Goal: Task Accomplishment & Management: Use online tool/utility

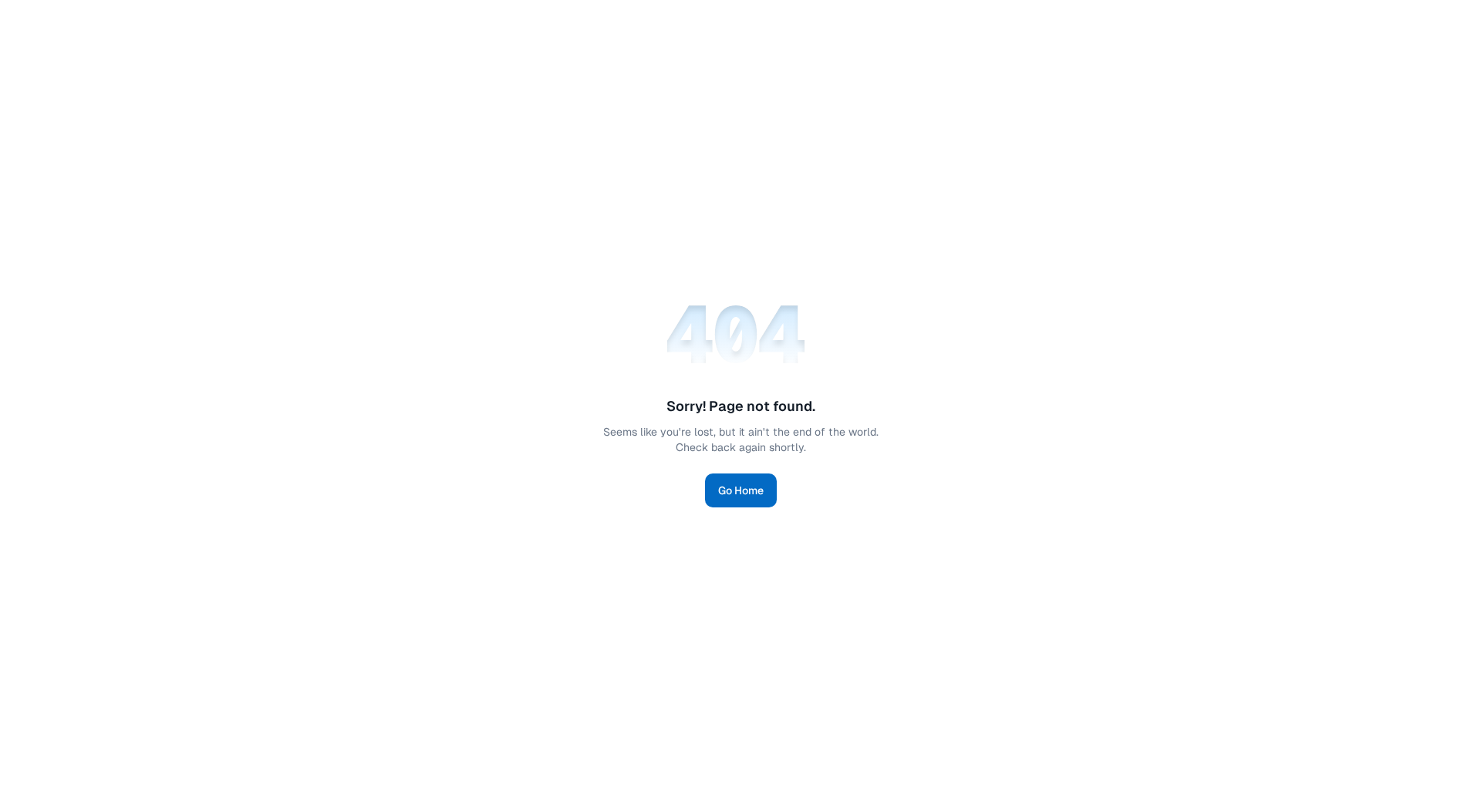
click at [750, 491] on link "Go Home" at bounding box center [740, 490] width 72 height 34
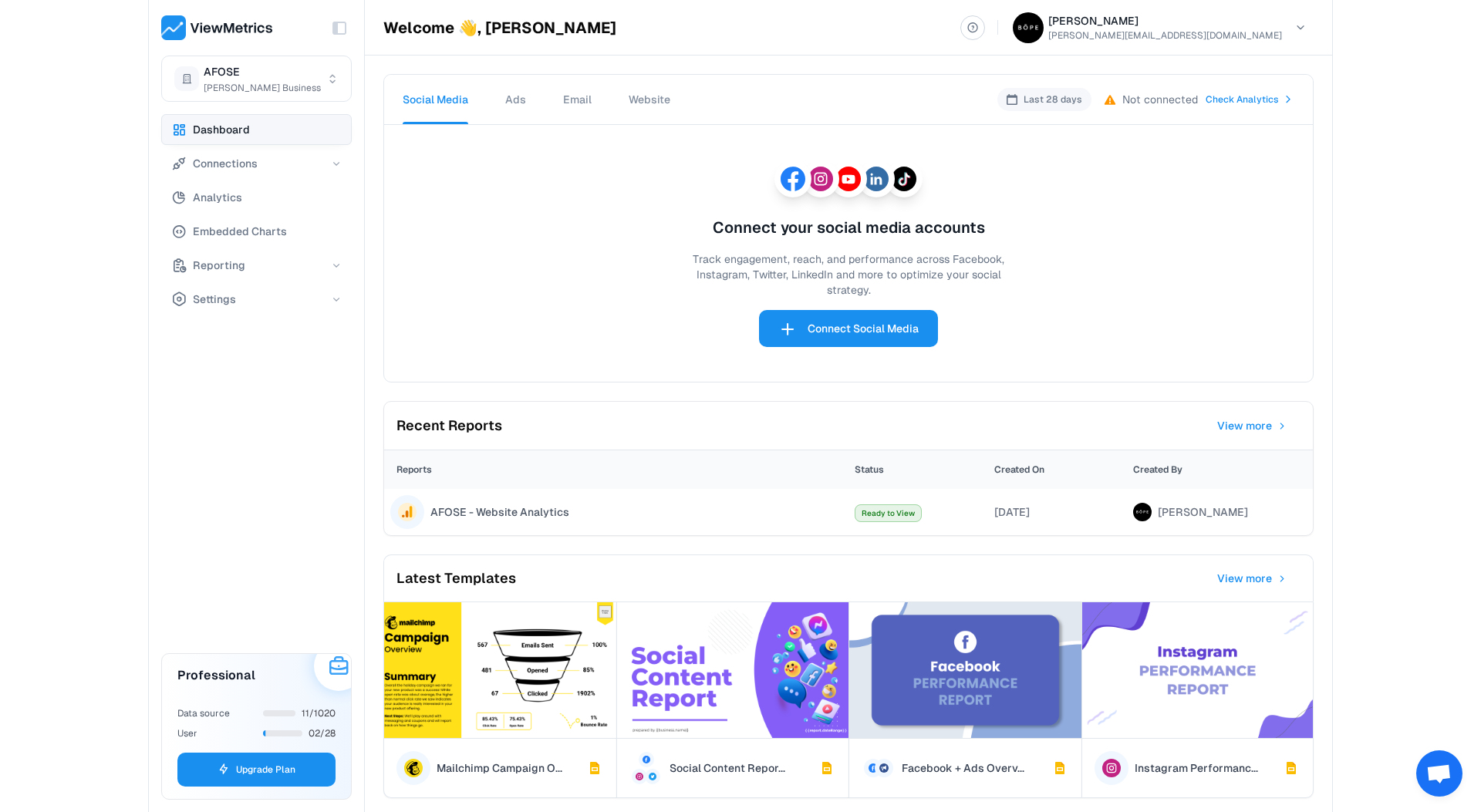
drag, startPoint x: 298, startPoint y: 23, endPoint x: 210, endPoint y: 23, distance: 88.0
click at [210, 23] on div "Toggle Sidebar" at bounding box center [257, 27] width 191 height 55
click at [83, 96] on div "Toggle Sidebar AFOSE [PERSON_NAME] Business Dashboard Connections Analytics Emb…" at bounding box center [740, 406] width 1481 height 812
click at [98, 240] on div "Toggle Sidebar AFOSE [PERSON_NAME] Business Dashboard Connections Analytics Emb…" at bounding box center [740, 406] width 1481 height 812
click at [237, 79] on html "Toggle Sidebar AFOSE [PERSON_NAME] Business Dashboard Connections Analytics Emb…" at bounding box center [740, 406] width 1481 height 812
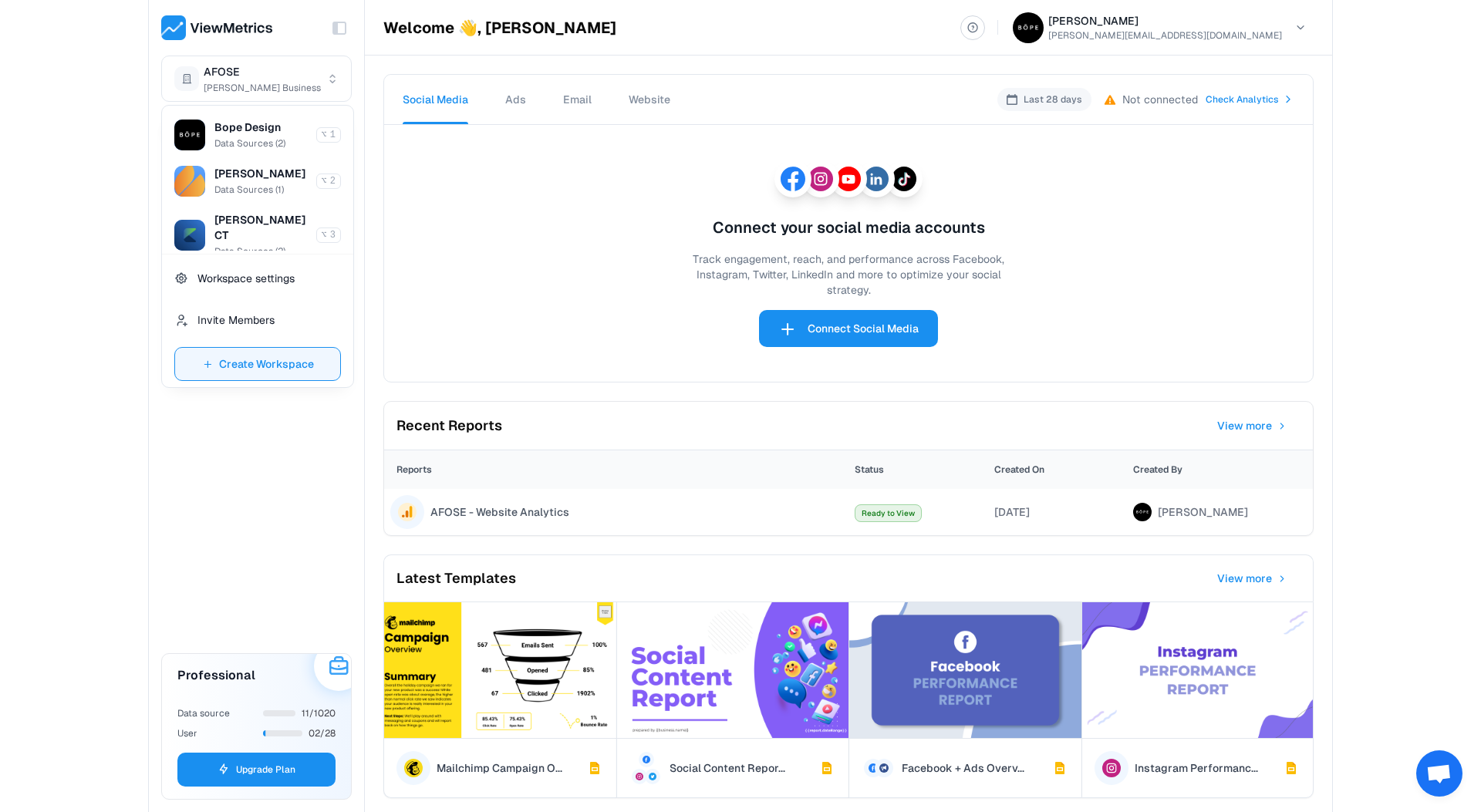
click at [255, 359] on span "Create Workspace" at bounding box center [266, 364] width 95 height 18
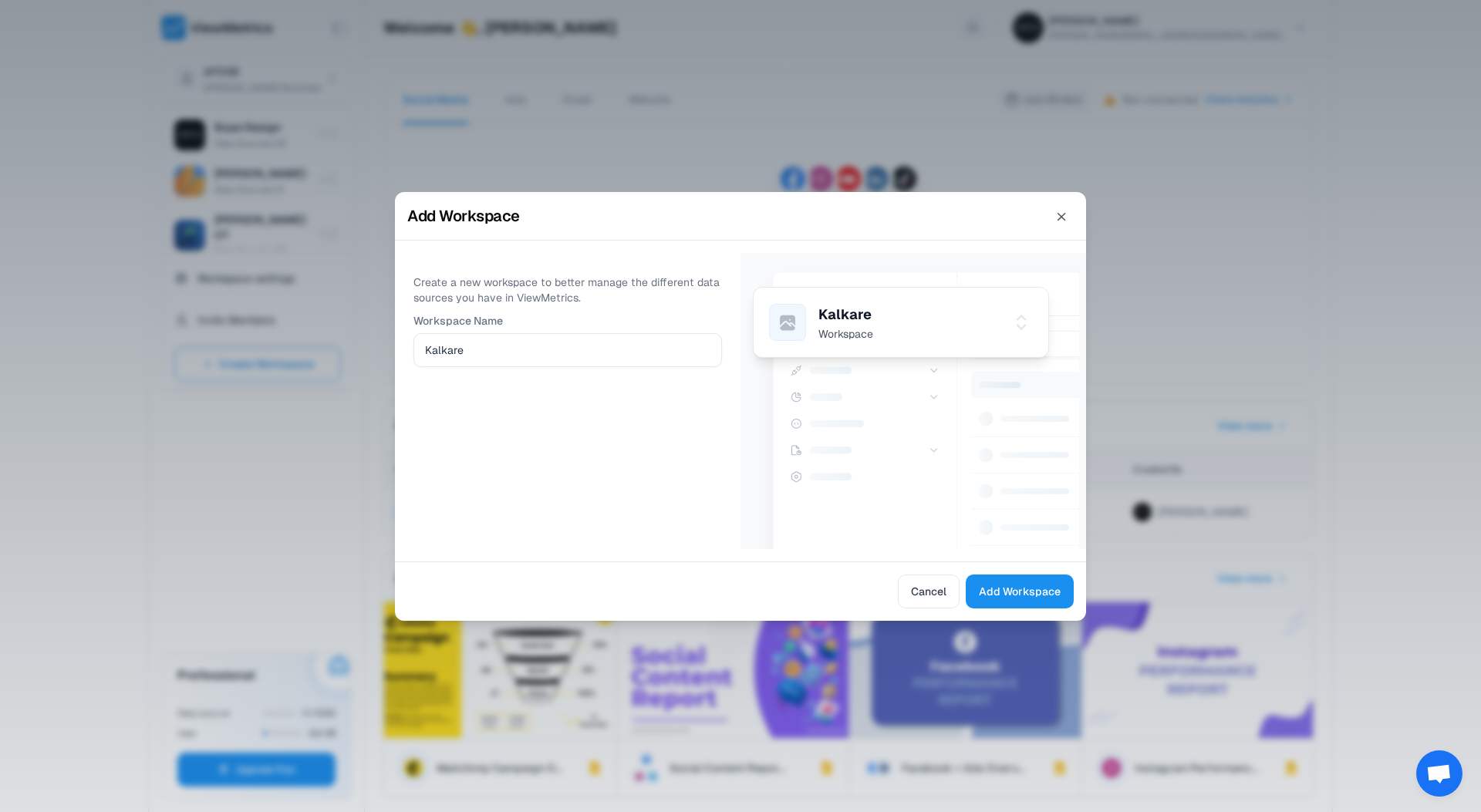
type input "Kalkare"
click at [826, 321] on p "Kalkare" at bounding box center [907, 314] width 179 height 23
click at [682, 456] on div "Create a new workspace to better manage the different data sources you have in …" at bounding box center [567, 401] width 346 height 296
click at [1010, 592] on span "Add Workspace" at bounding box center [1020, 592] width 82 height 18
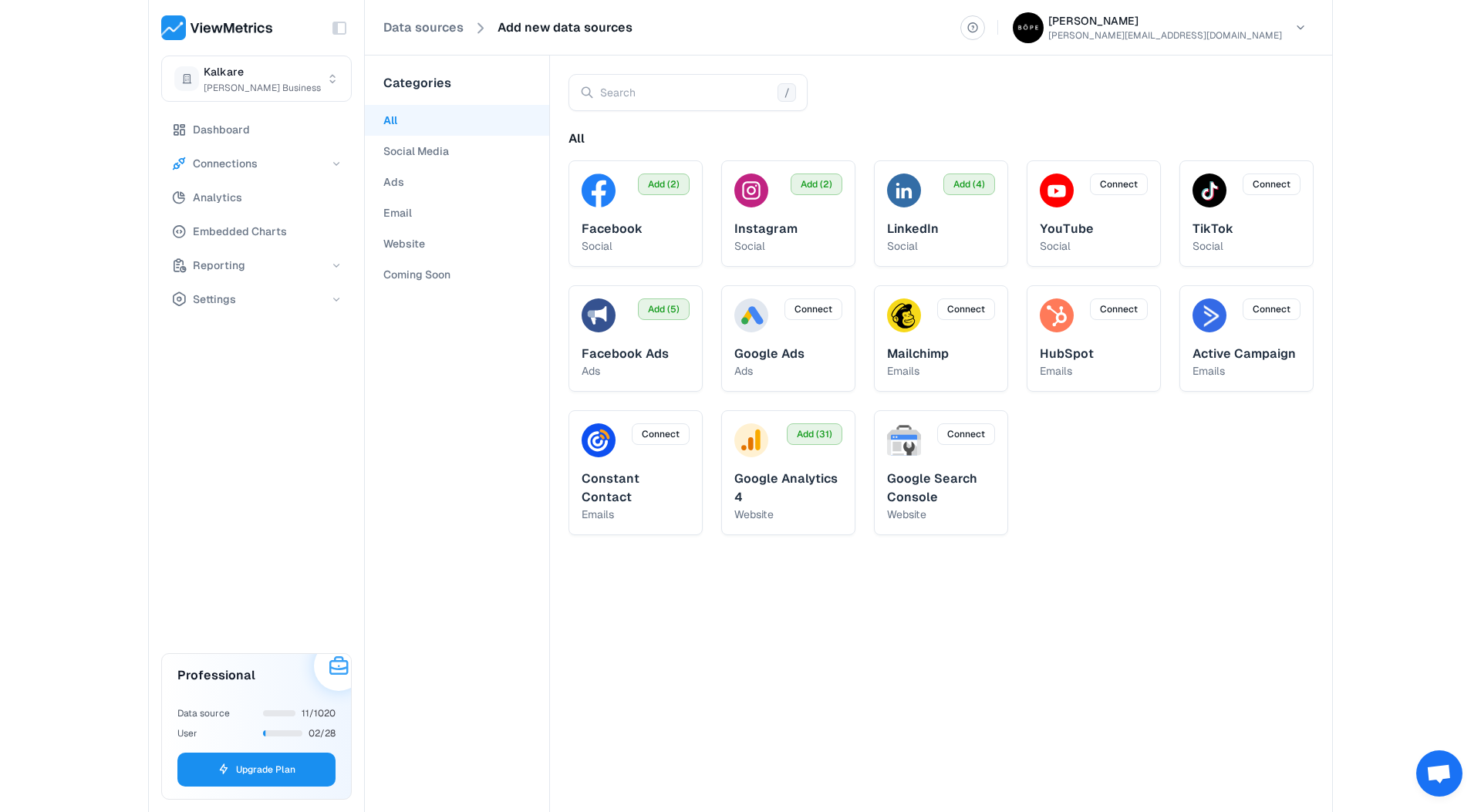
click at [399, 243] on button "Website" at bounding box center [456, 244] width 184 height 31
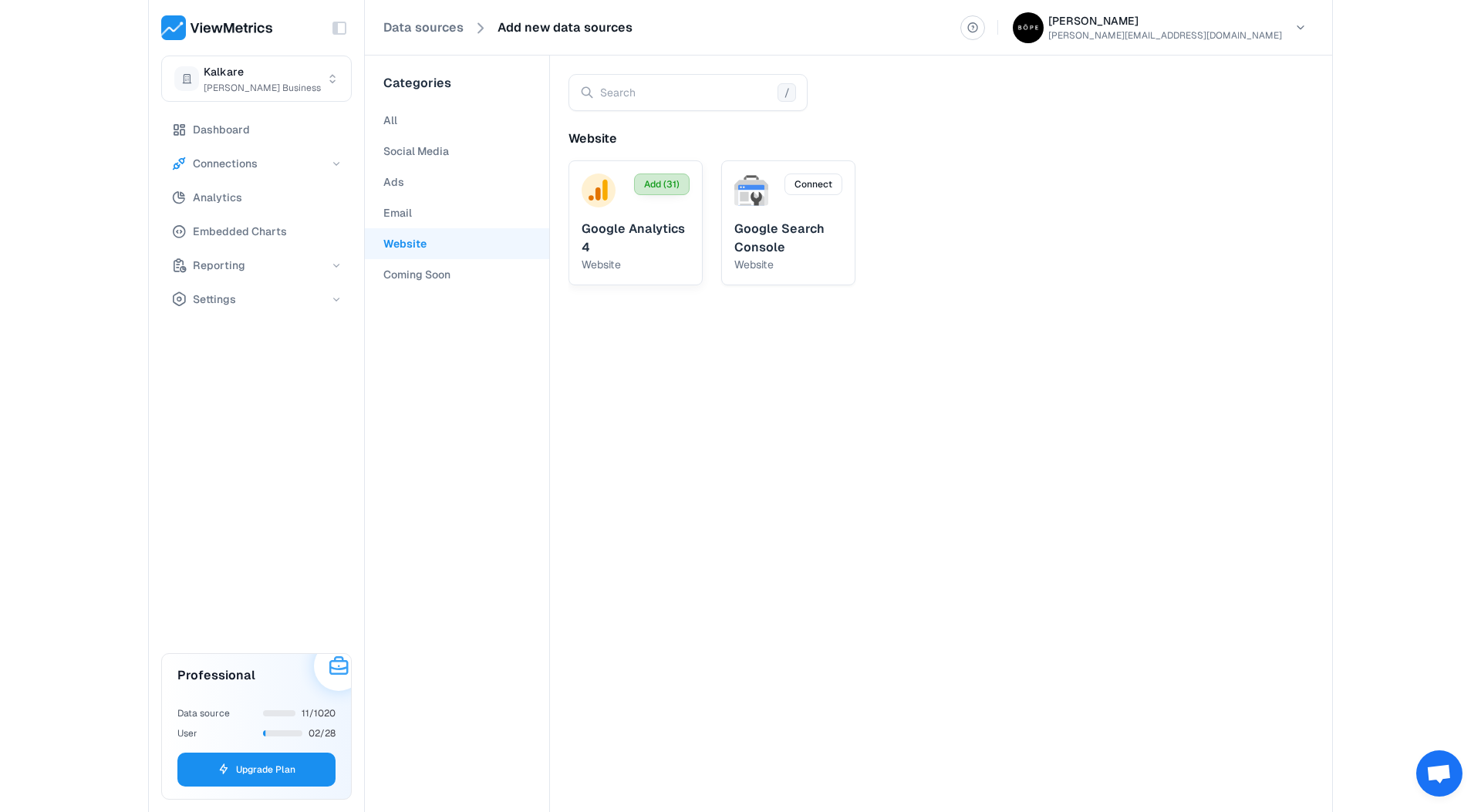
click at [664, 181] on span "Add (31)" at bounding box center [662, 183] width 35 height 14
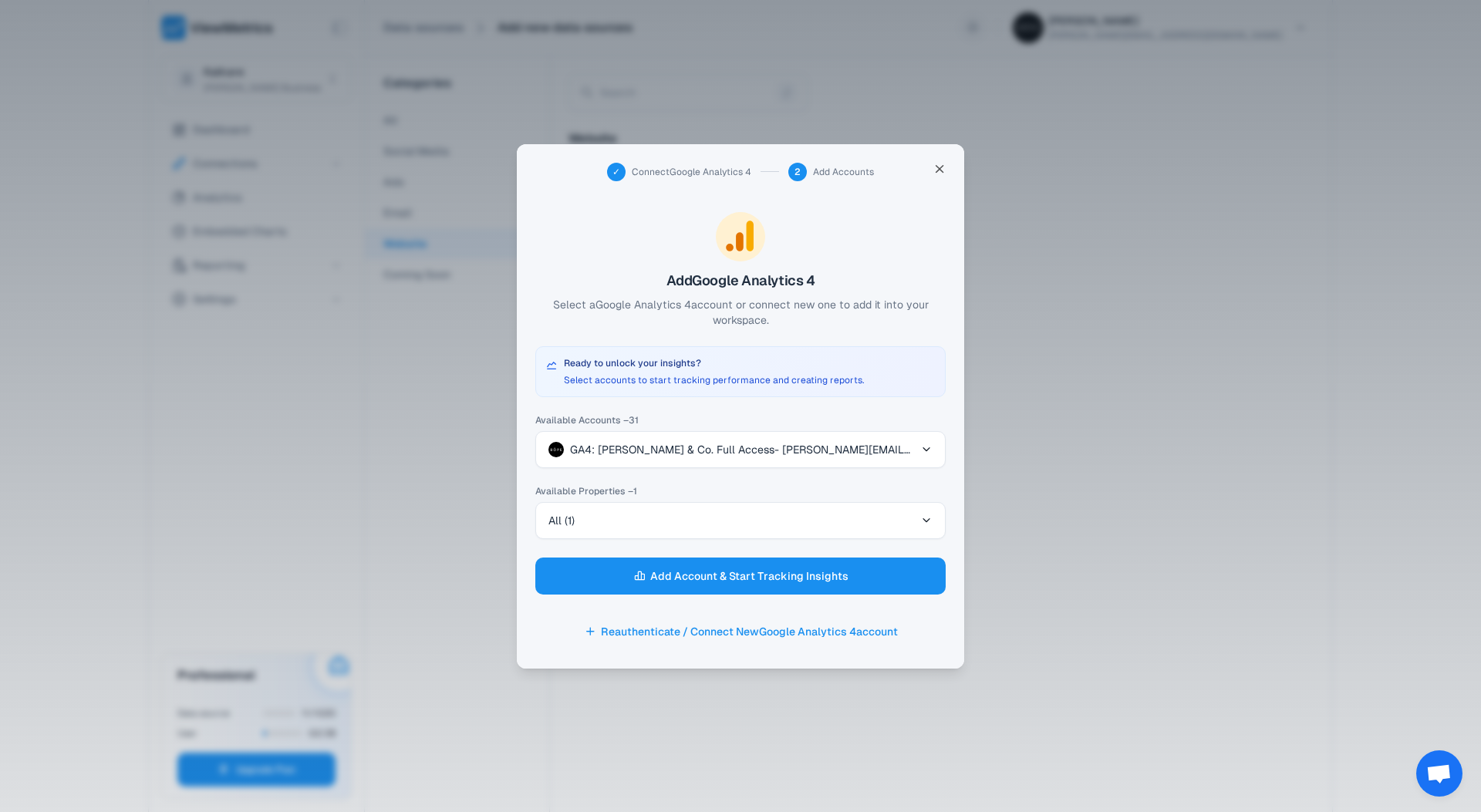
click at [689, 448] on span "GA4: [PERSON_NAME] & Co. Full Access - [PERSON_NAME][EMAIL_ADDRESS][DOMAIN_NAME]" at bounding box center [742, 449] width 346 height 15
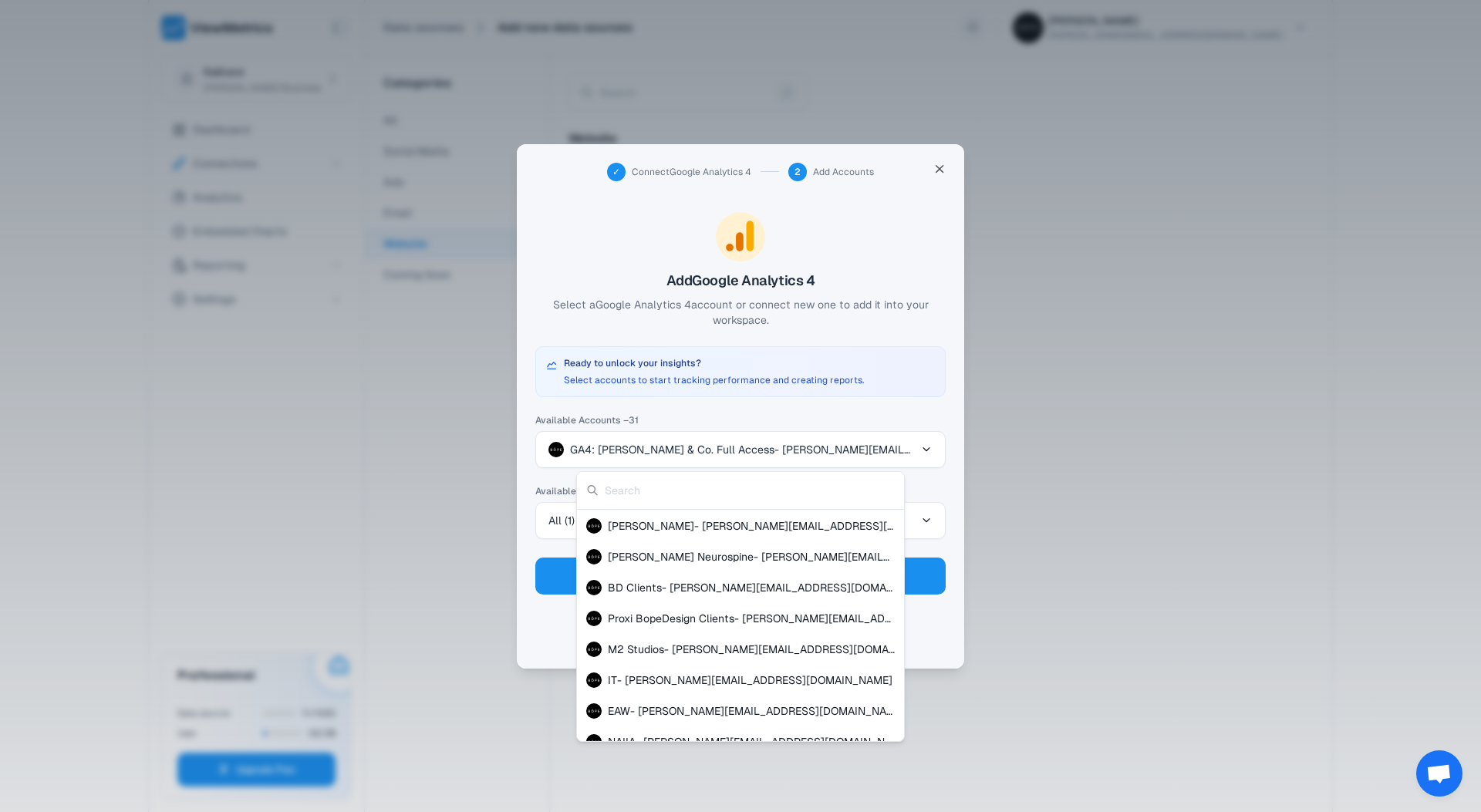
scroll to position [624, 0]
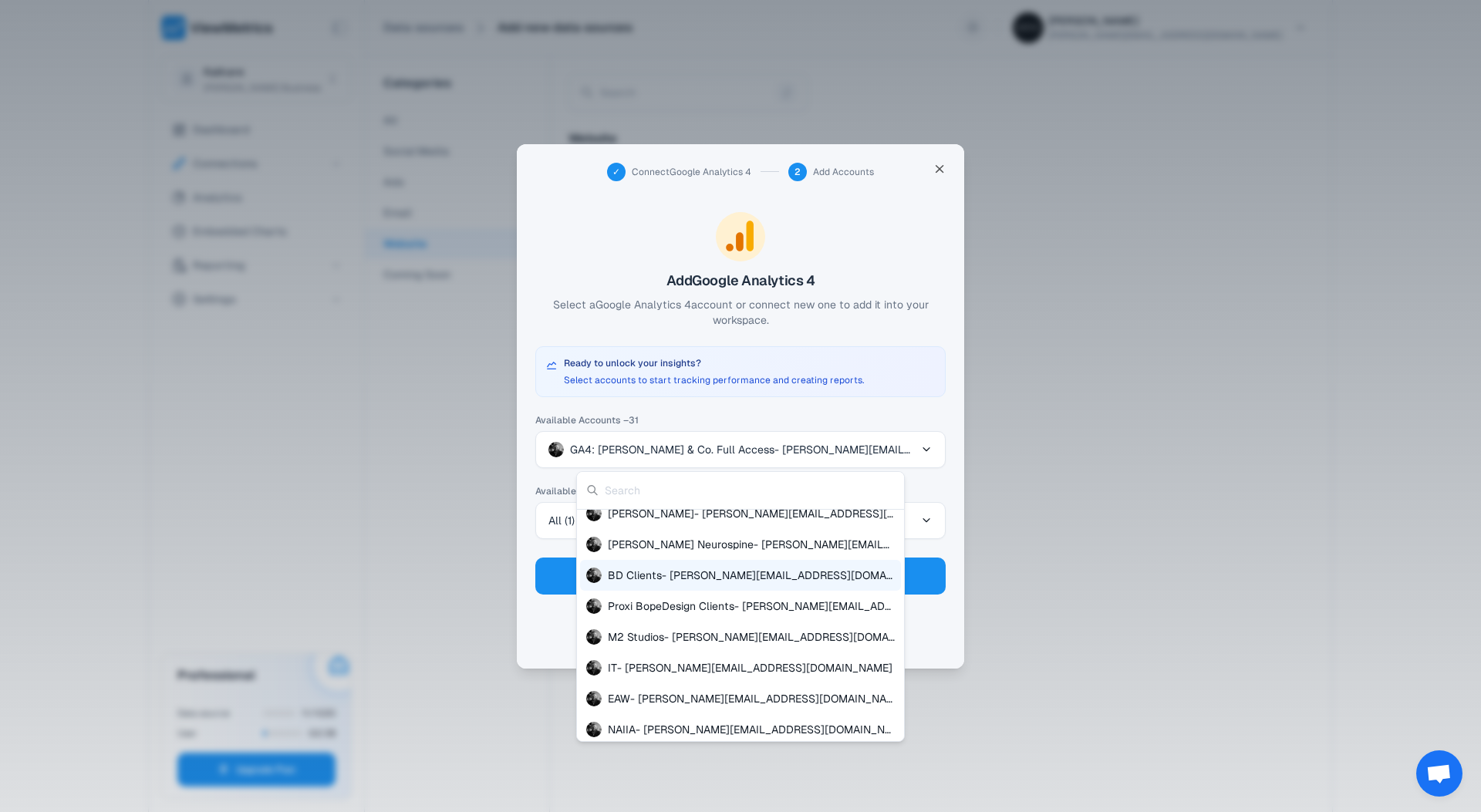
click at [630, 571] on span "BD Clients - [PERSON_NAME][EMAIL_ADDRESS][DOMAIN_NAME]" at bounding box center [751, 575] width 287 height 15
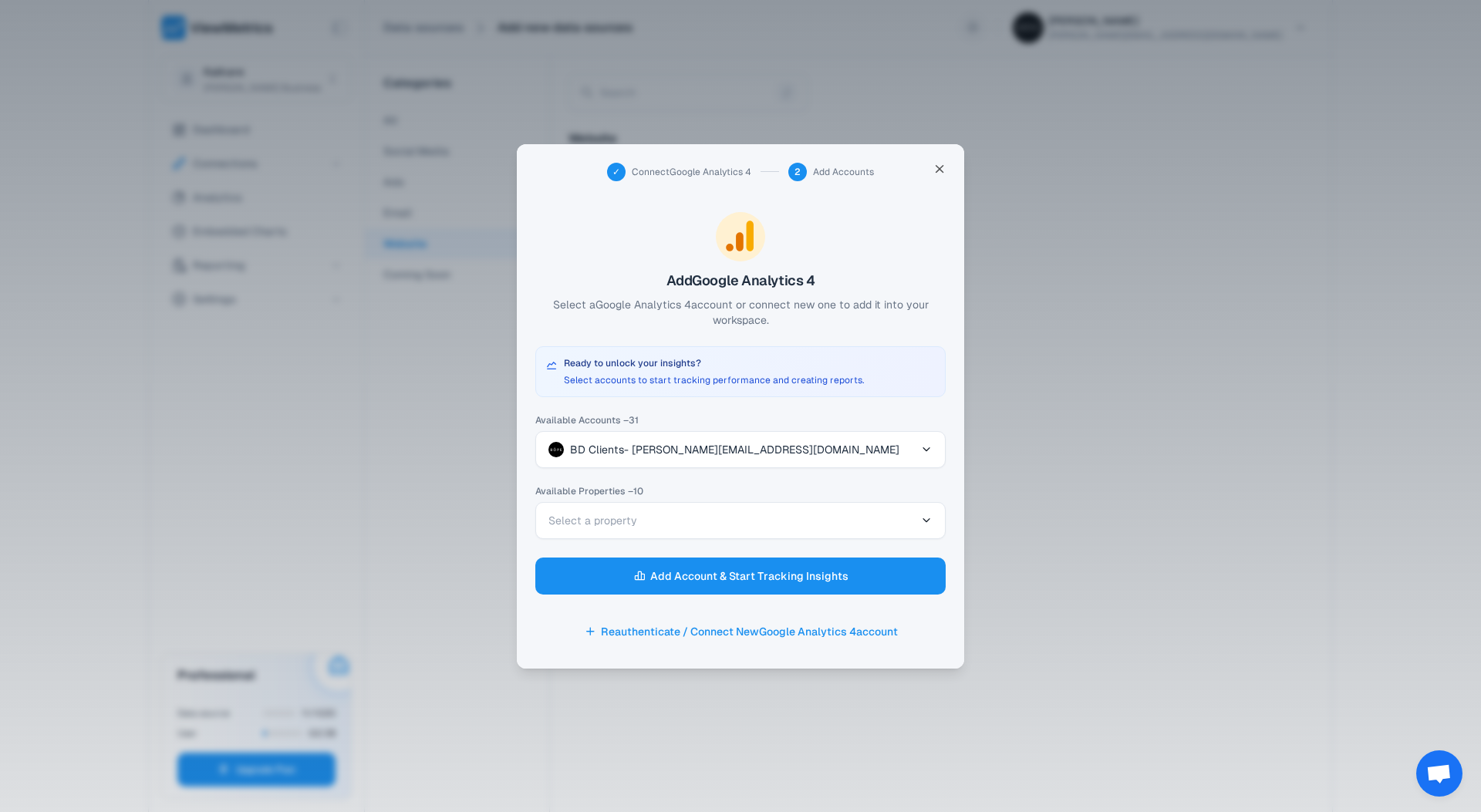
click at [624, 516] on span "Select a property" at bounding box center [593, 520] width 89 height 15
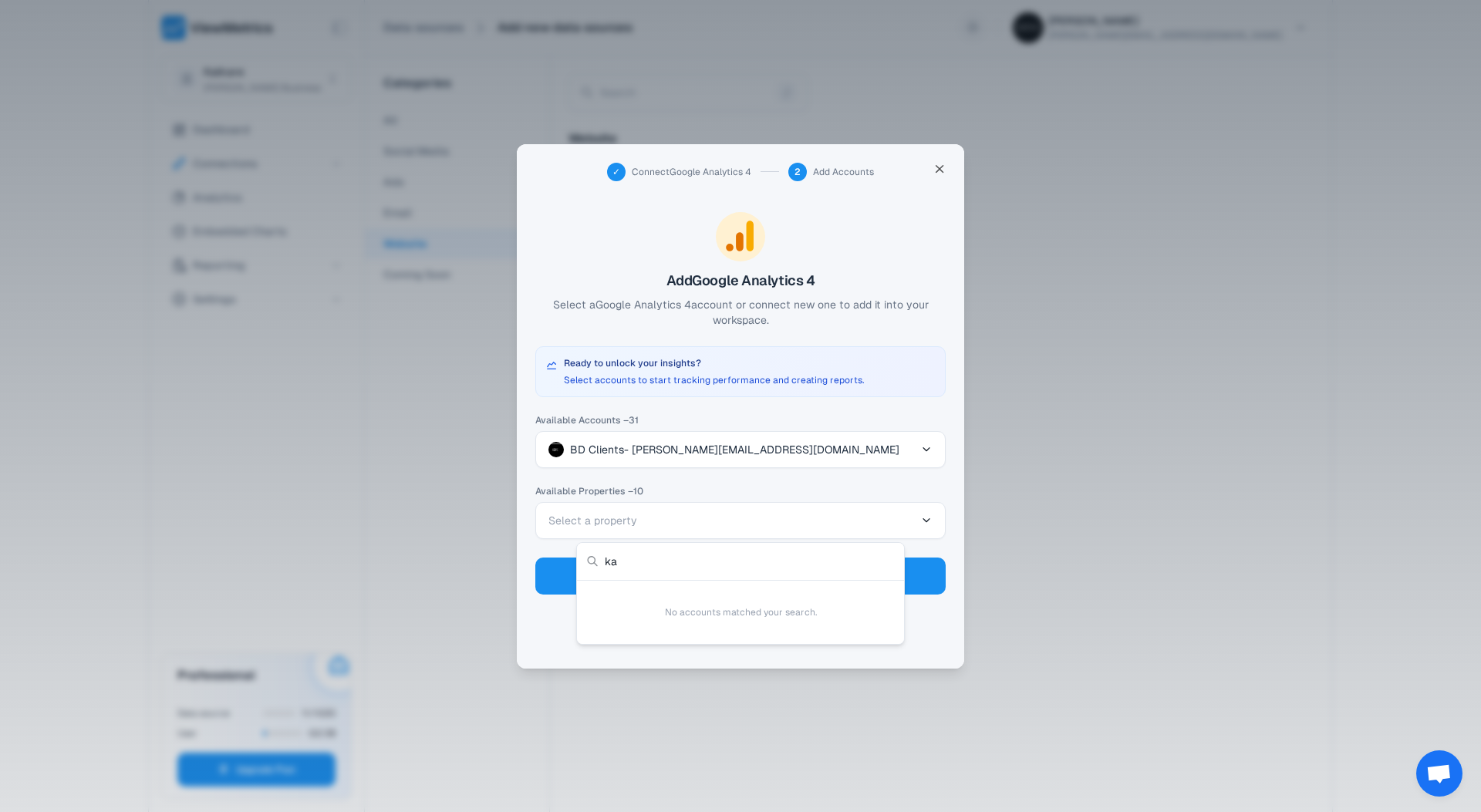
type input "k"
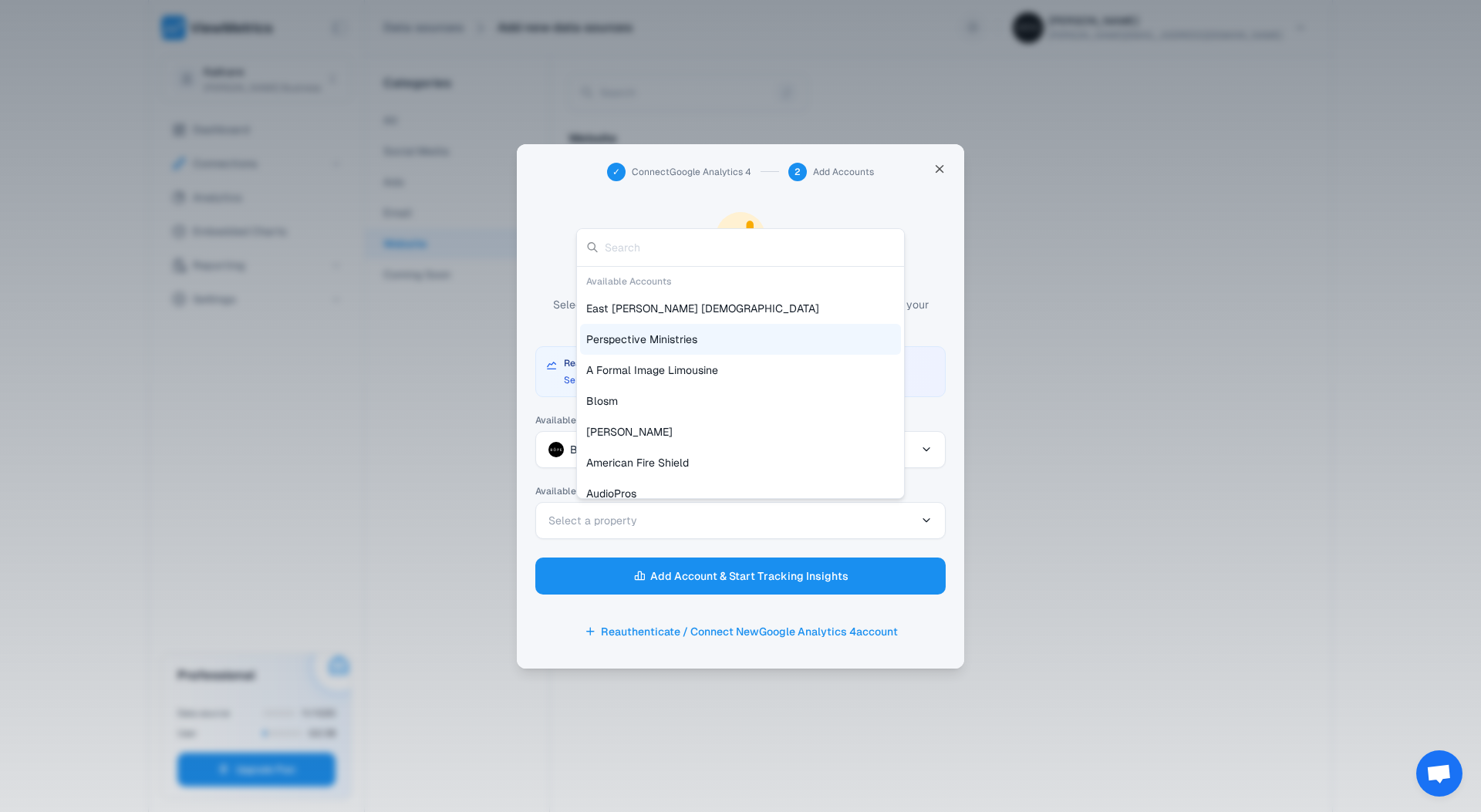
click at [545, 240] on div at bounding box center [740, 237] width 410 height 49
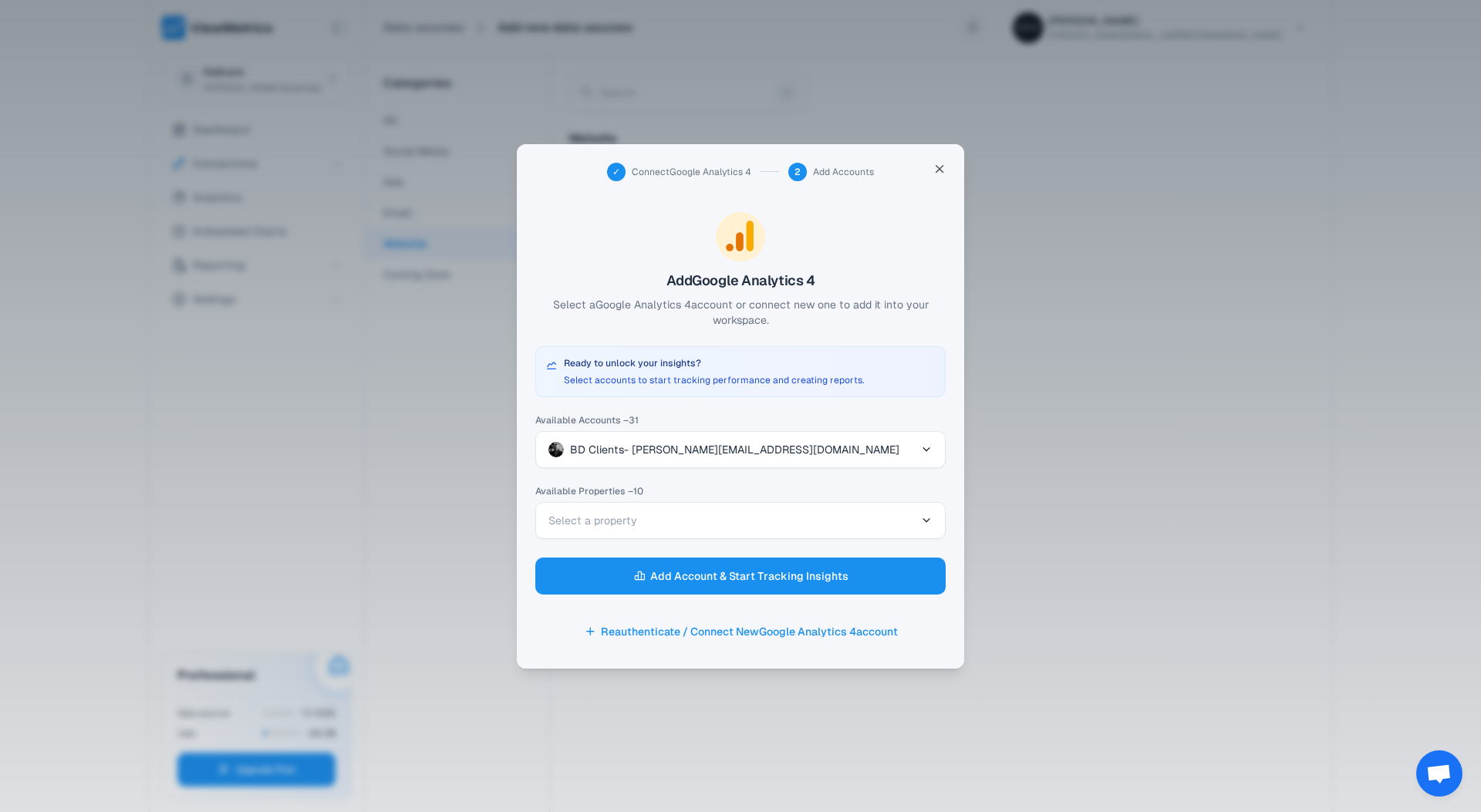
click at [629, 460] on button "BD Clients - [PERSON_NAME][EMAIL_ADDRESS][DOMAIN_NAME]" at bounding box center [740, 449] width 410 height 37
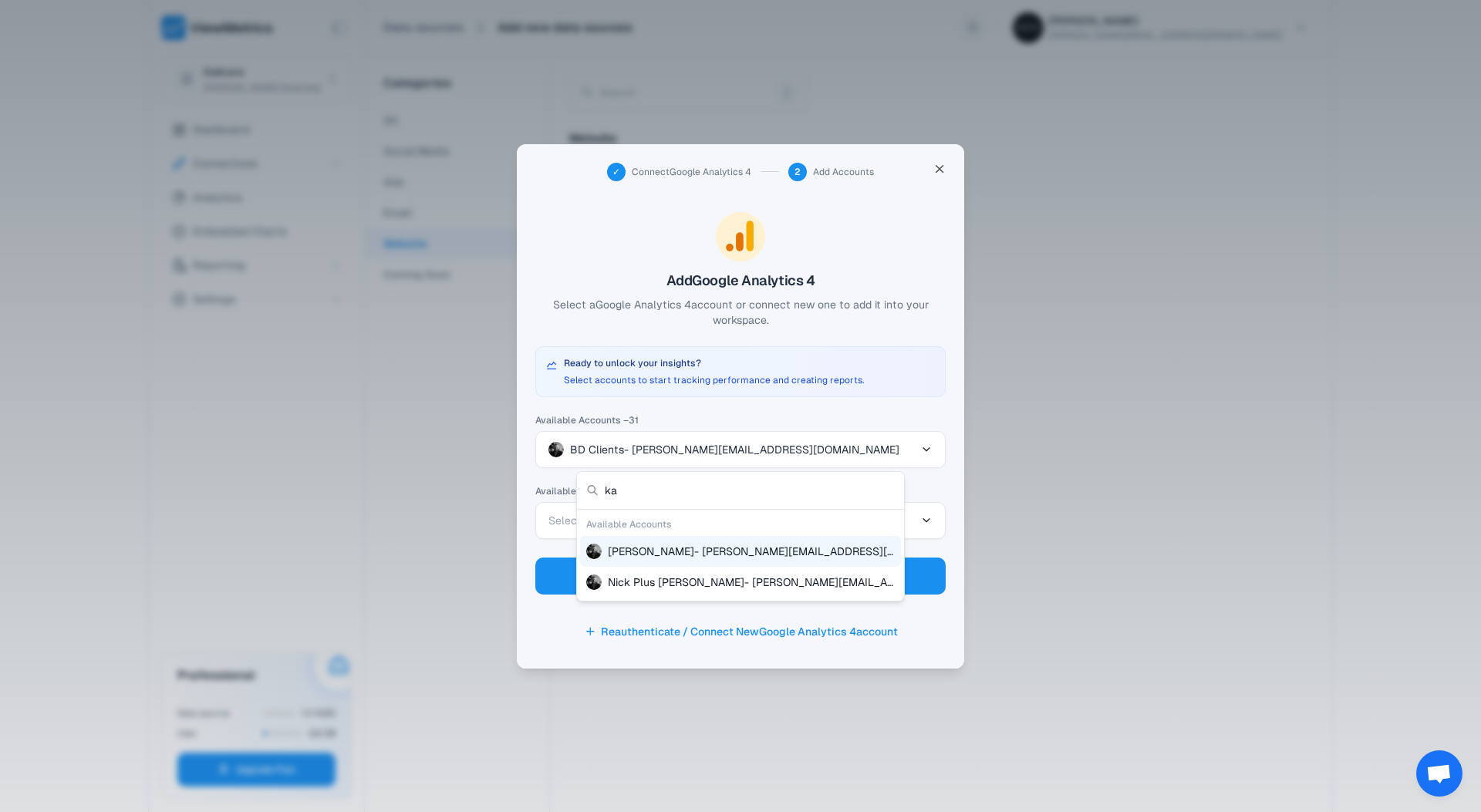
type input "k"
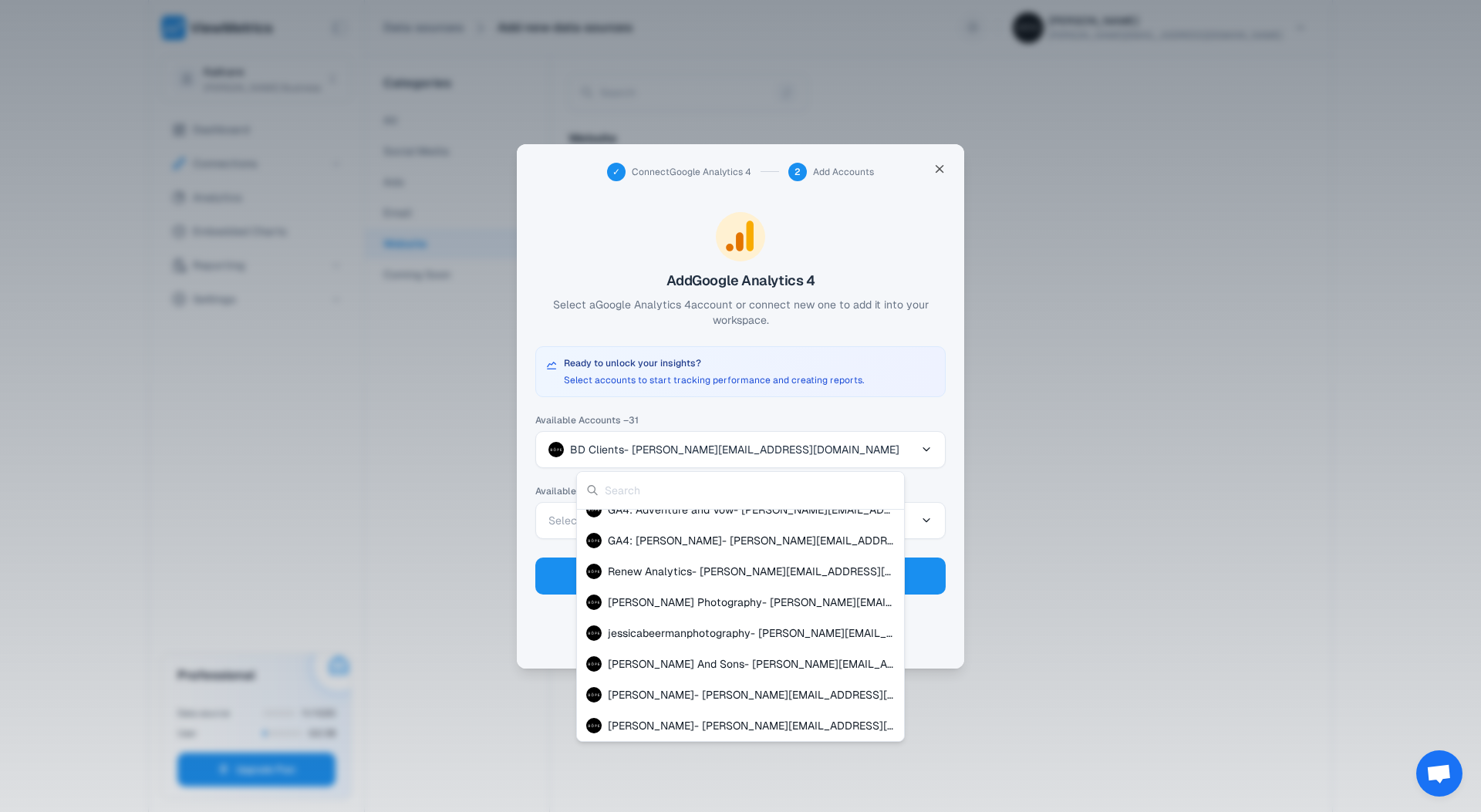
click at [937, 168] on div at bounding box center [740, 406] width 1481 height 812
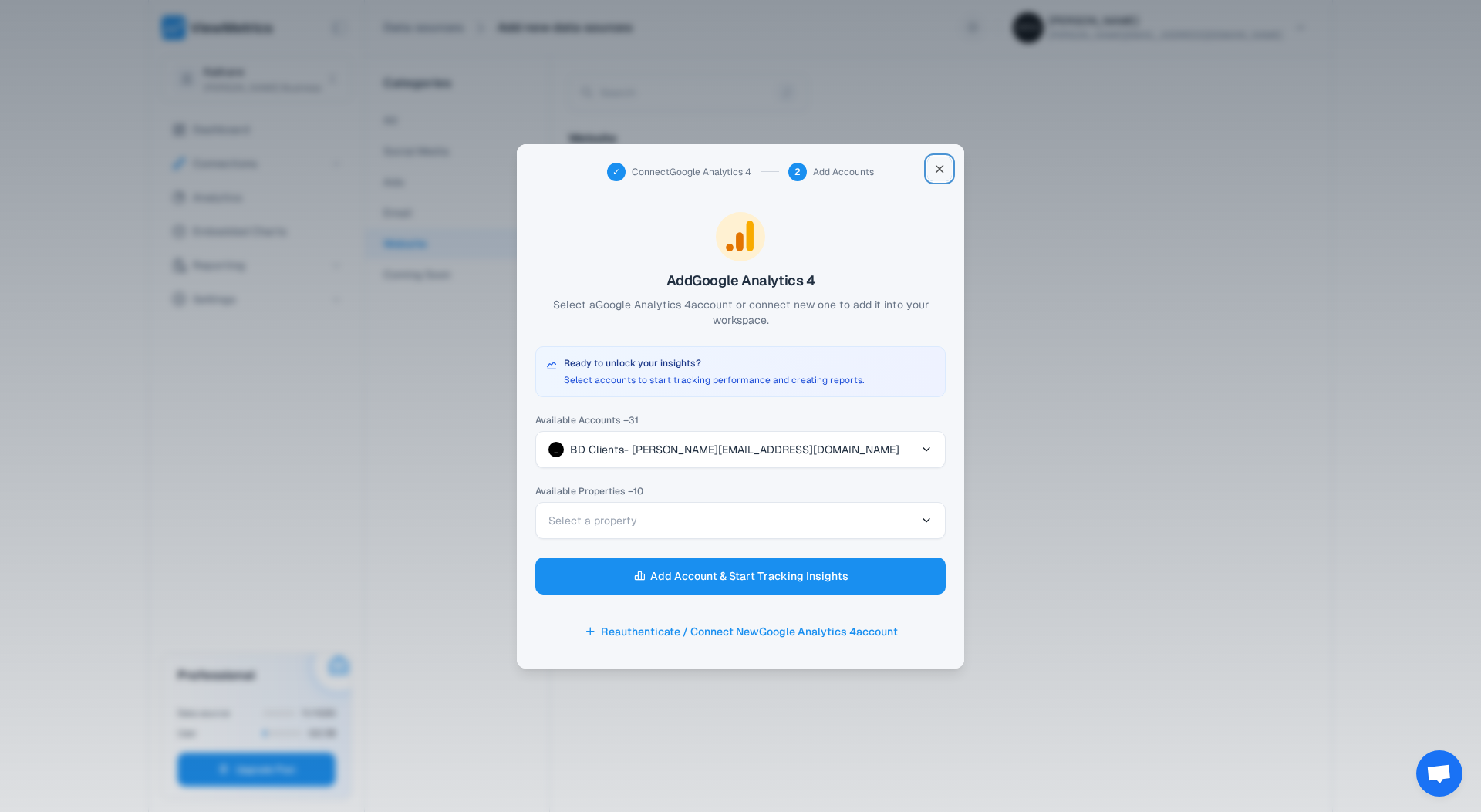
click at [937, 168] on icon "button" at bounding box center [939, 168] width 14 height 23
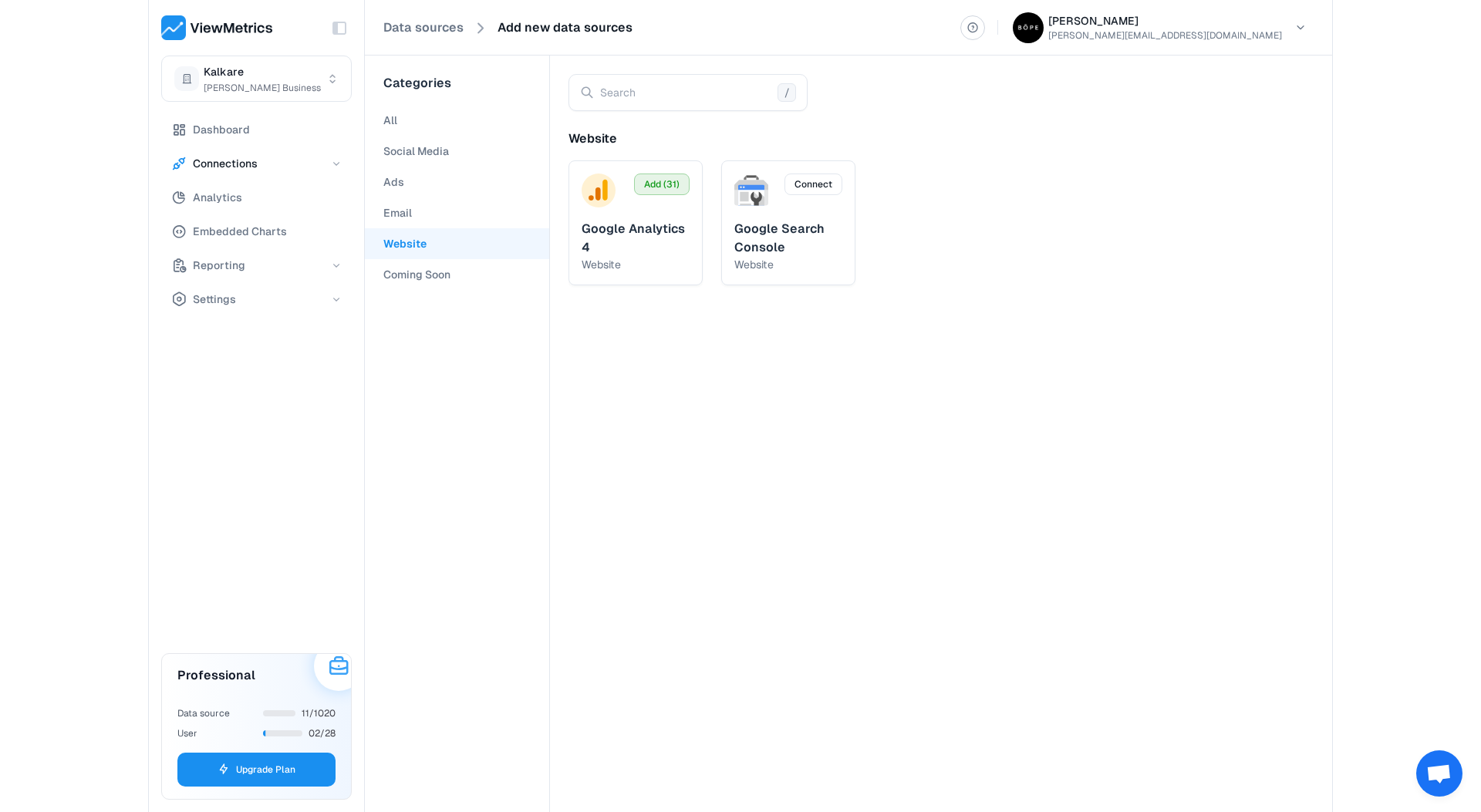
click at [223, 160] on span "Connections" at bounding box center [224, 163] width 64 height 18
click at [222, 193] on span "Data Sources" at bounding box center [233, 196] width 69 height 18
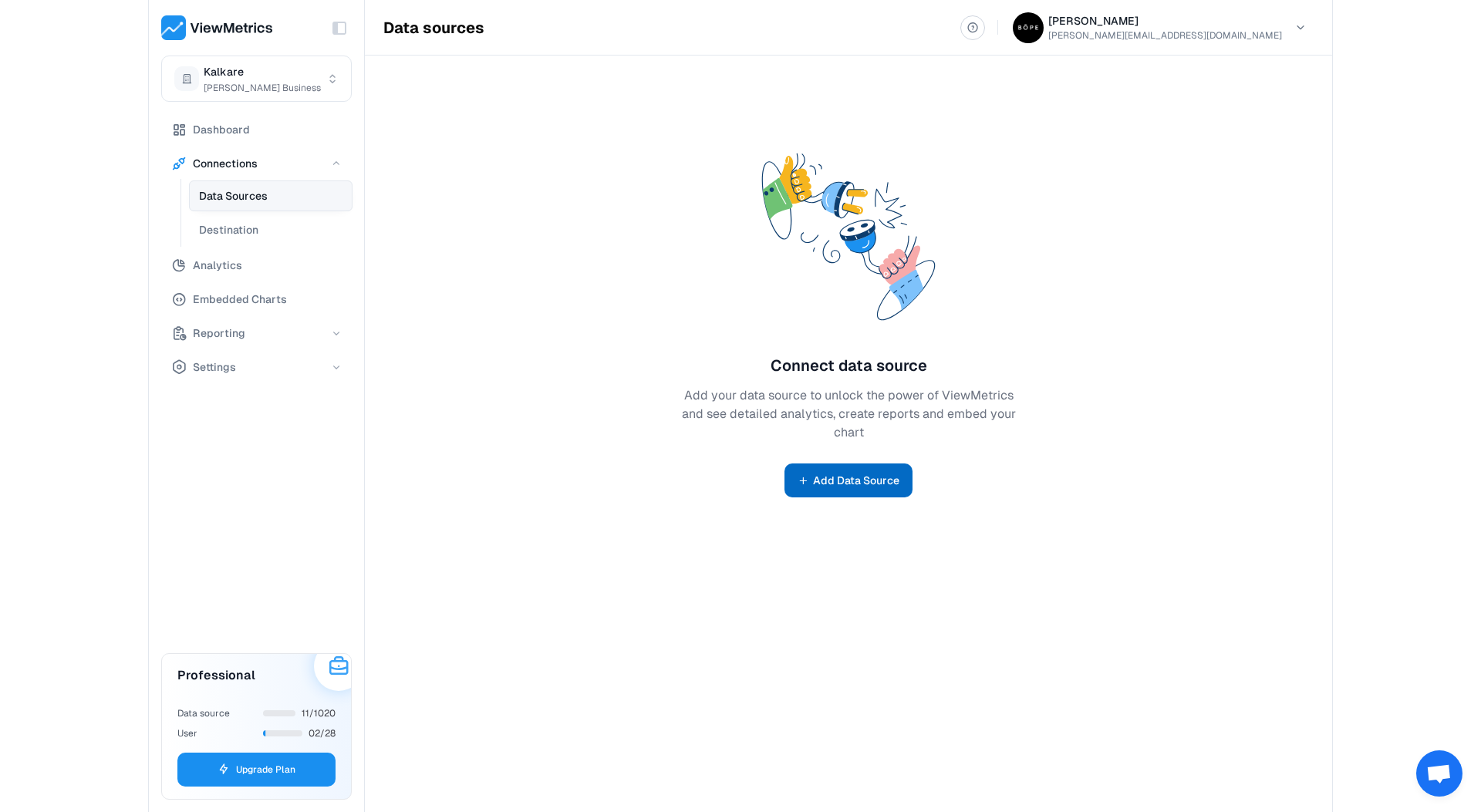
click at [845, 475] on button "Add Data Source" at bounding box center [848, 480] width 128 height 34
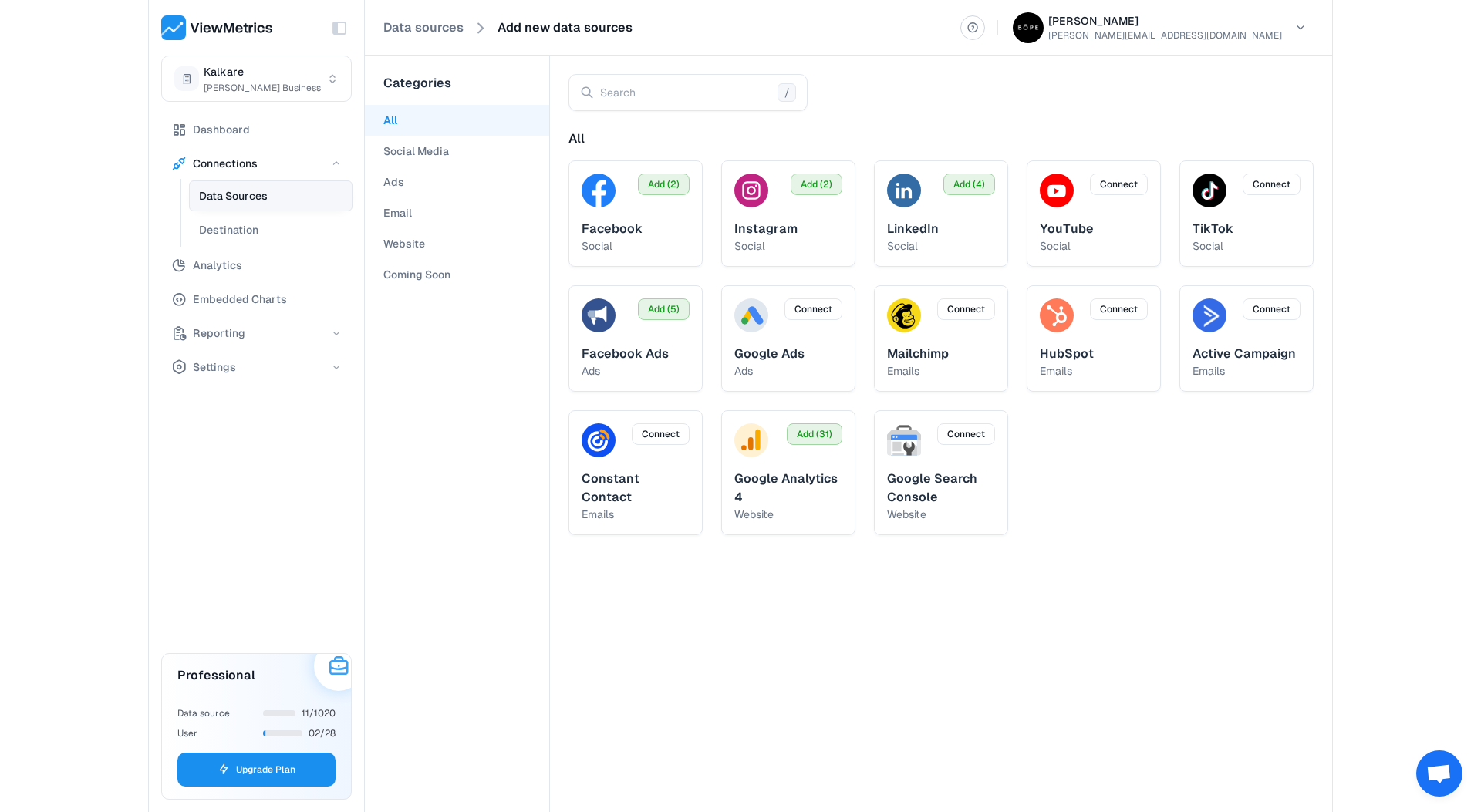
click at [393, 244] on button "Website" at bounding box center [456, 244] width 184 height 31
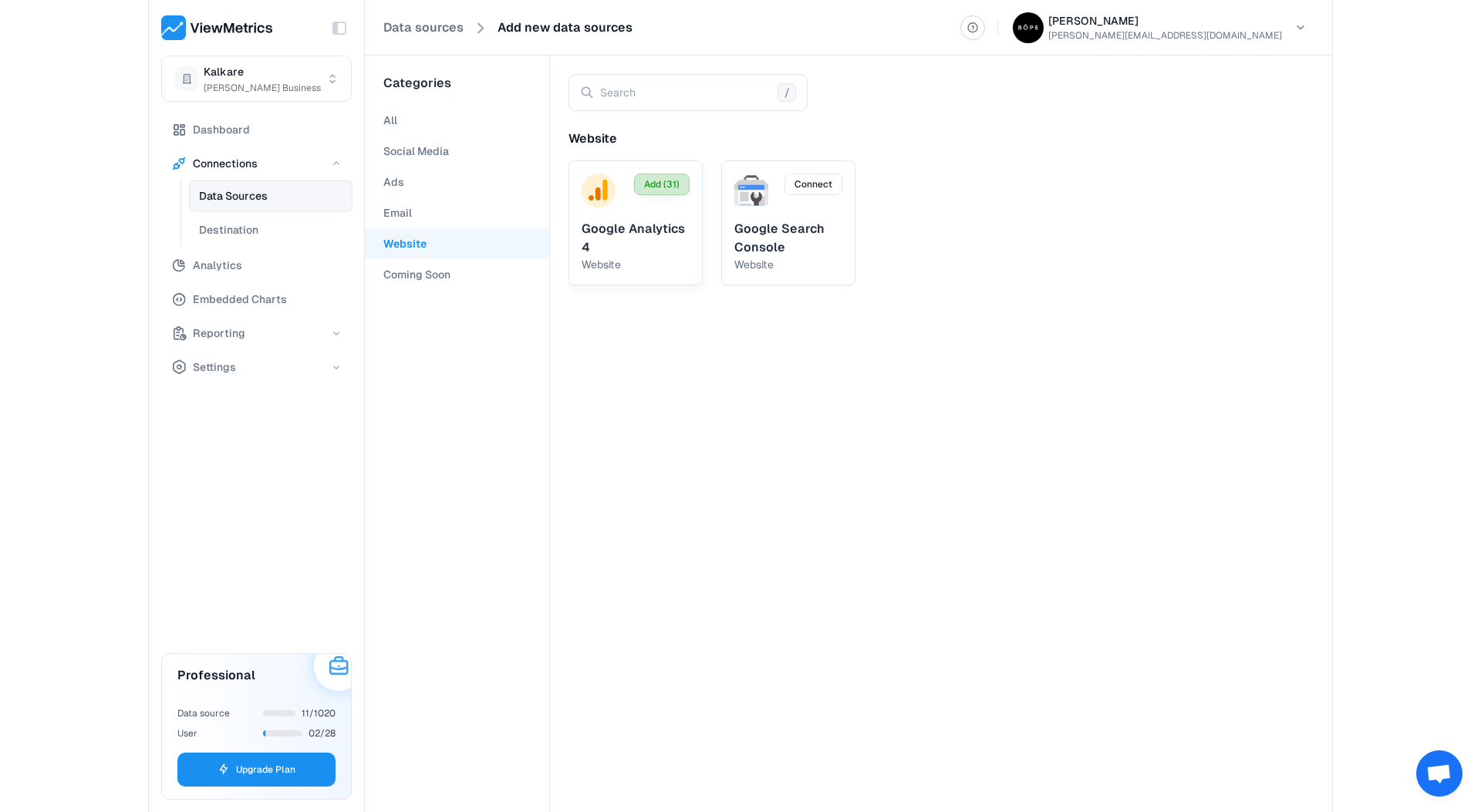
click at [662, 181] on span "Add (31)" at bounding box center [662, 183] width 35 height 14
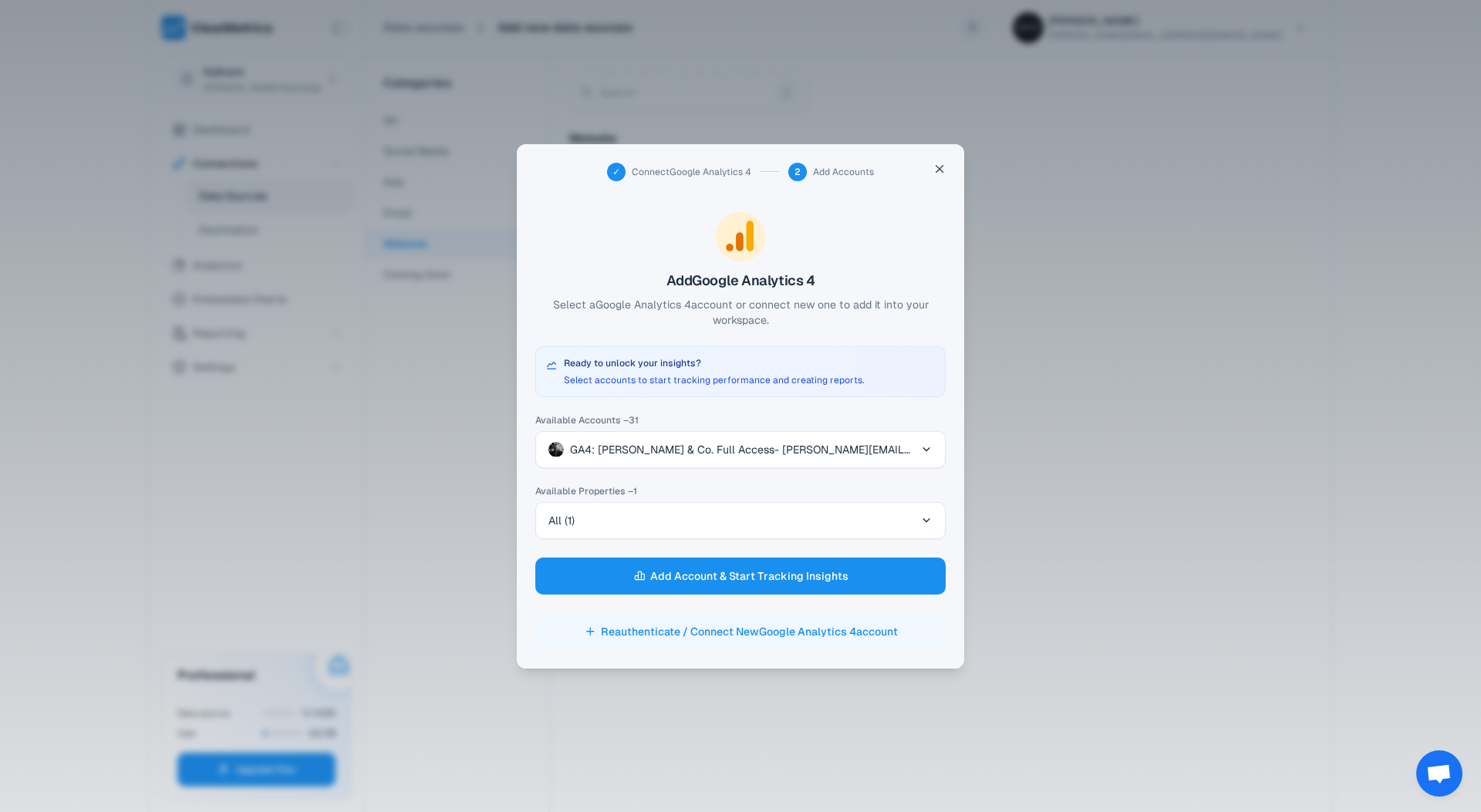
click at [712, 635] on button "Reauthenticate / Connect New Google Analytics 4 account" at bounding box center [740, 631] width 410 height 37
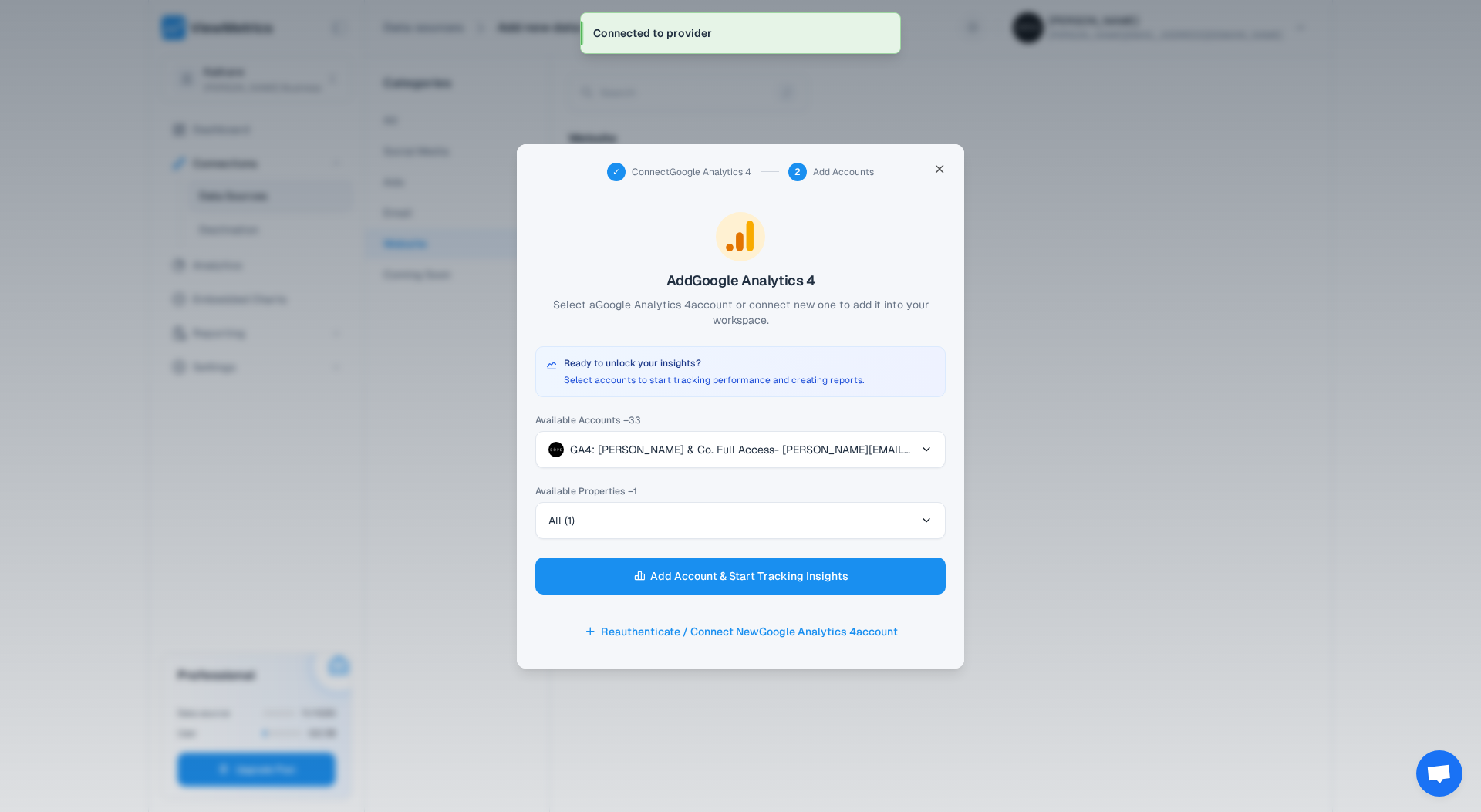
click at [820, 453] on span "GA4: [PERSON_NAME] & Co. Full Access - [PERSON_NAME][EMAIL_ADDRESS][DOMAIN_NAME]" at bounding box center [742, 449] width 346 height 15
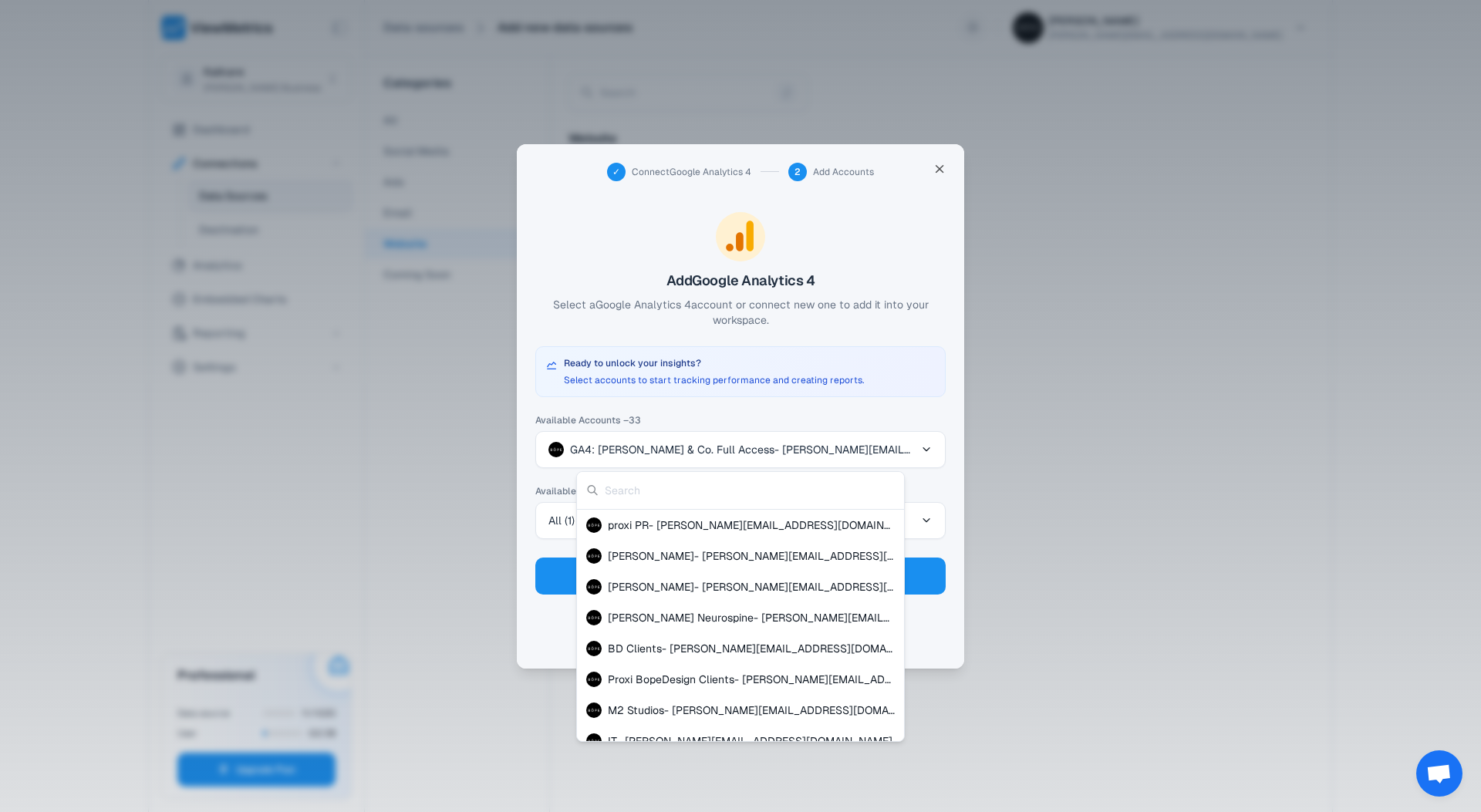
scroll to position [522, 0]
click at [637, 643] on span "BD Clients - [PERSON_NAME][EMAIL_ADDRESS][DOMAIN_NAME]" at bounding box center [751, 647] width 287 height 15
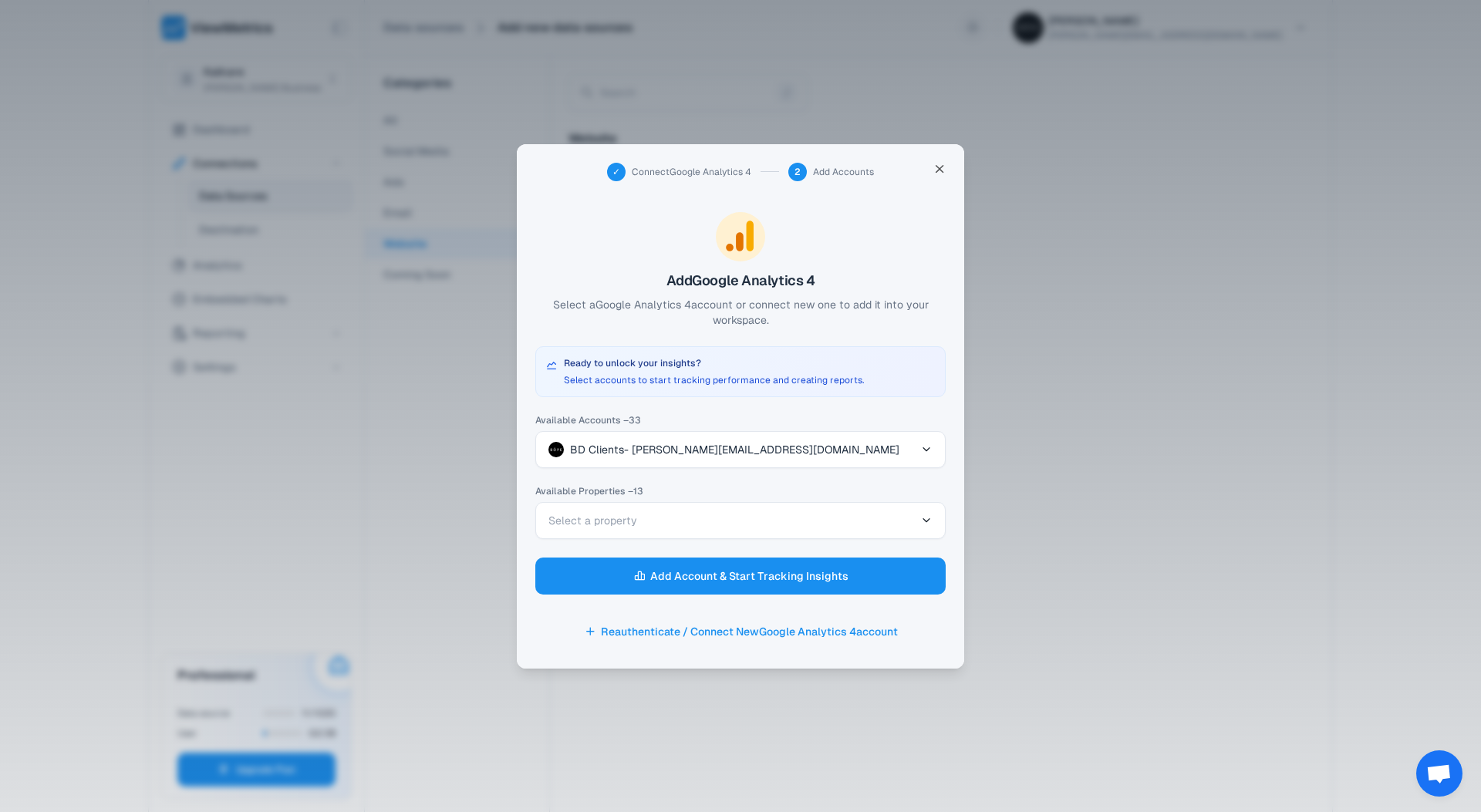
click at [641, 513] on button "Select a property" at bounding box center [740, 520] width 410 height 37
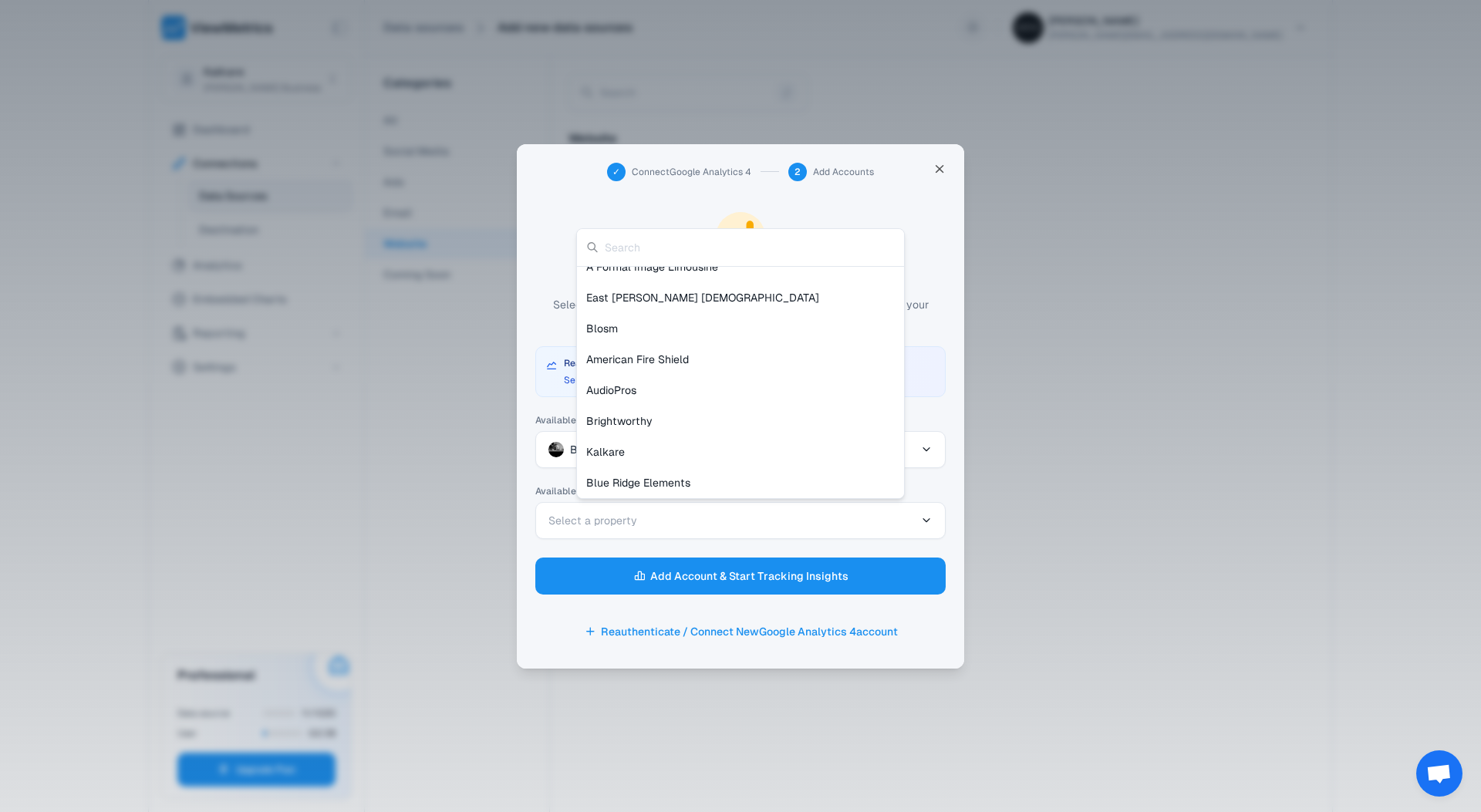
scroll to position [163, 0]
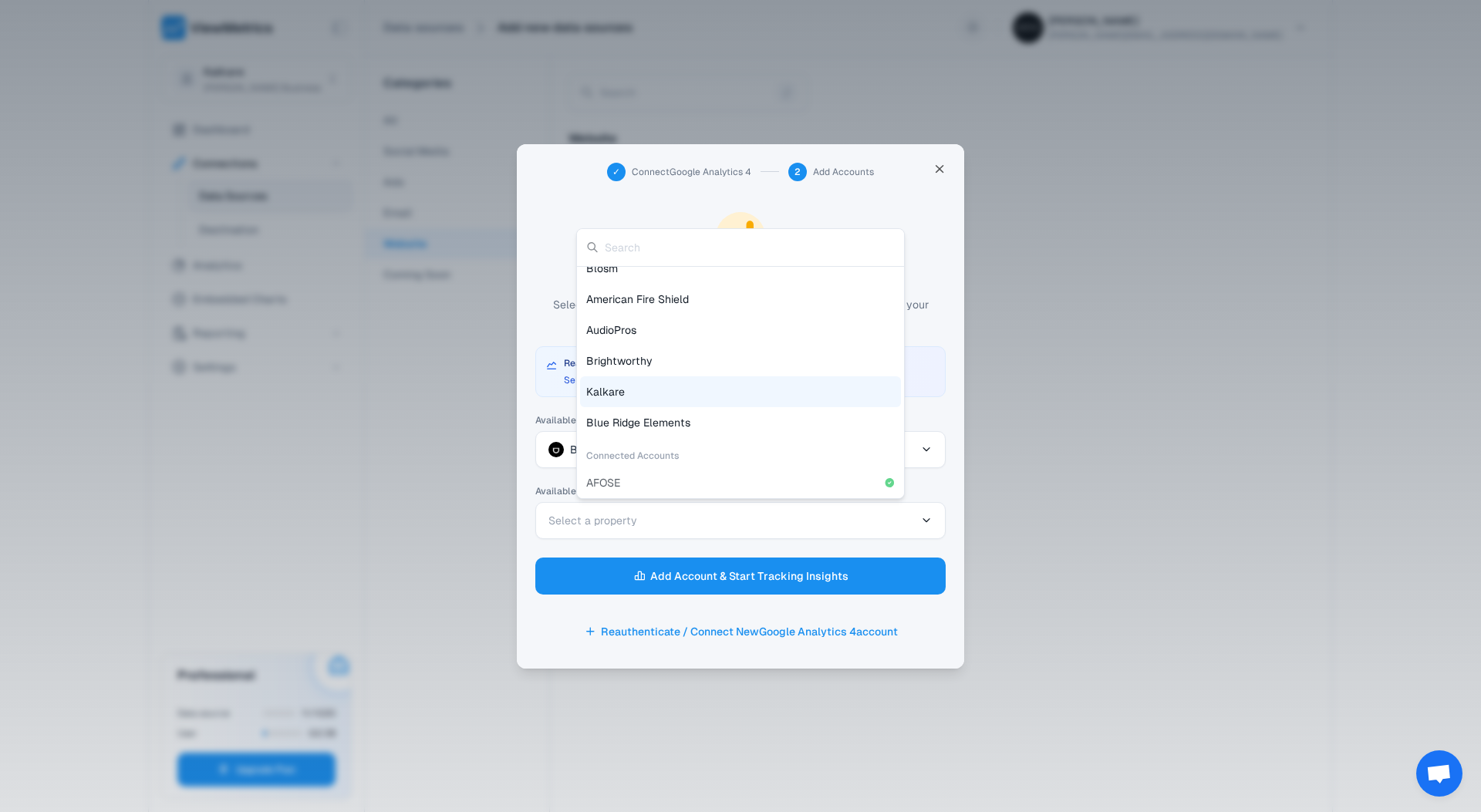
click at [617, 388] on span "Kalkare" at bounding box center [605, 391] width 38 height 15
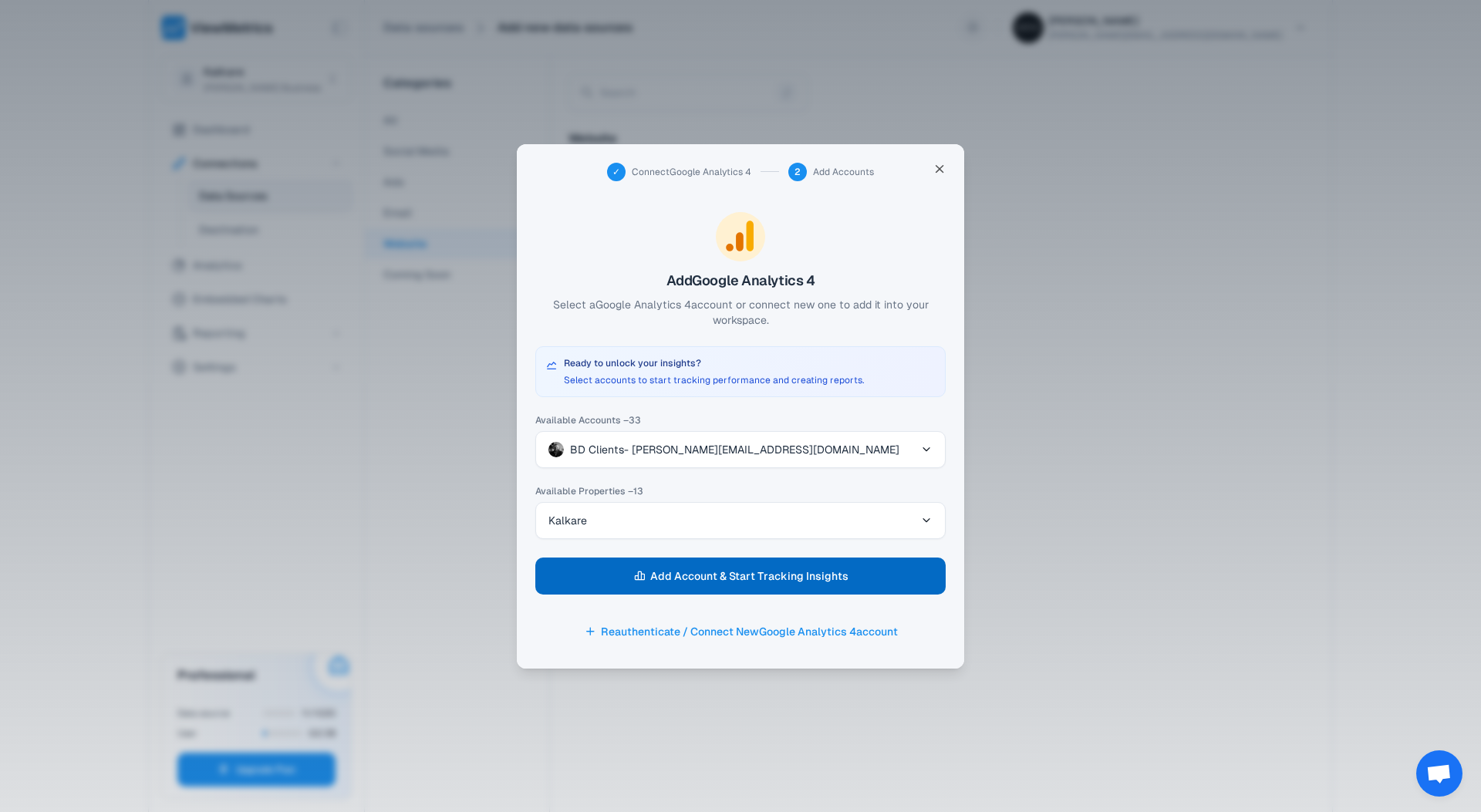
click at [700, 573] on span "Add Account & Start Tracking Insights" at bounding box center [750, 576] width 198 height 22
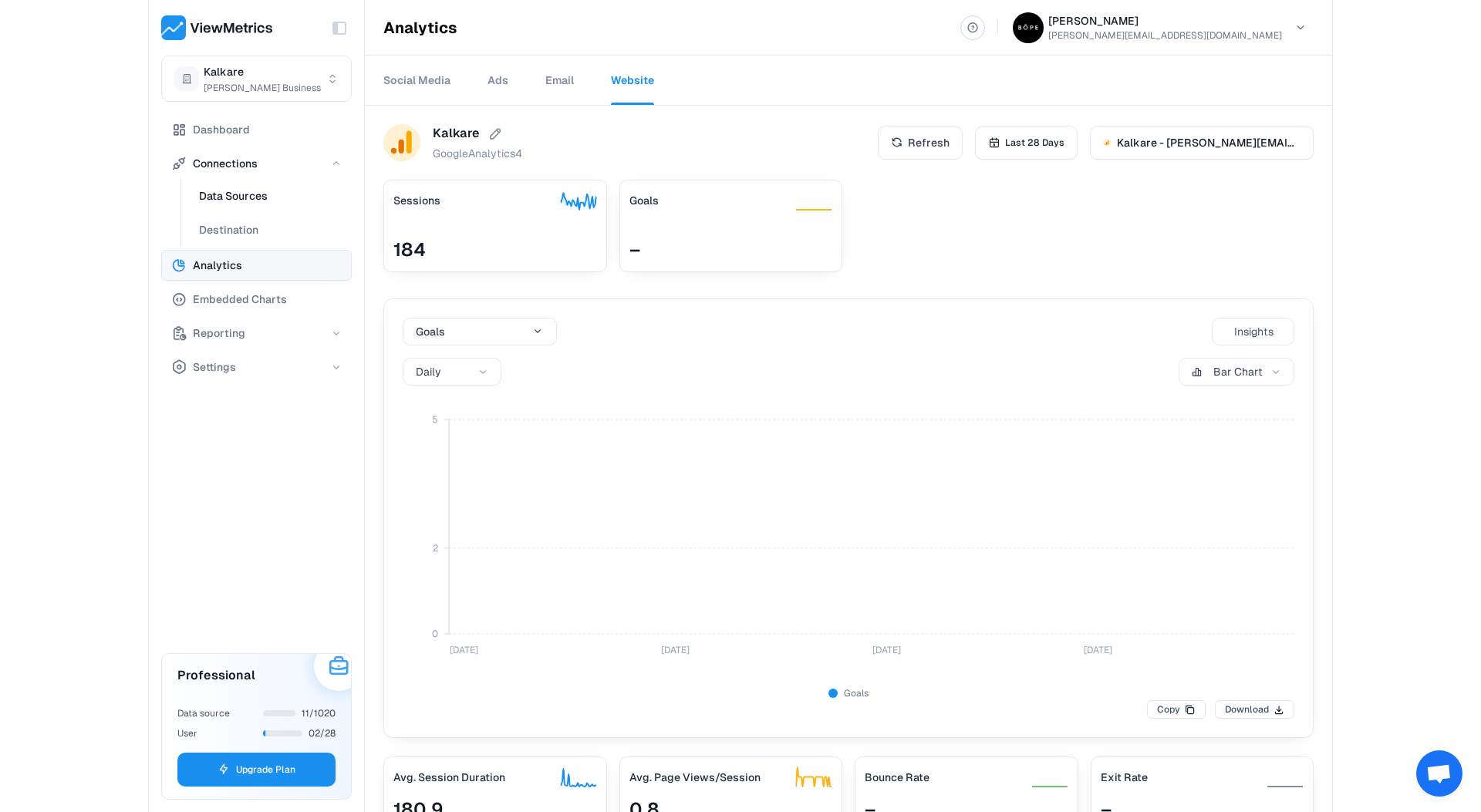
click at [217, 192] on span "Data Sources" at bounding box center [233, 196] width 69 height 18
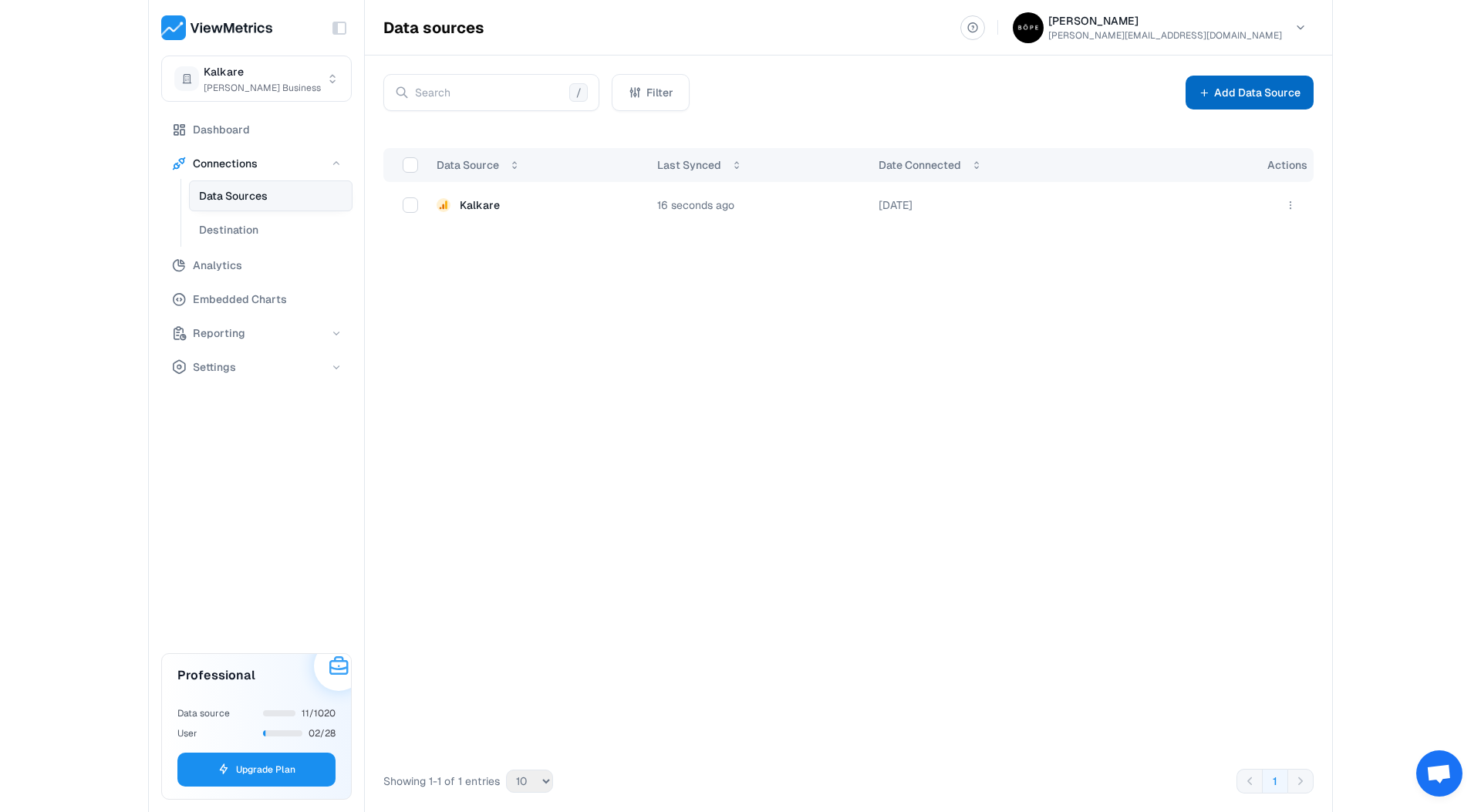
click at [1243, 78] on button "Add Data Source" at bounding box center [1249, 92] width 128 height 34
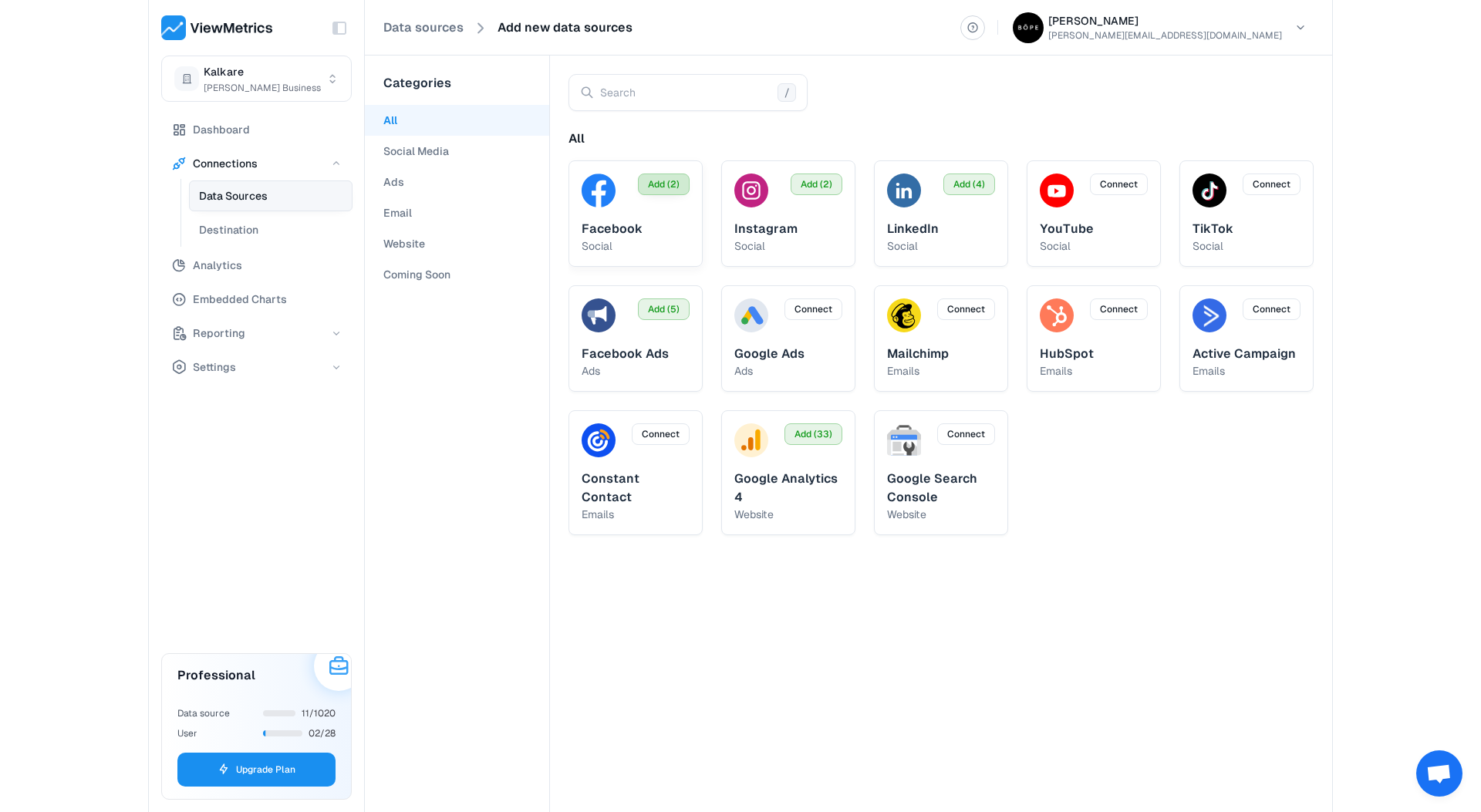
click at [655, 192] on button "Add (2)" at bounding box center [663, 184] width 52 height 22
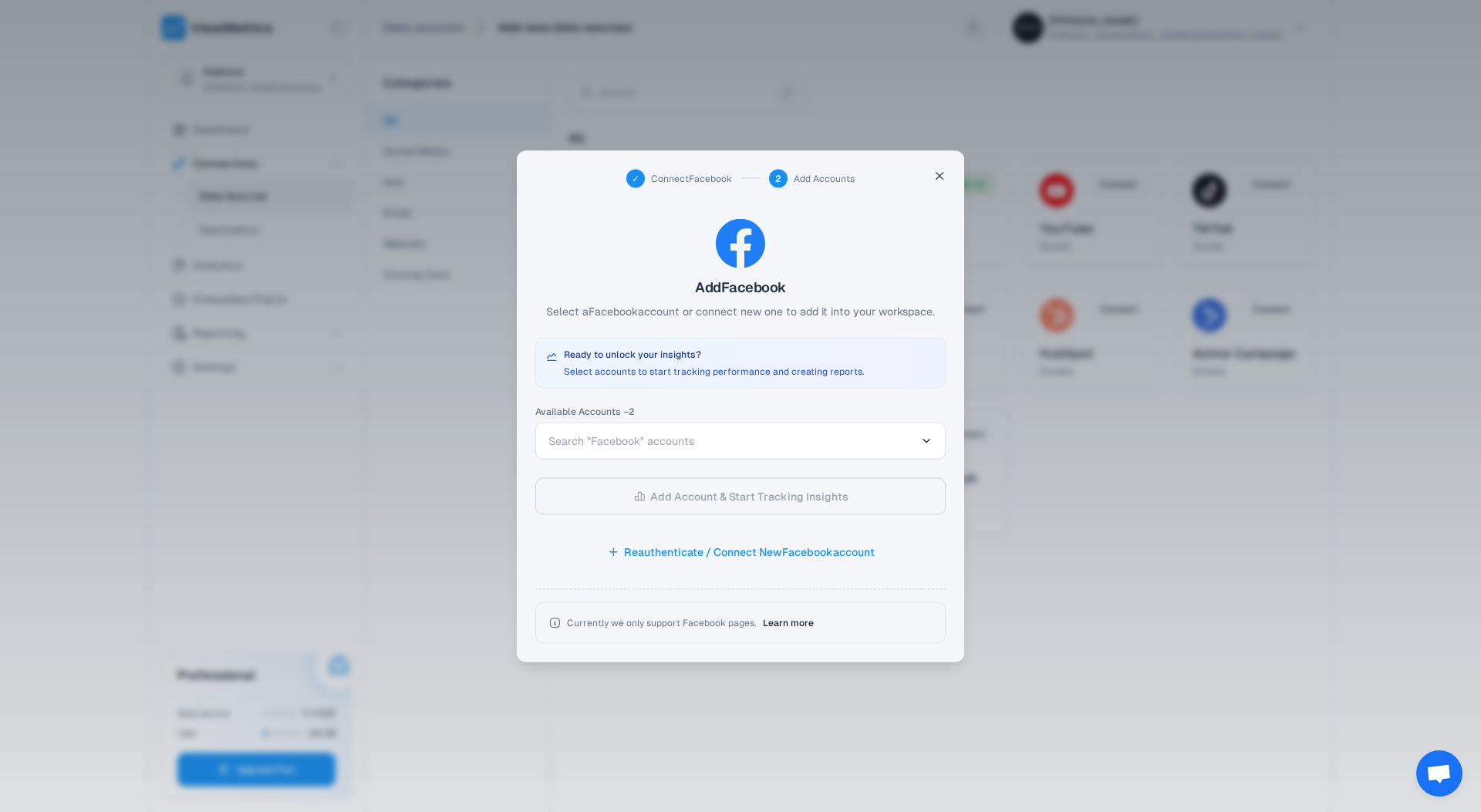
click at [697, 441] on span "Search "Facebook" accounts" at bounding box center [731, 440] width 368 height 15
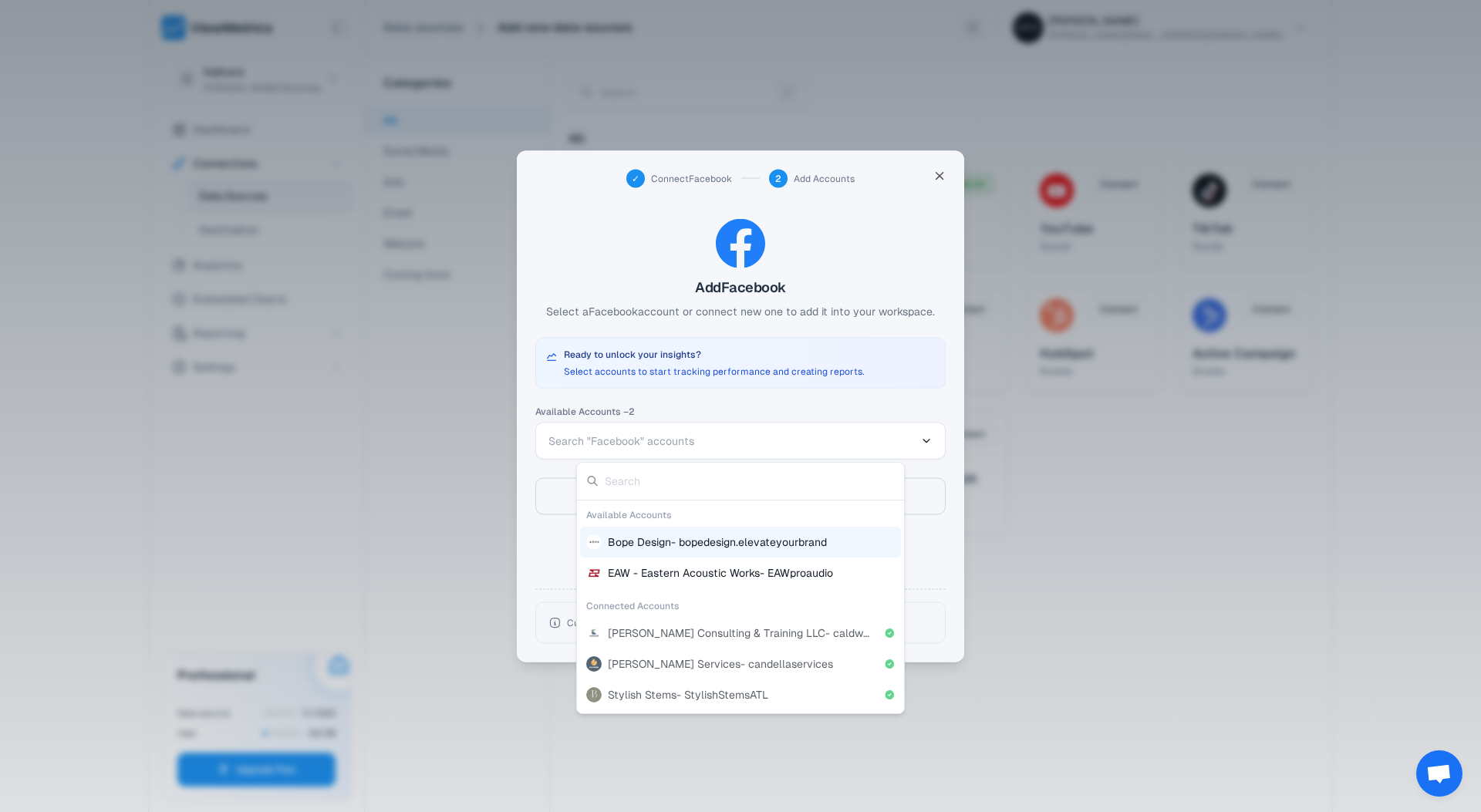
click at [888, 396] on div at bounding box center [740, 406] width 1481 height 812
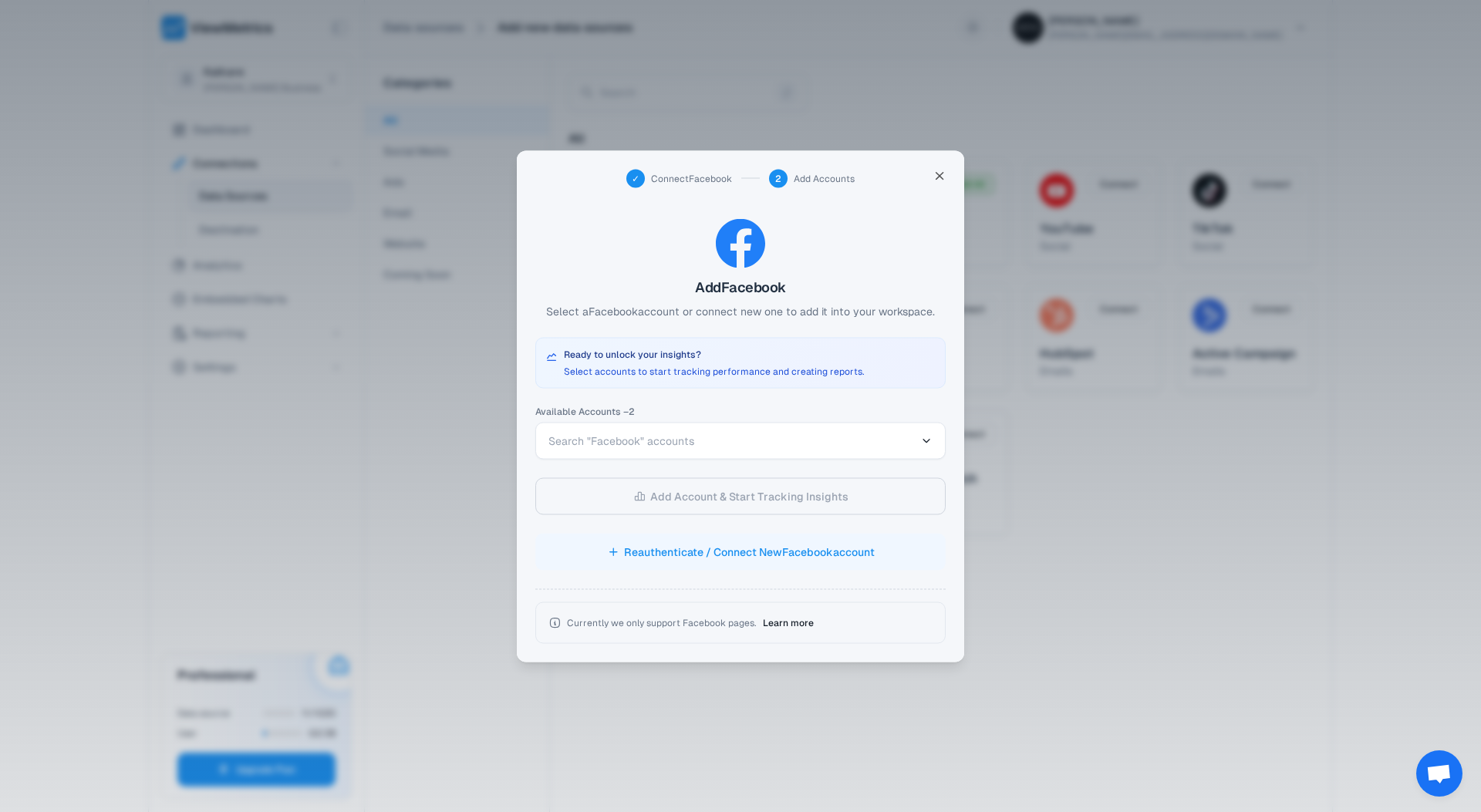
click at [682, 556] on button "Reauthenticate / Connect New Facebook account" at bounding box center [740, 551] width 410 height 37
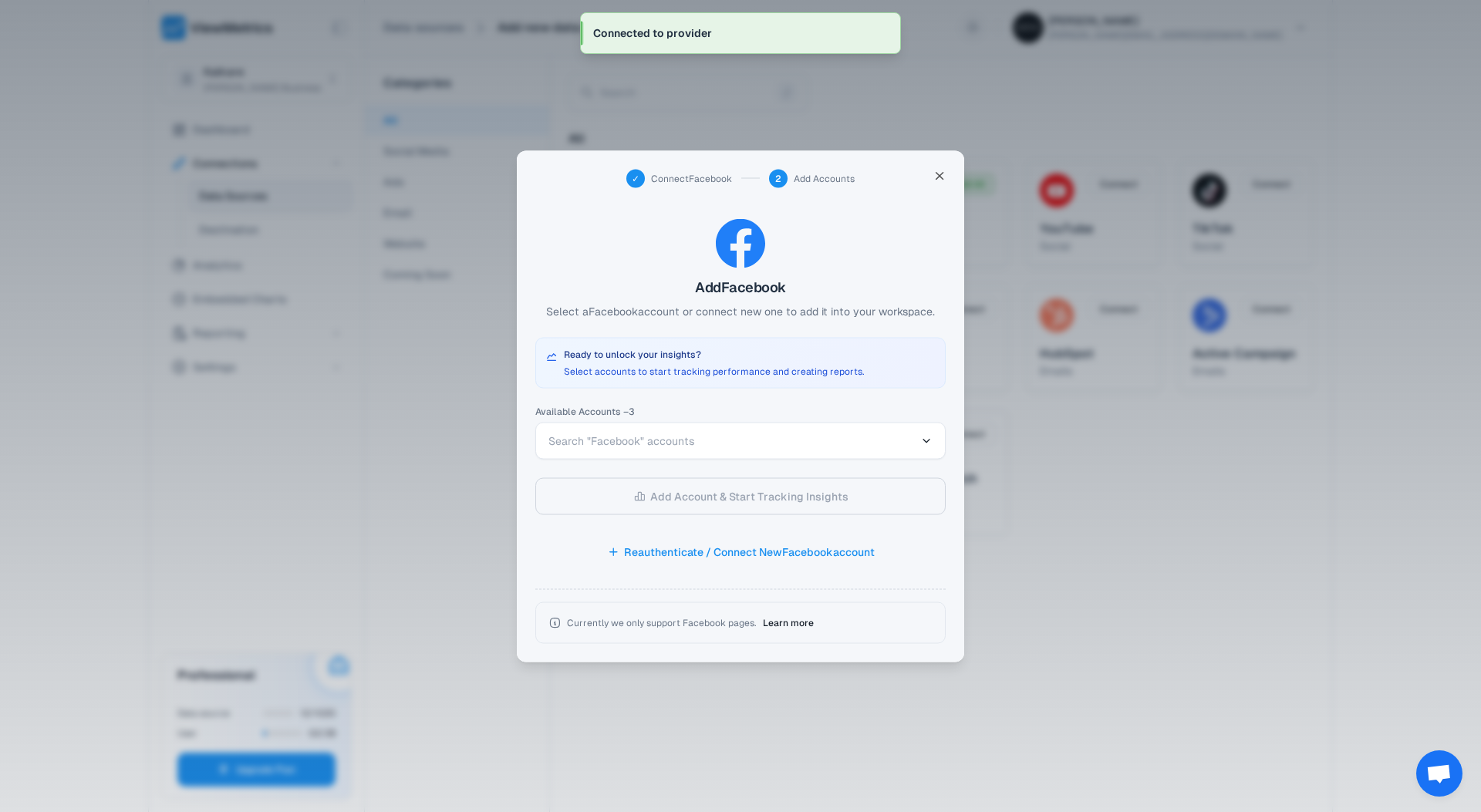
click at [671, 443] on span "Search "Facebook" accounts" at bounding box center [621, 440] width 146 height 14
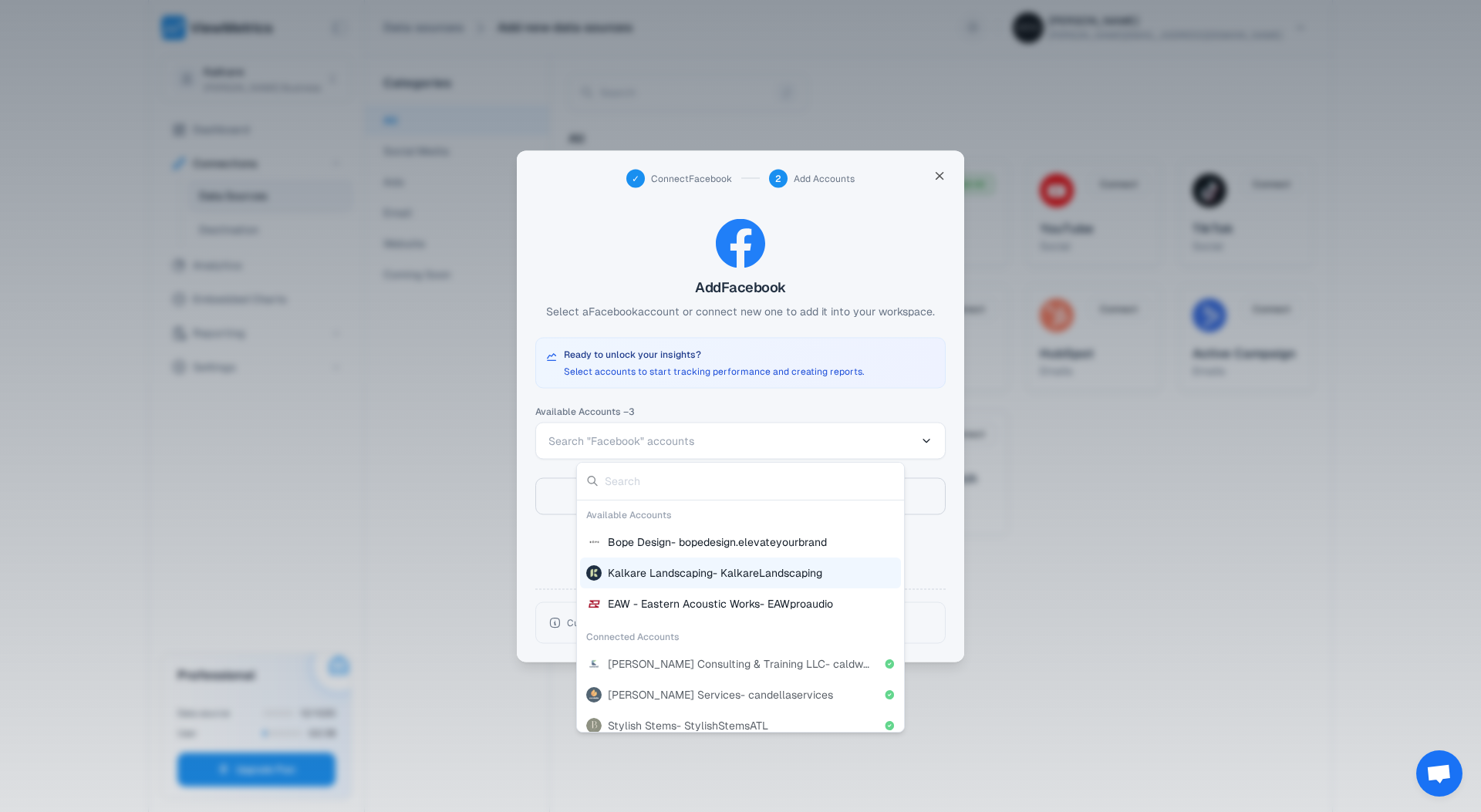
click at [675, 572] on span "Kalkare Landscaping - KalkareLandscaping" at bounding box center [715, 572] width 214 height 15
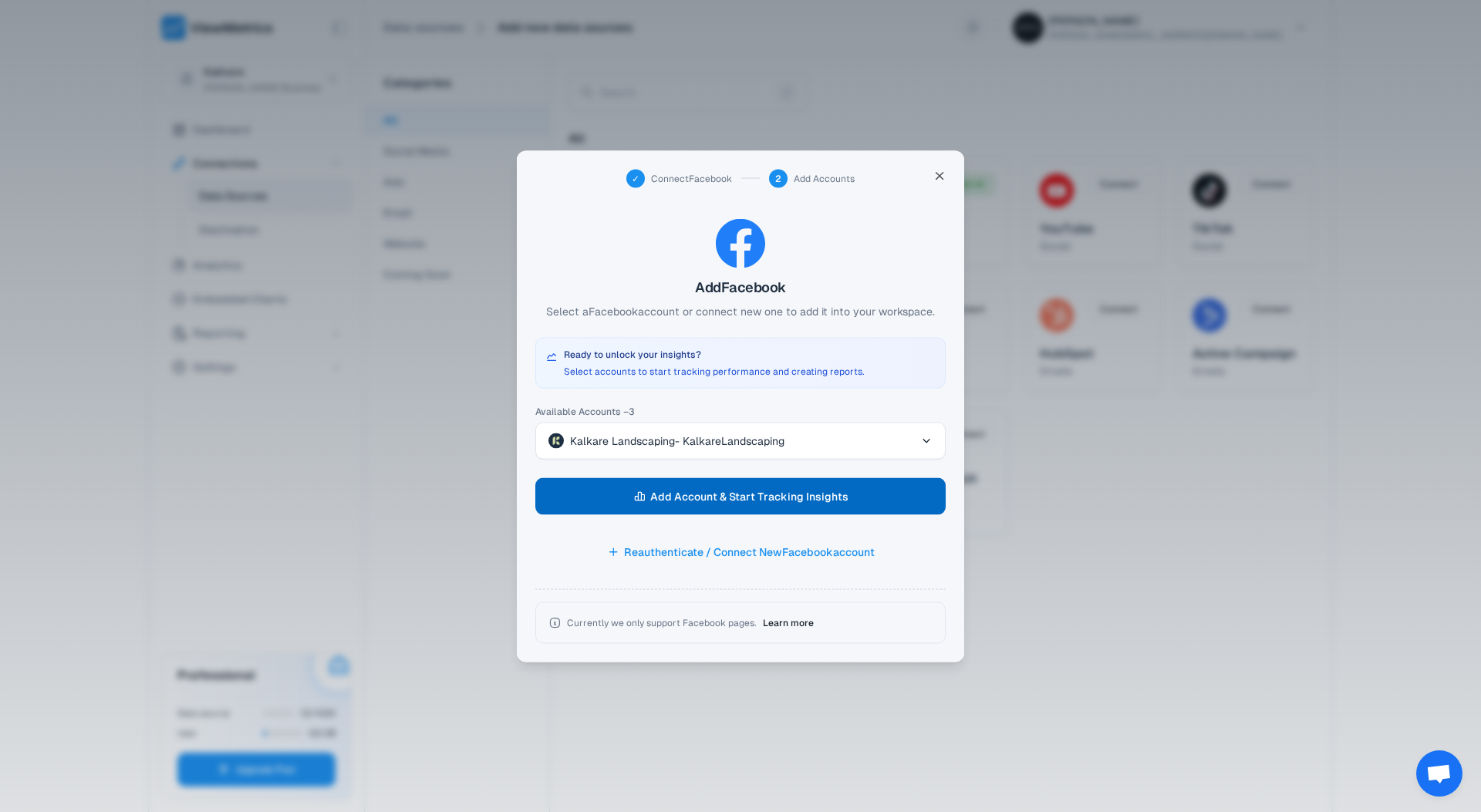
click at [707, 501] on span "Add Account & Start Tracking Insights" at bounding box center [750, 496] width 198 height 22
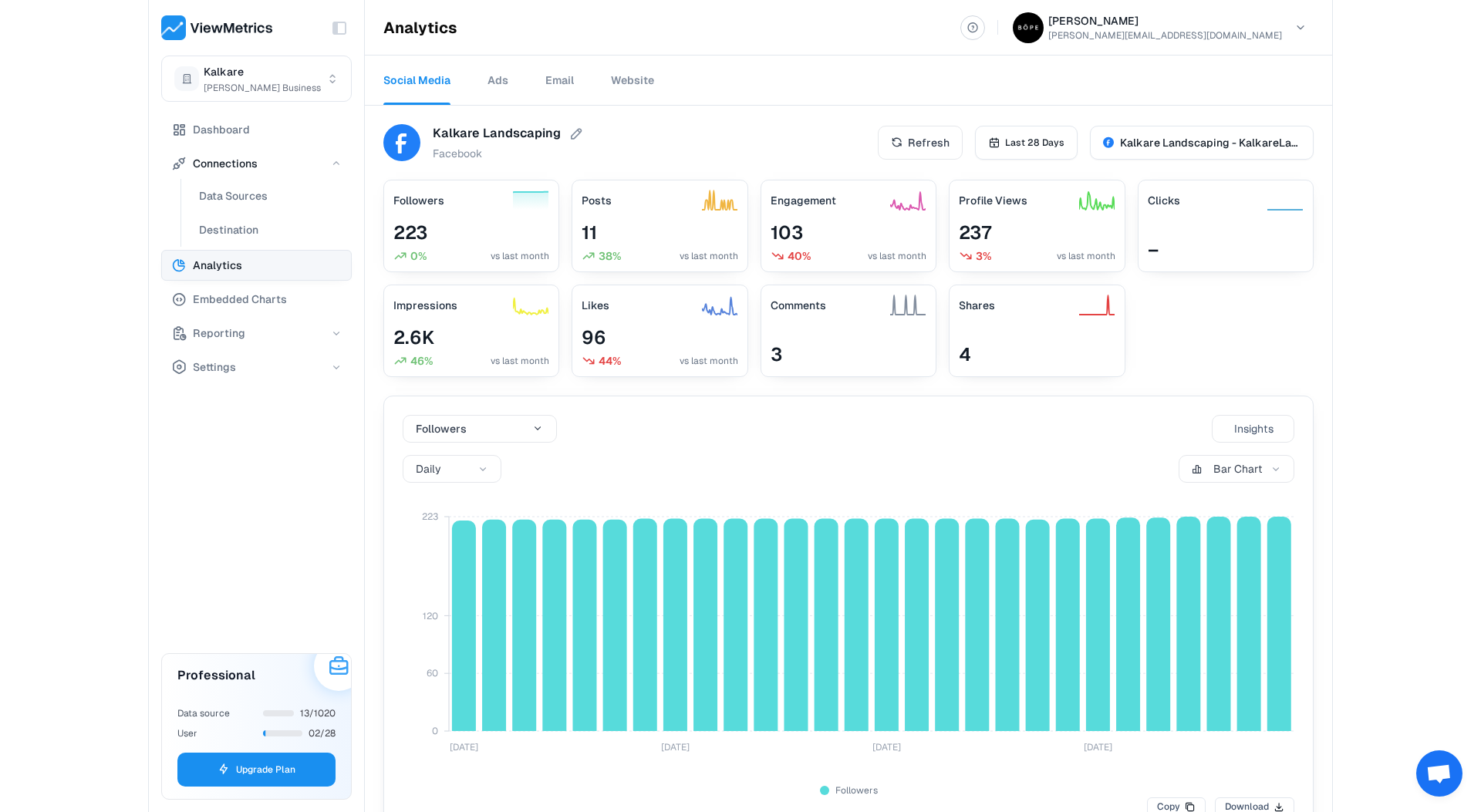
click at [642, 74] on link "Website" at bounding box center [633, 80] width 44 height 49
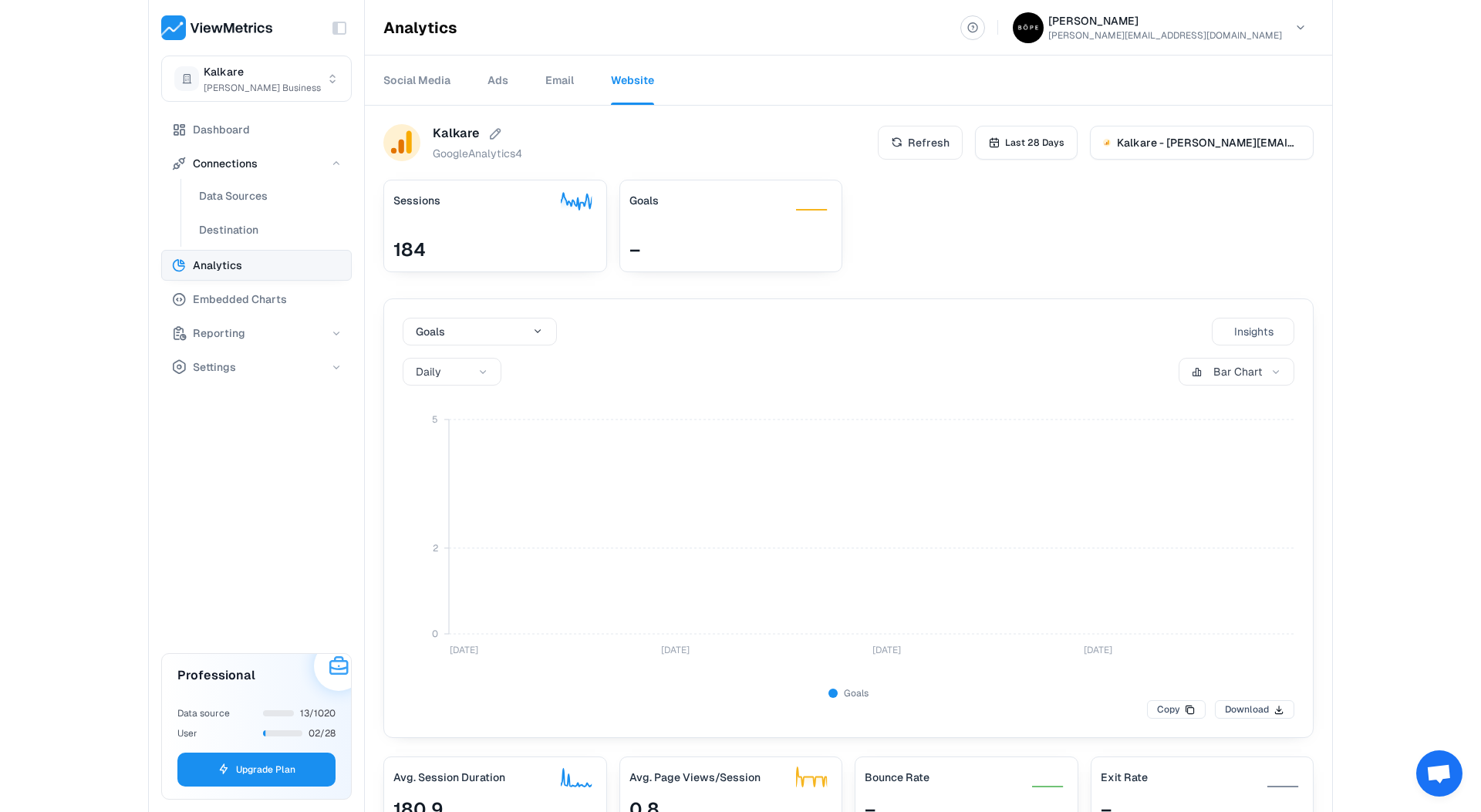
click at [426, 81] on link "Social Media" at bounding box center [417, 80] width 67 height 49
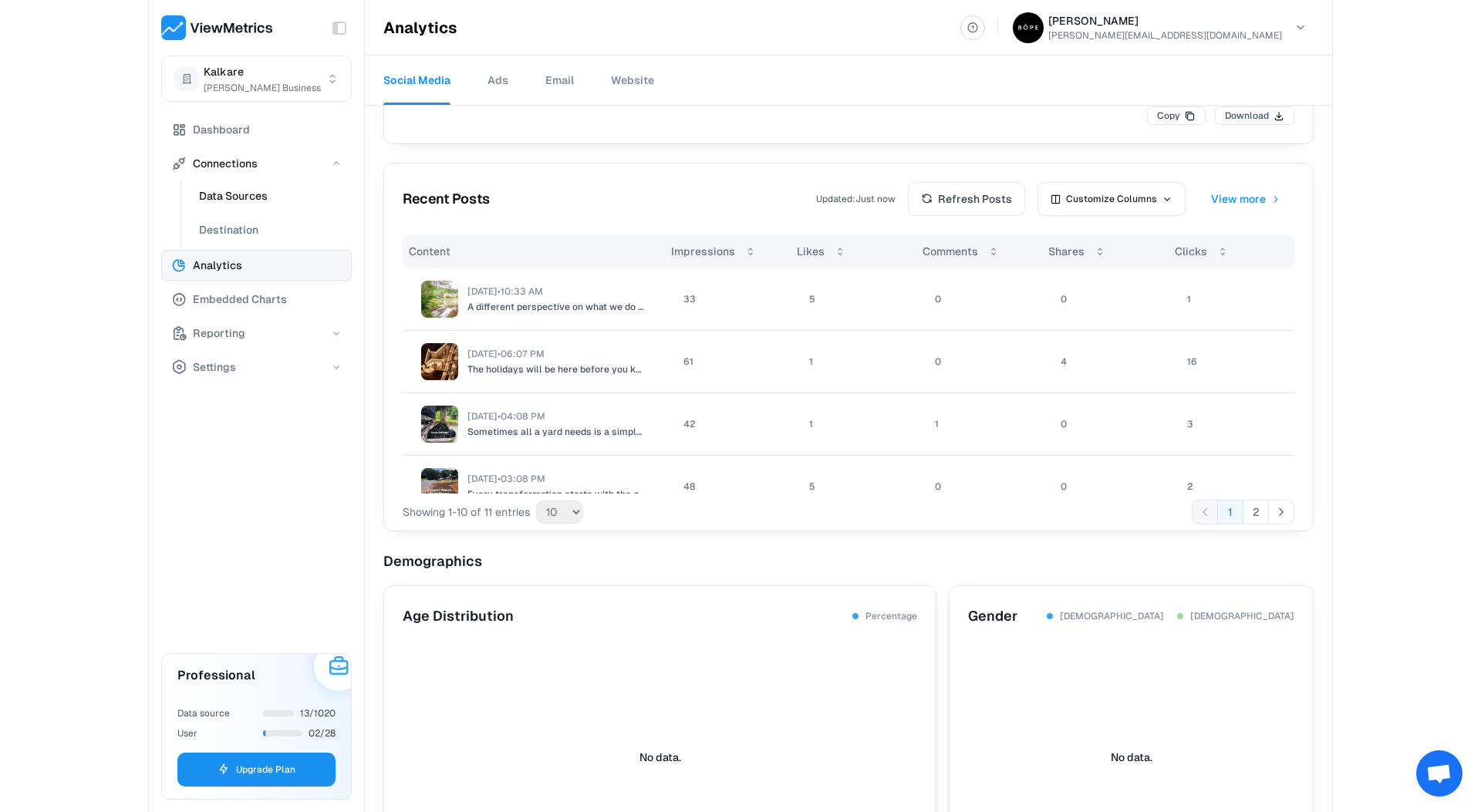
click at [230, 196] on span "Data Sources" at bounding box center [233, 196] width 69 height 18
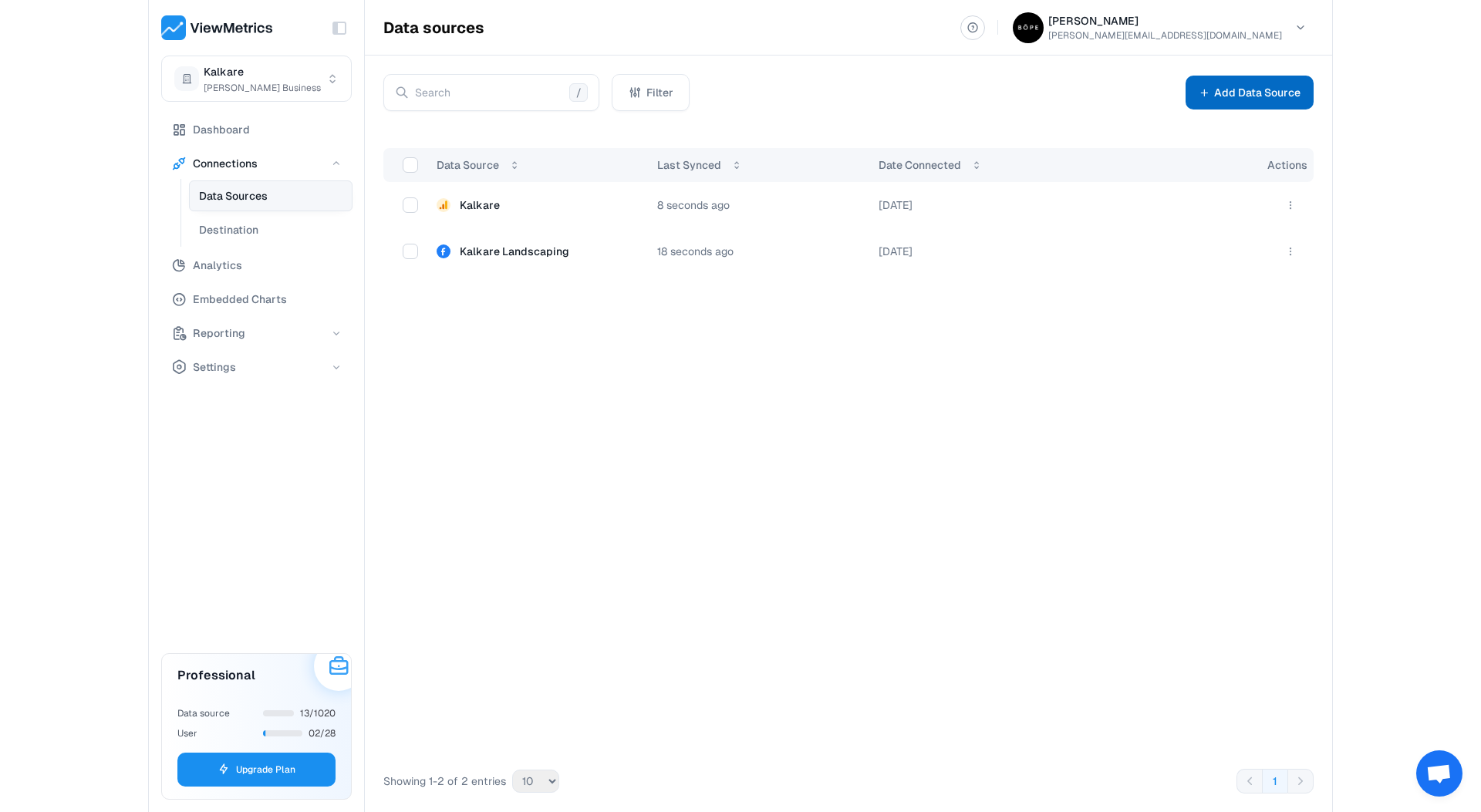
click at [1251, 88] on button "Add Data Source" at bounding box center [1249, 92] width 128 height 34
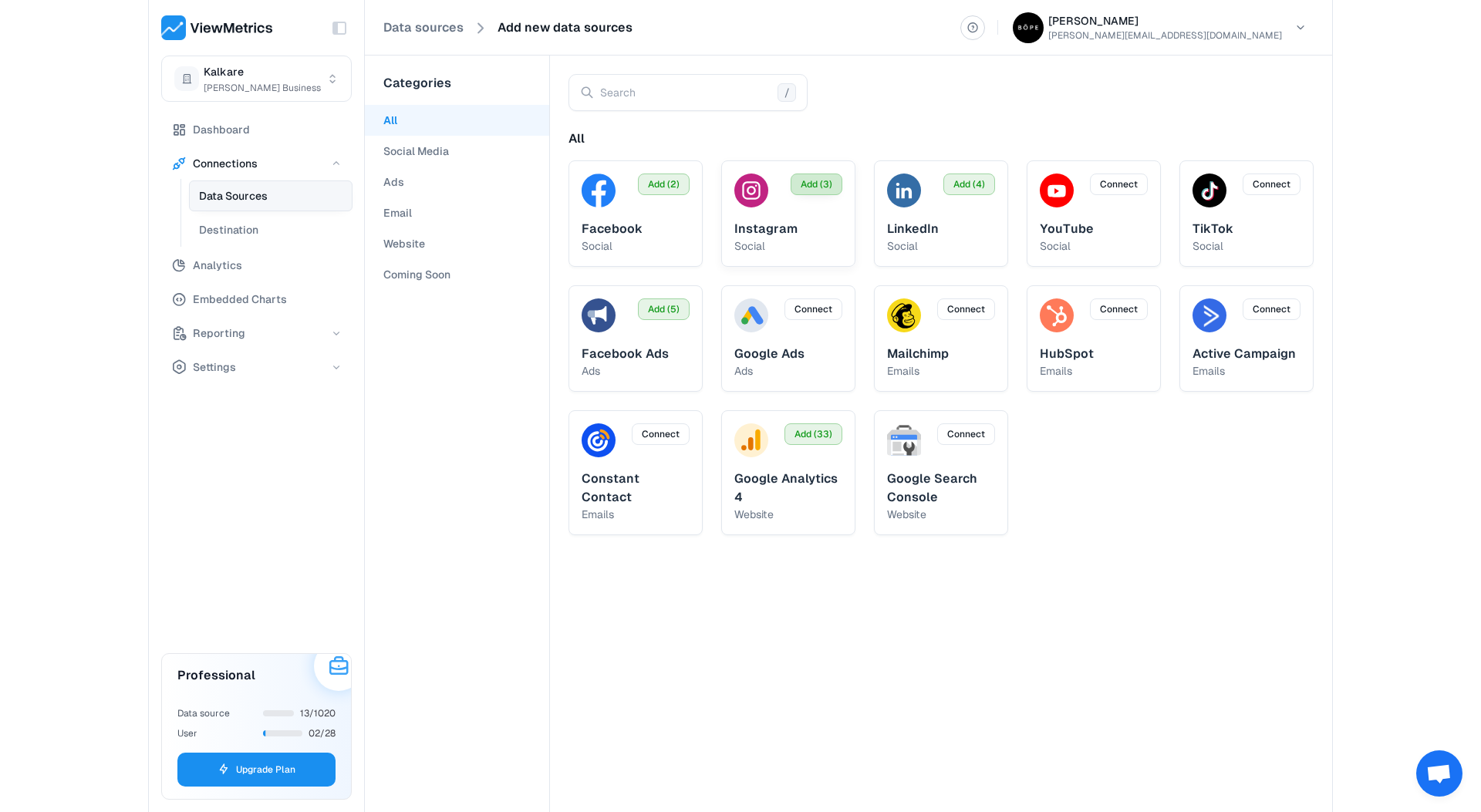
click at [813, 191] on span "Add (3)" at bounding box center [816, 183] width 32 height 14
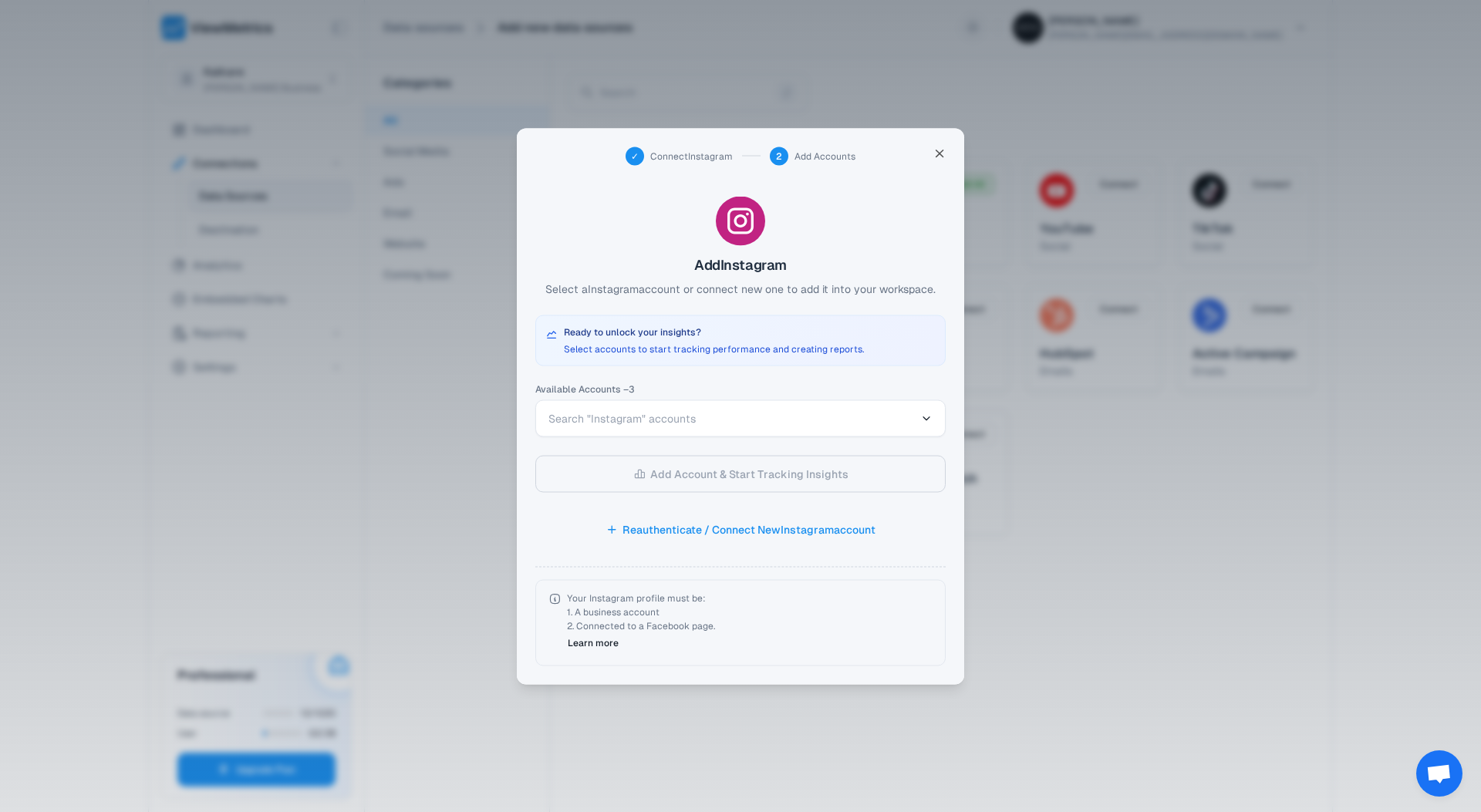
click at [721, 420] on span "Search "Instagram" accounts" at bounding box center [731, 417] width 368 height 15
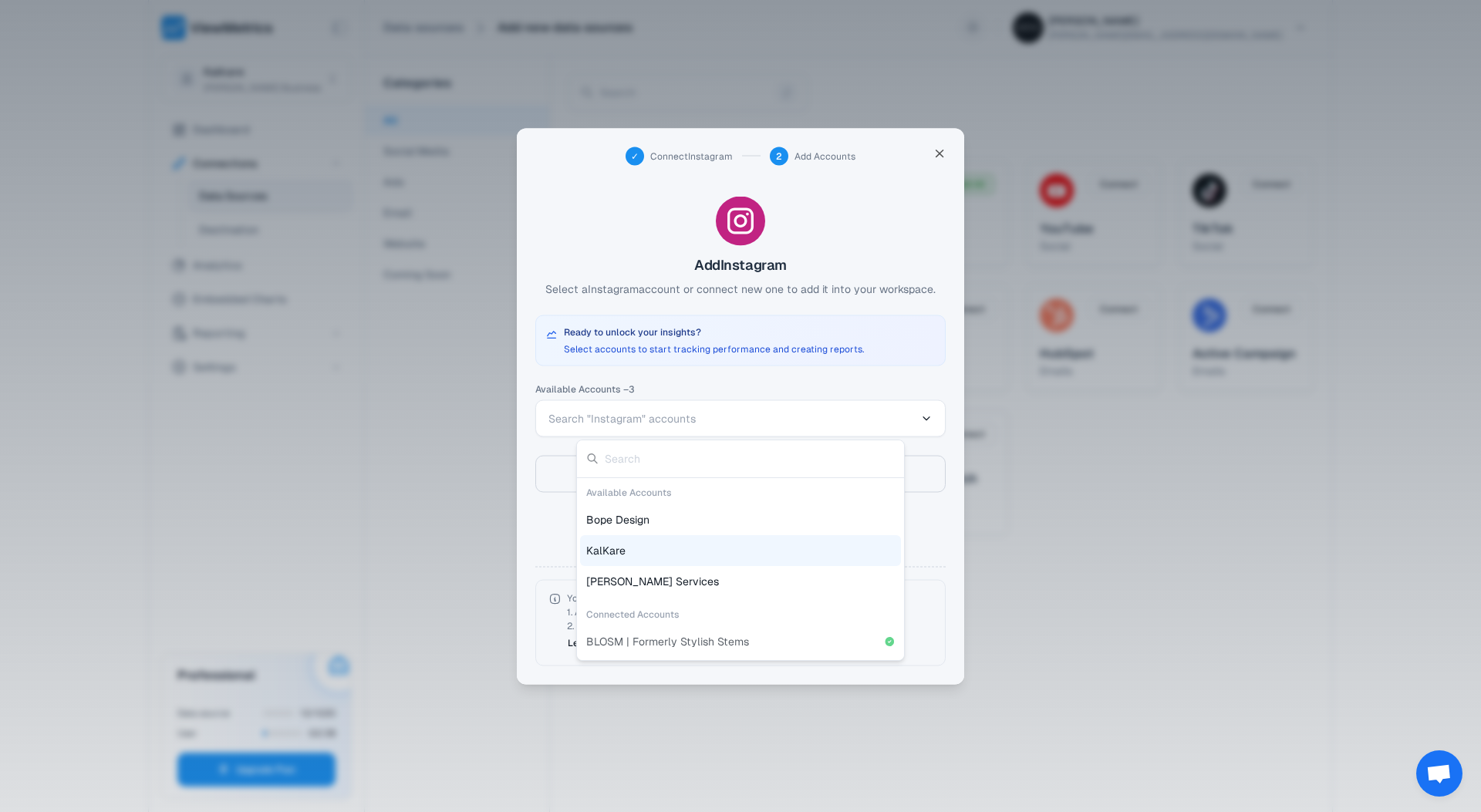
click at [645, 562] on div "KalKare" at bounding box center [740, 551] width 321 height 31
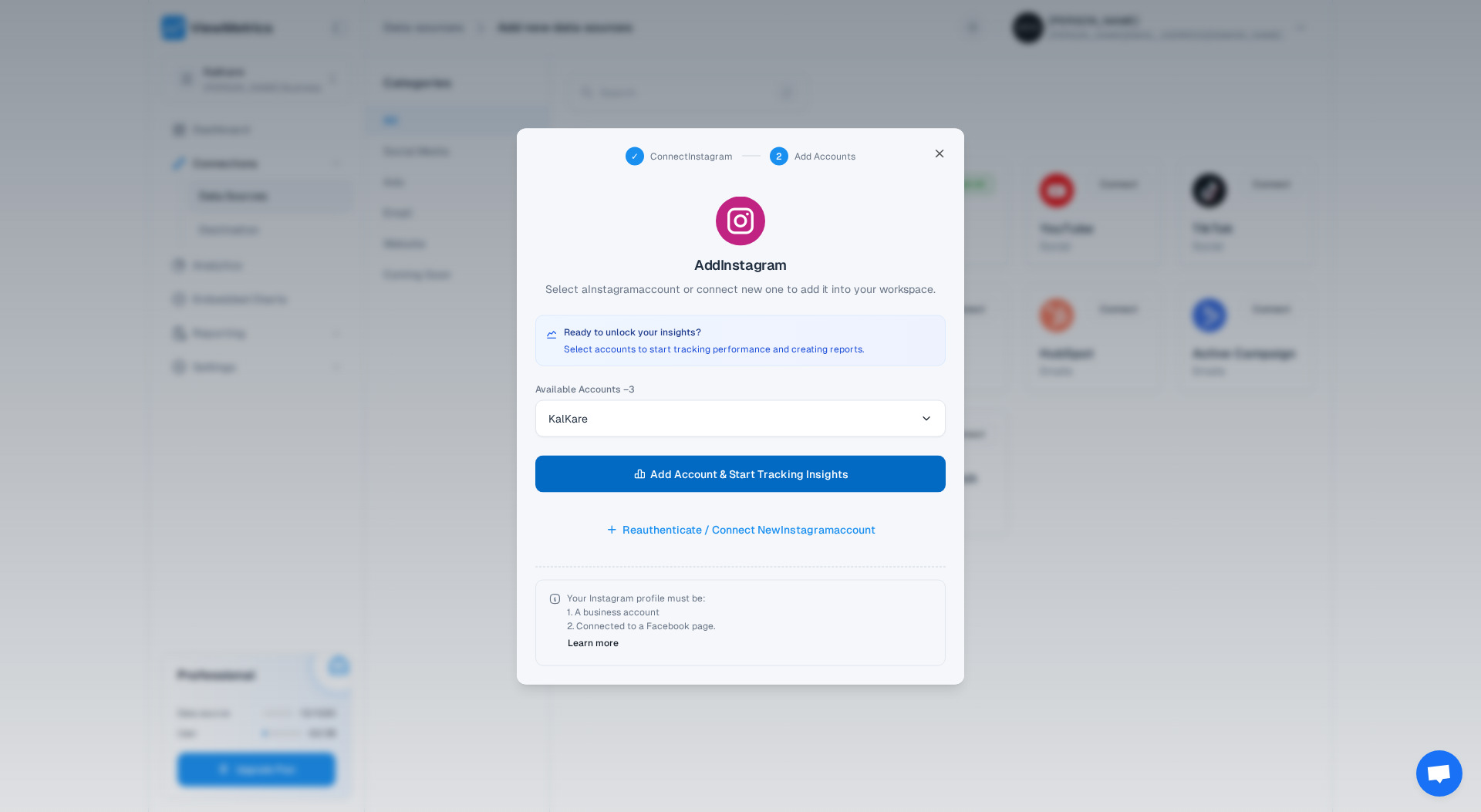
click at [708, 482] on span "Add Account & Start Tracking Insights" at bounding box center [750, 474] width 198 height 22
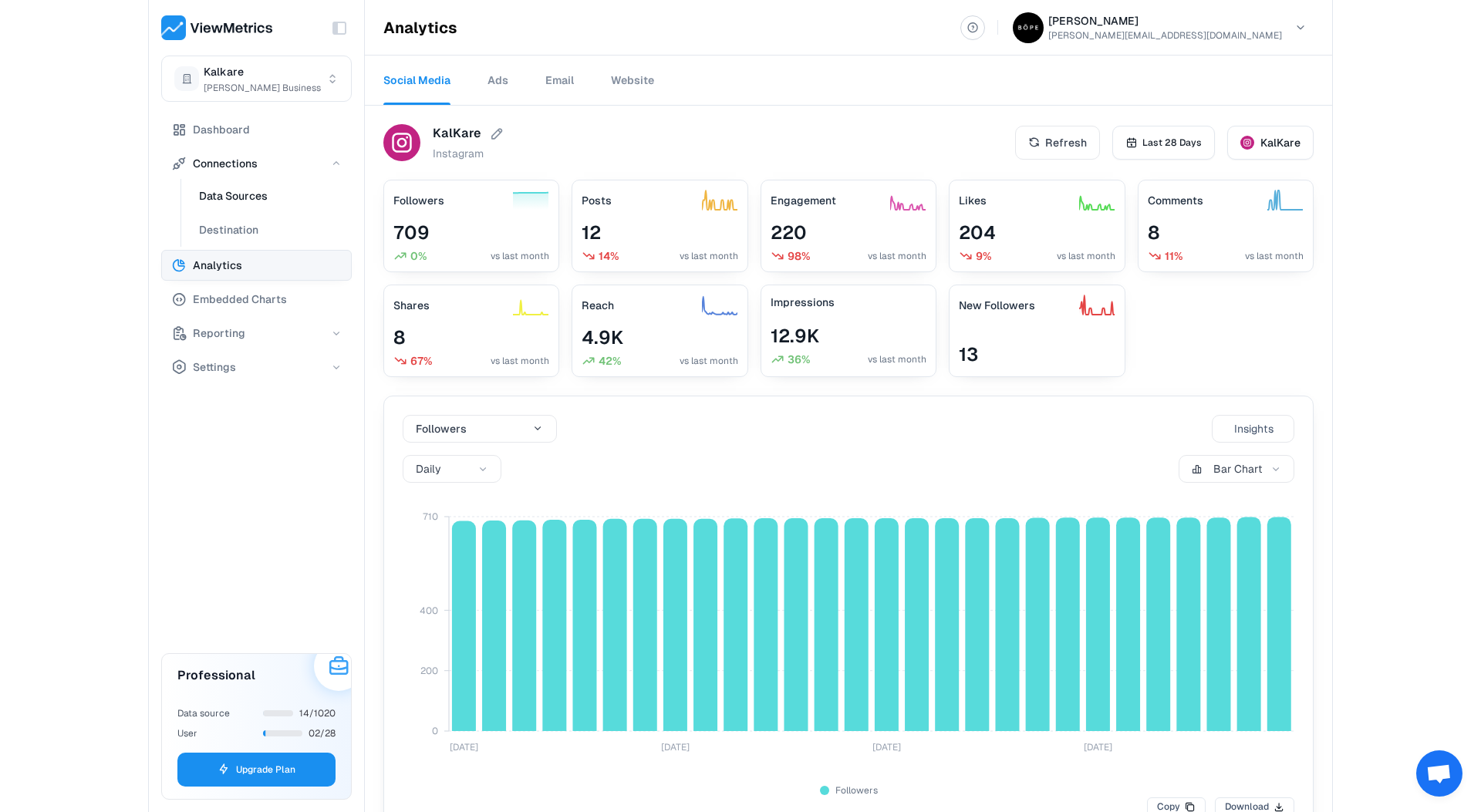
click at [227, 197] on span "Data Sources" at bounding box center [233, 196] width 69 height 18
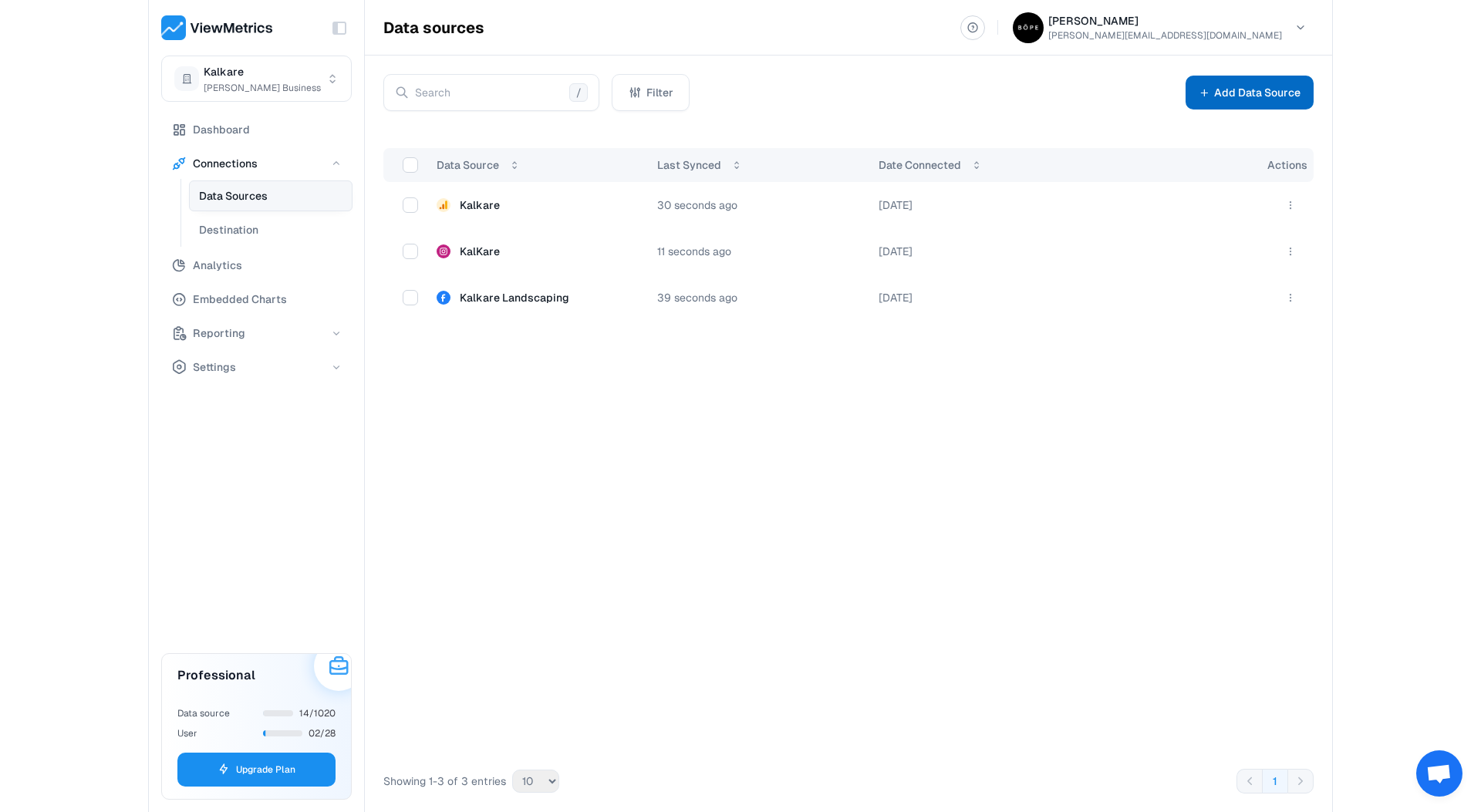
click at [1247, 92] on button "Add Data Source" at bounding box center [1249, 92] width 128 height 34
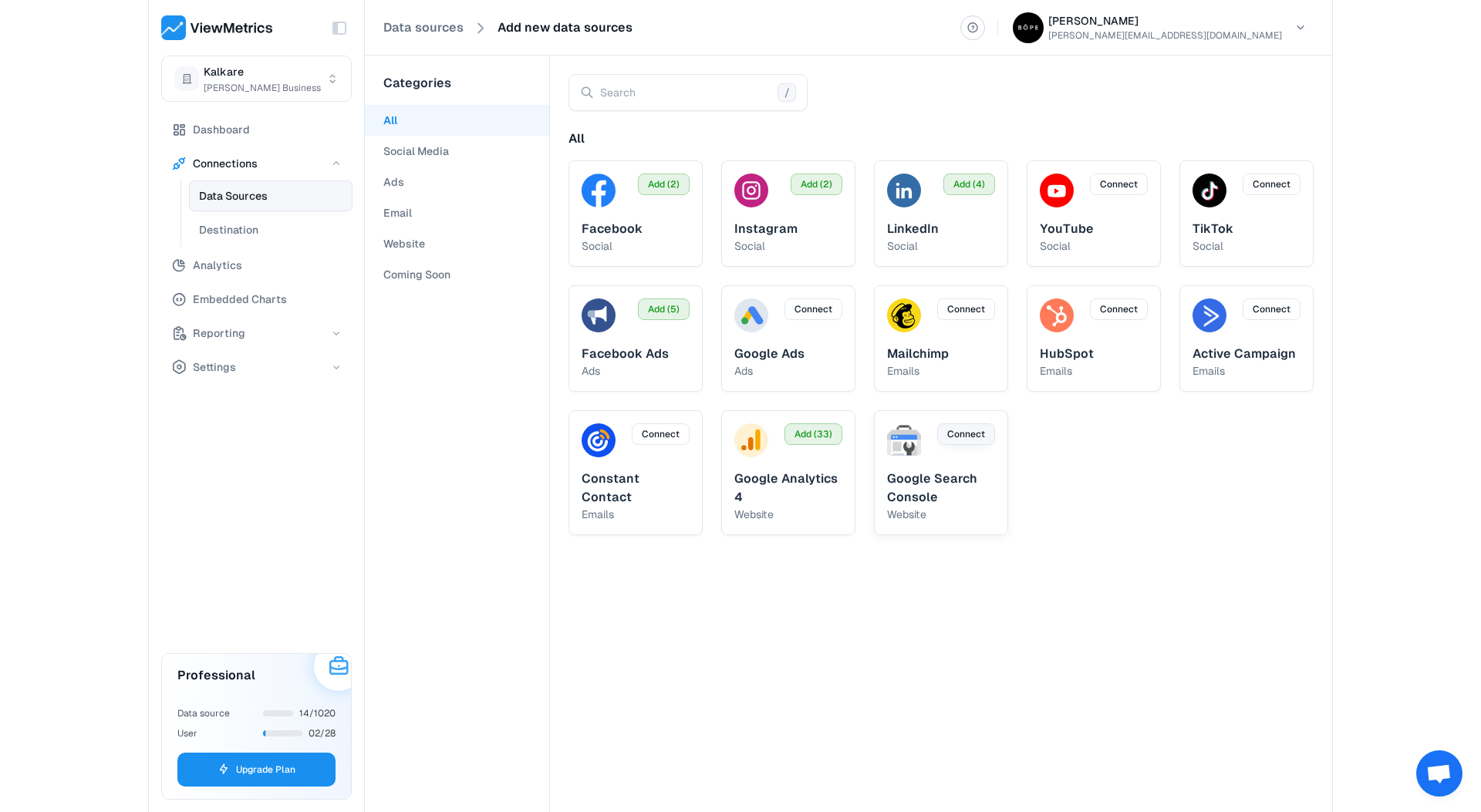
click at [964, 432] on span "Connect" at bounding box center [966, 434] width 38 height 14
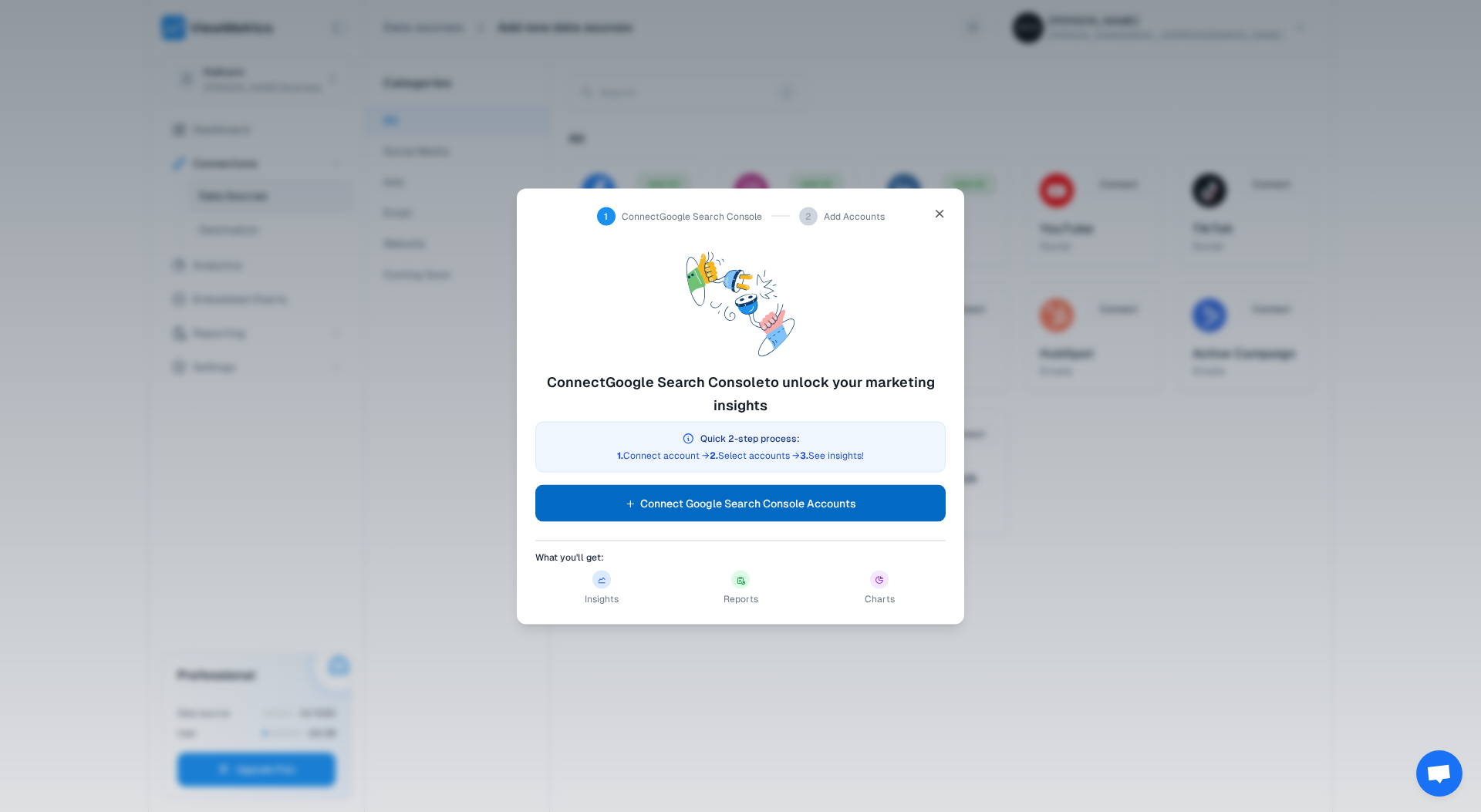
click at [744, 498] on span "Connect Google Search Console Accounts" at bounding box center [748, 503] width 216 height 18
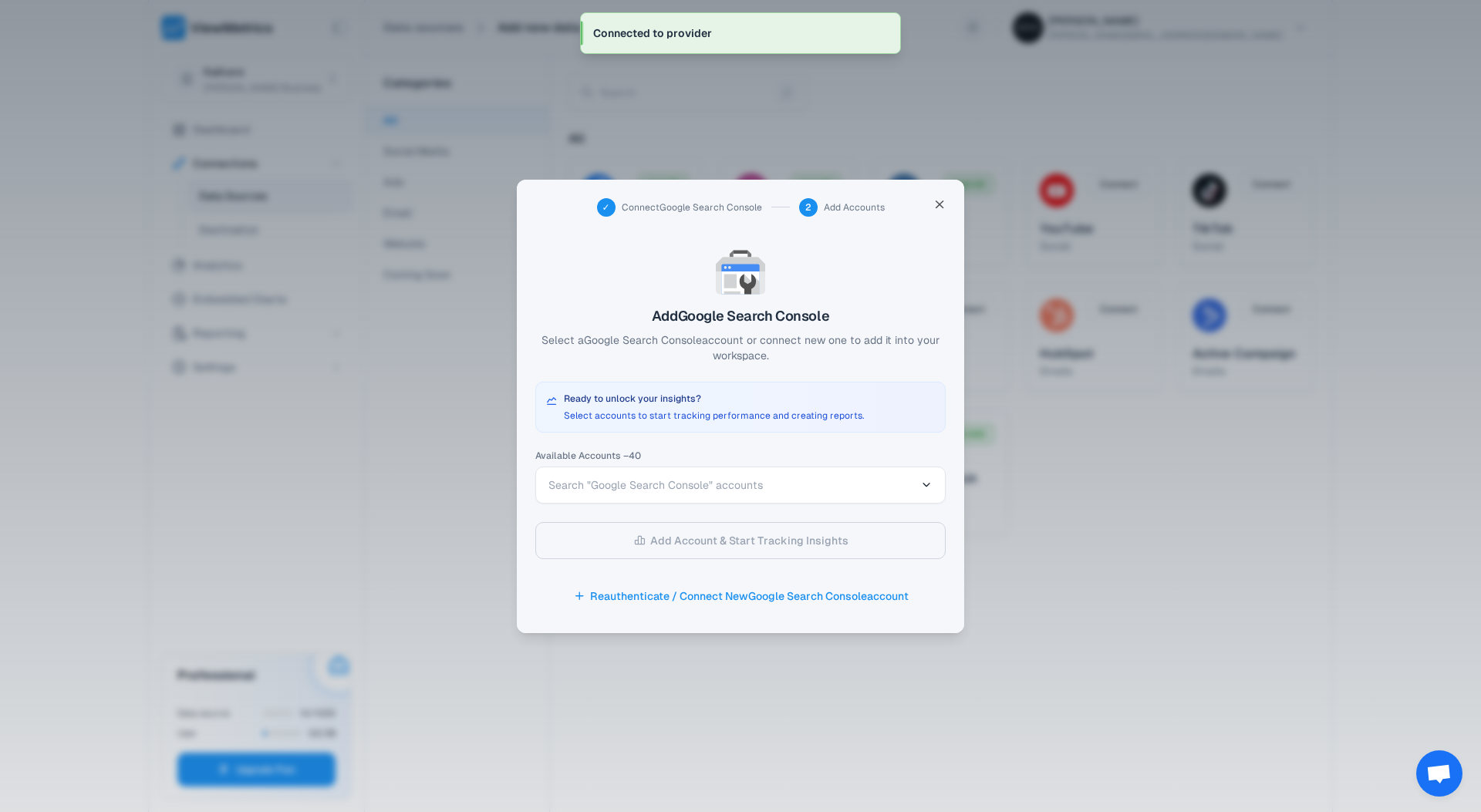
click at [819, 491] on span "Search "Google Search Console" accounts" at bounding box center [731, 484] width 368 height 15
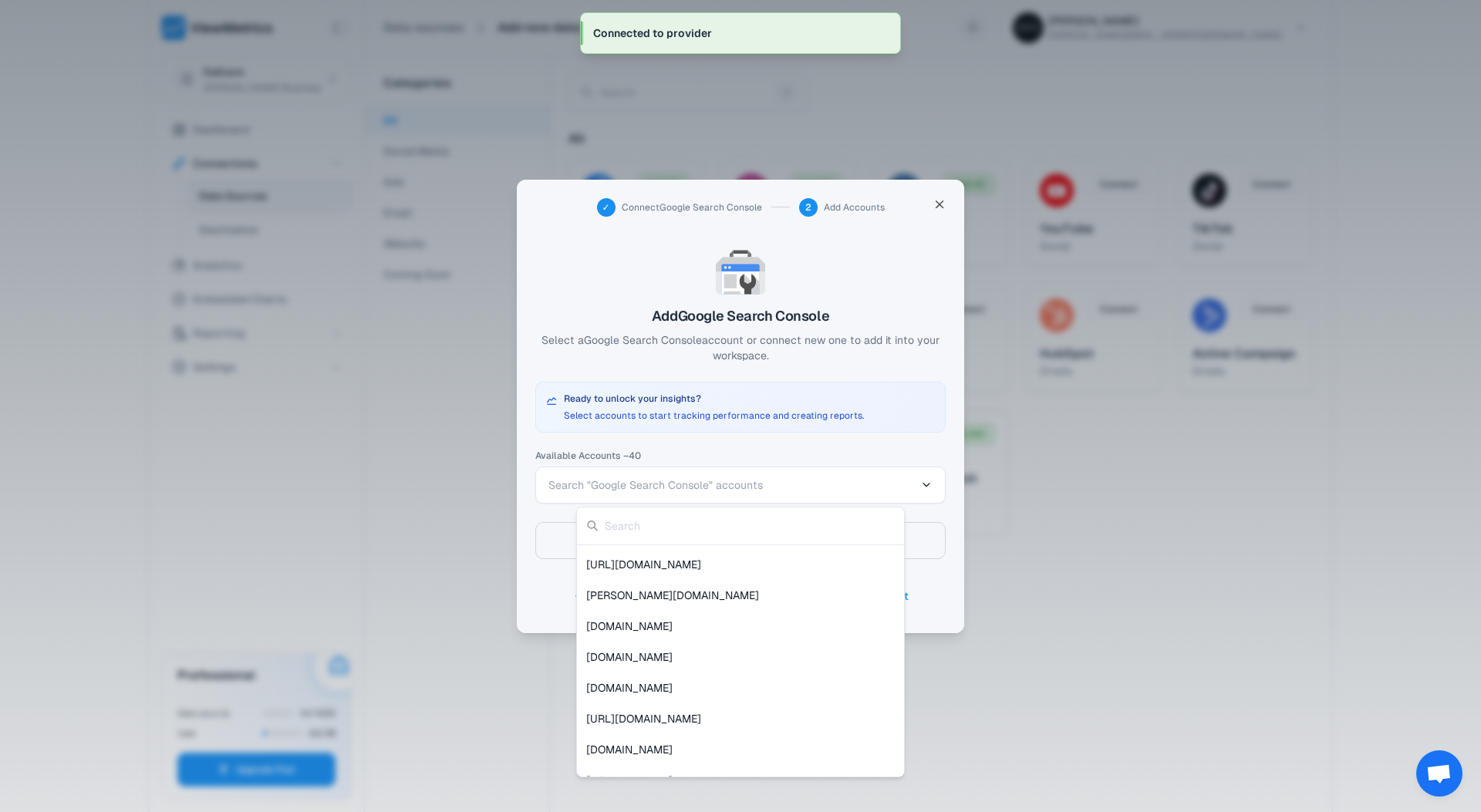
scroll to position [155, 0]
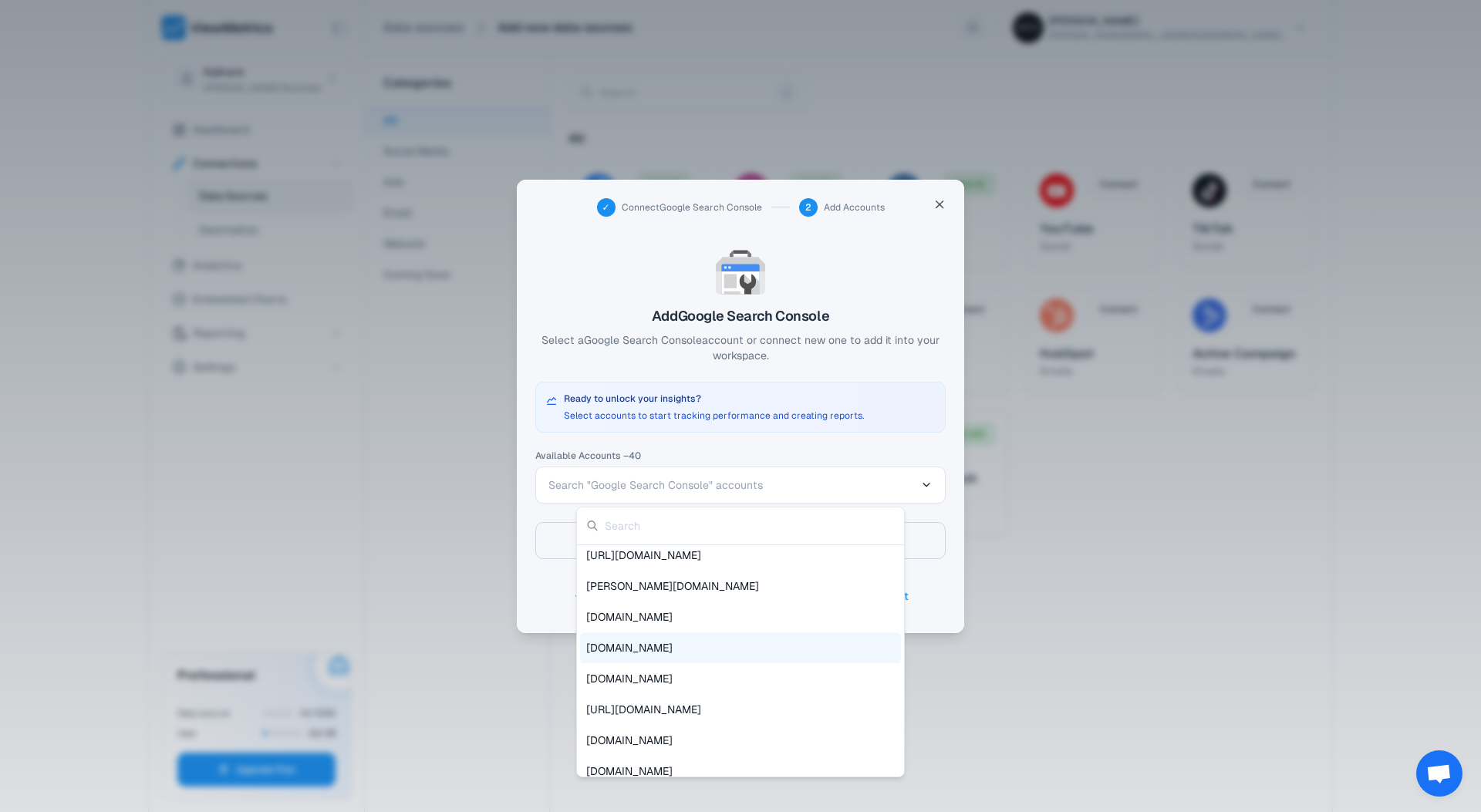
click at [624, 641] on span "[DOMAIN_NAME]" at bounding box center [629, 647] width 86 height 15
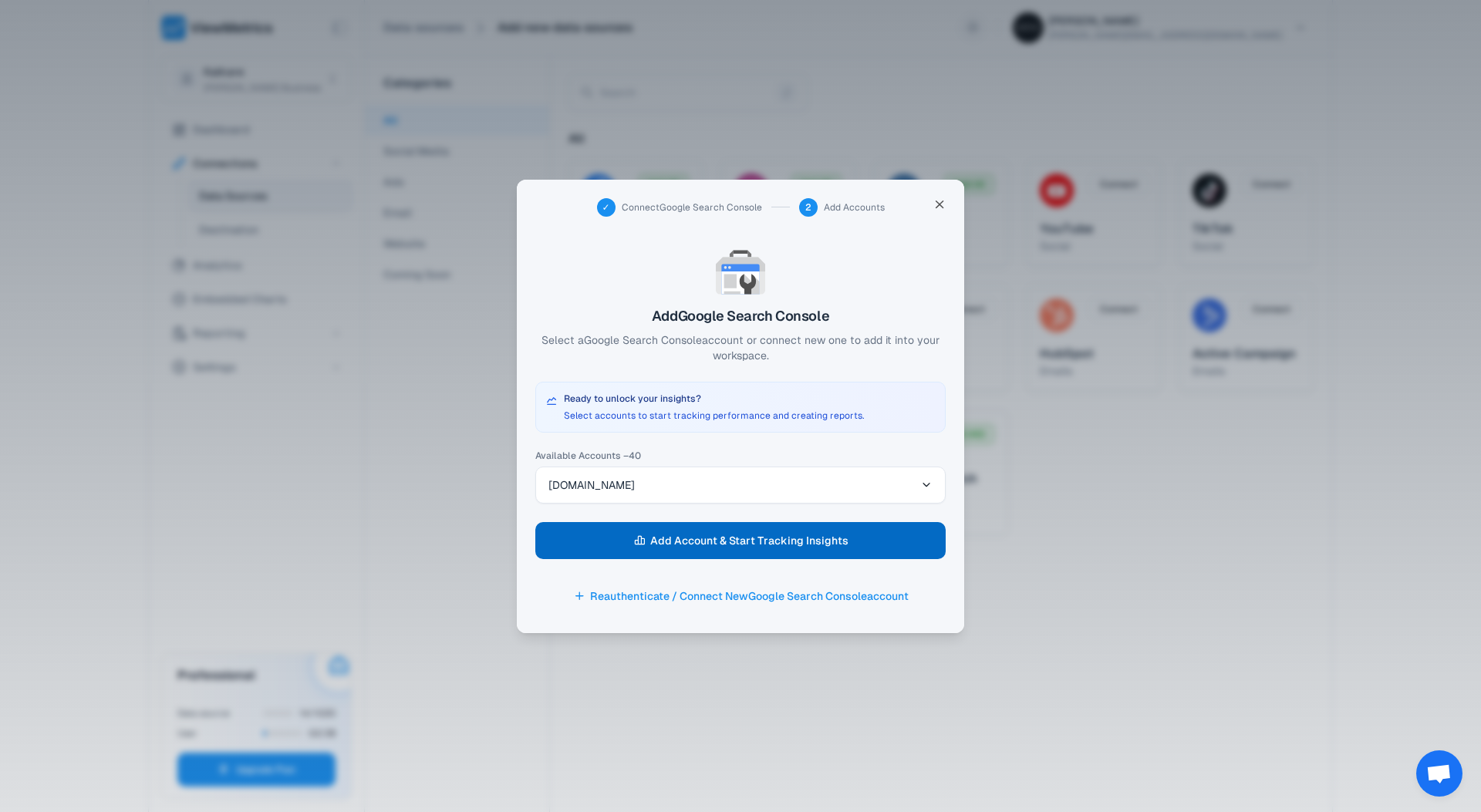
click at [710, 541] on span "Add Account & Start Tracking Insights" at bounding box center [750, 541] width 198 height 22
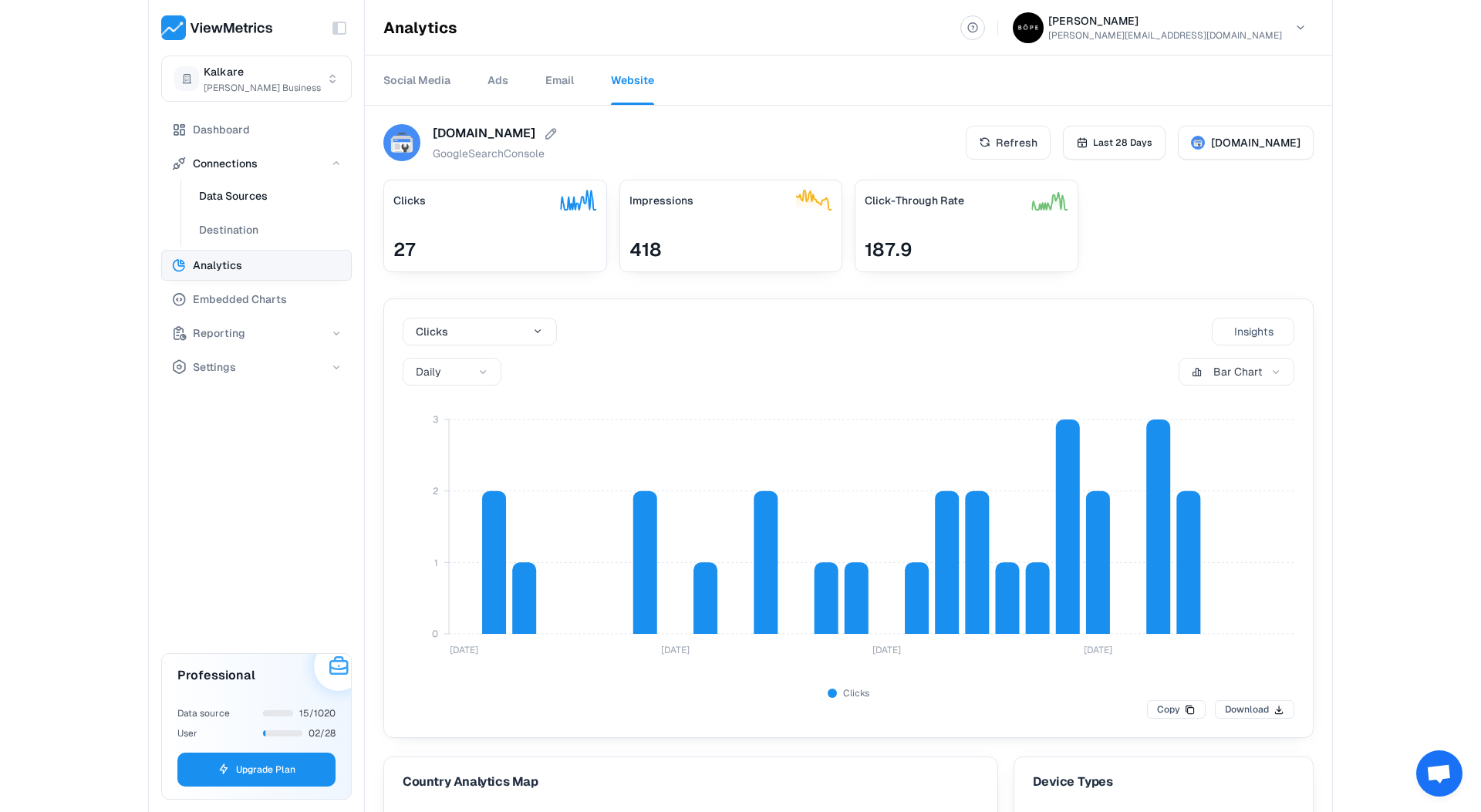
click at [237, 193] on span "Data Sources" at bounding box center [233, 196] width 69 height 18
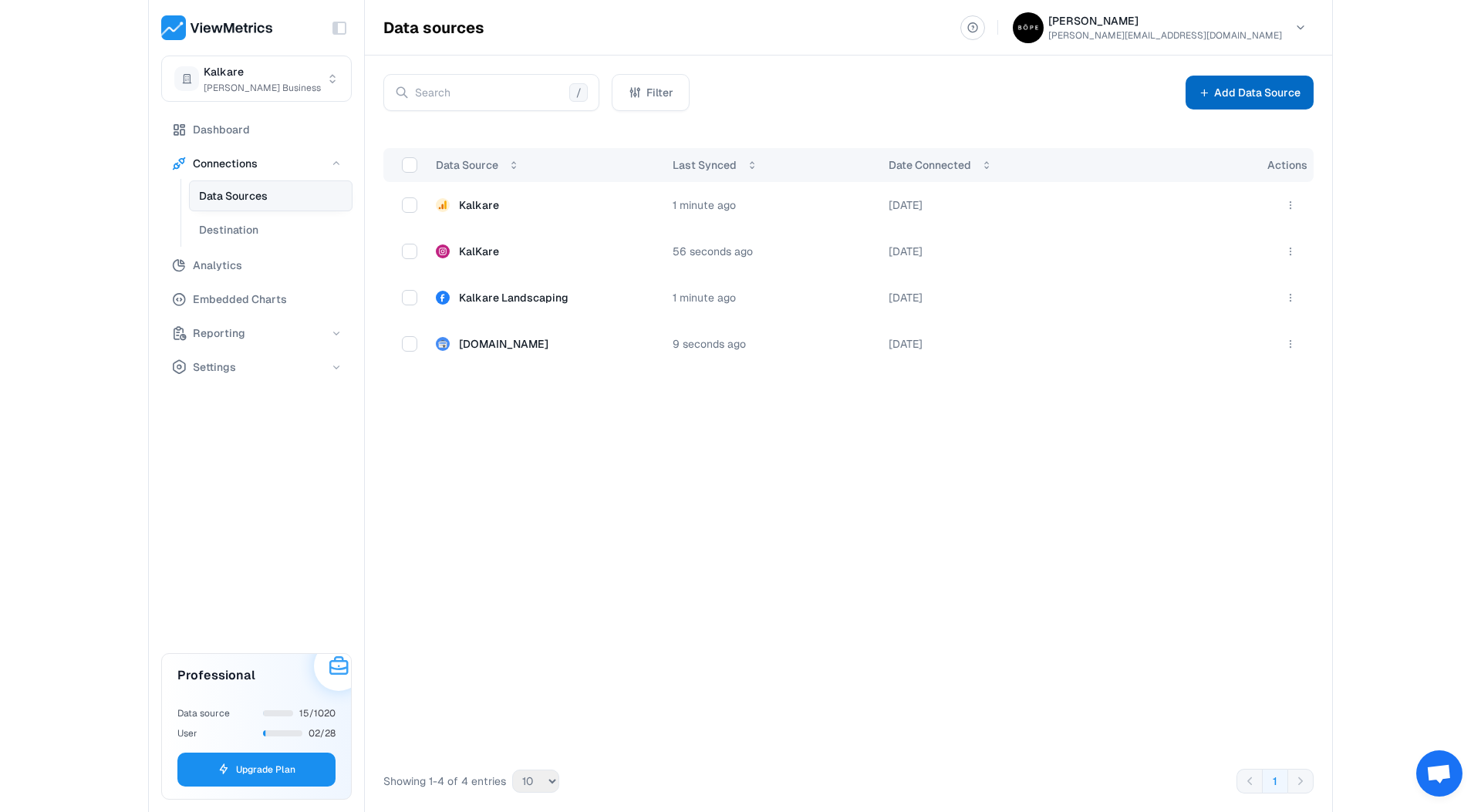
click at [1246, 90] on button "Add Data Source" at bounding box center [1249, 92] width 128 height 34
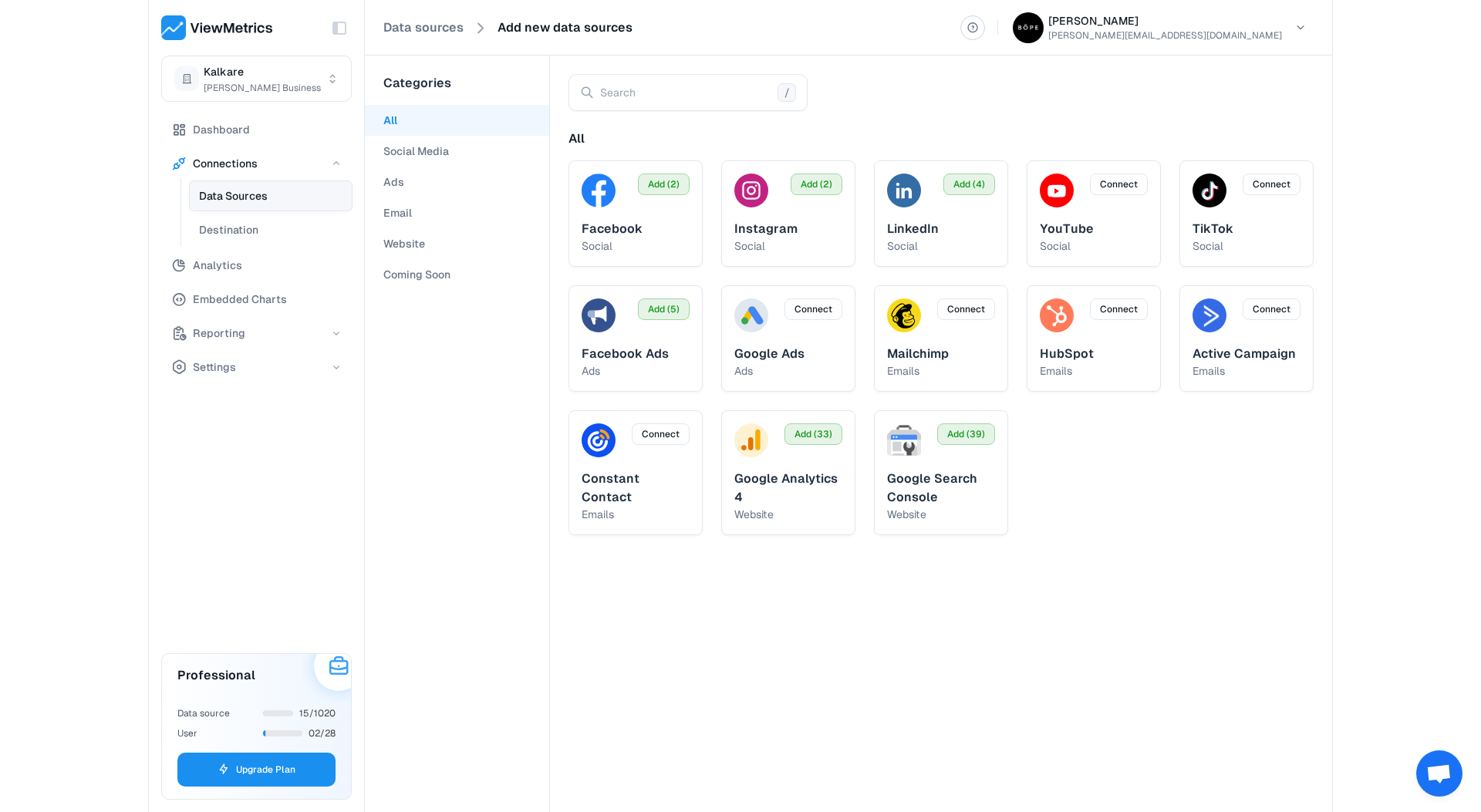
click at [424, 278] on Soon "Coming Soon" at bounding box center [456, 275] width 184 height 31
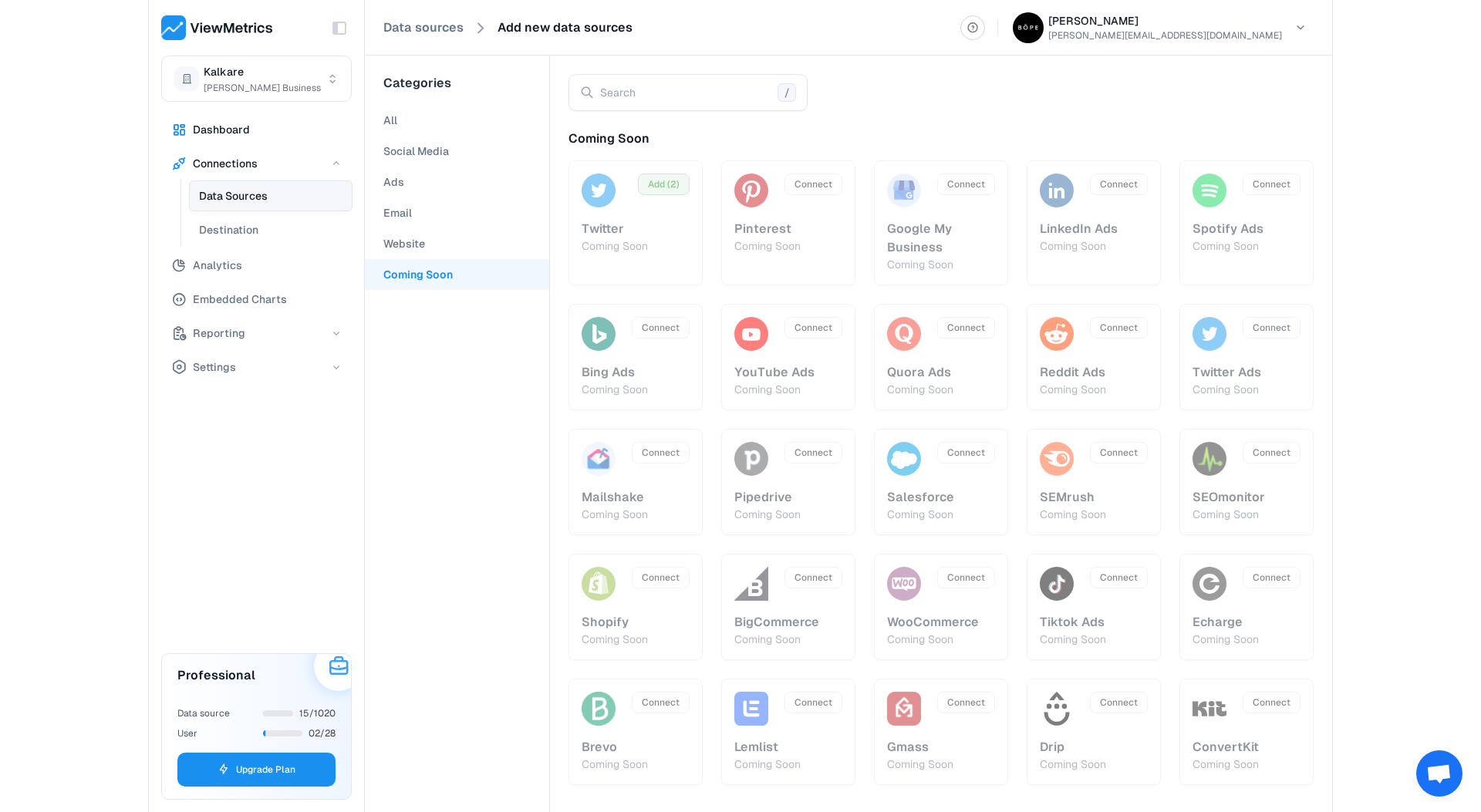
click at [223, 126] on span "Dashboard" at bounding box center [221, 130] width 57 height 18
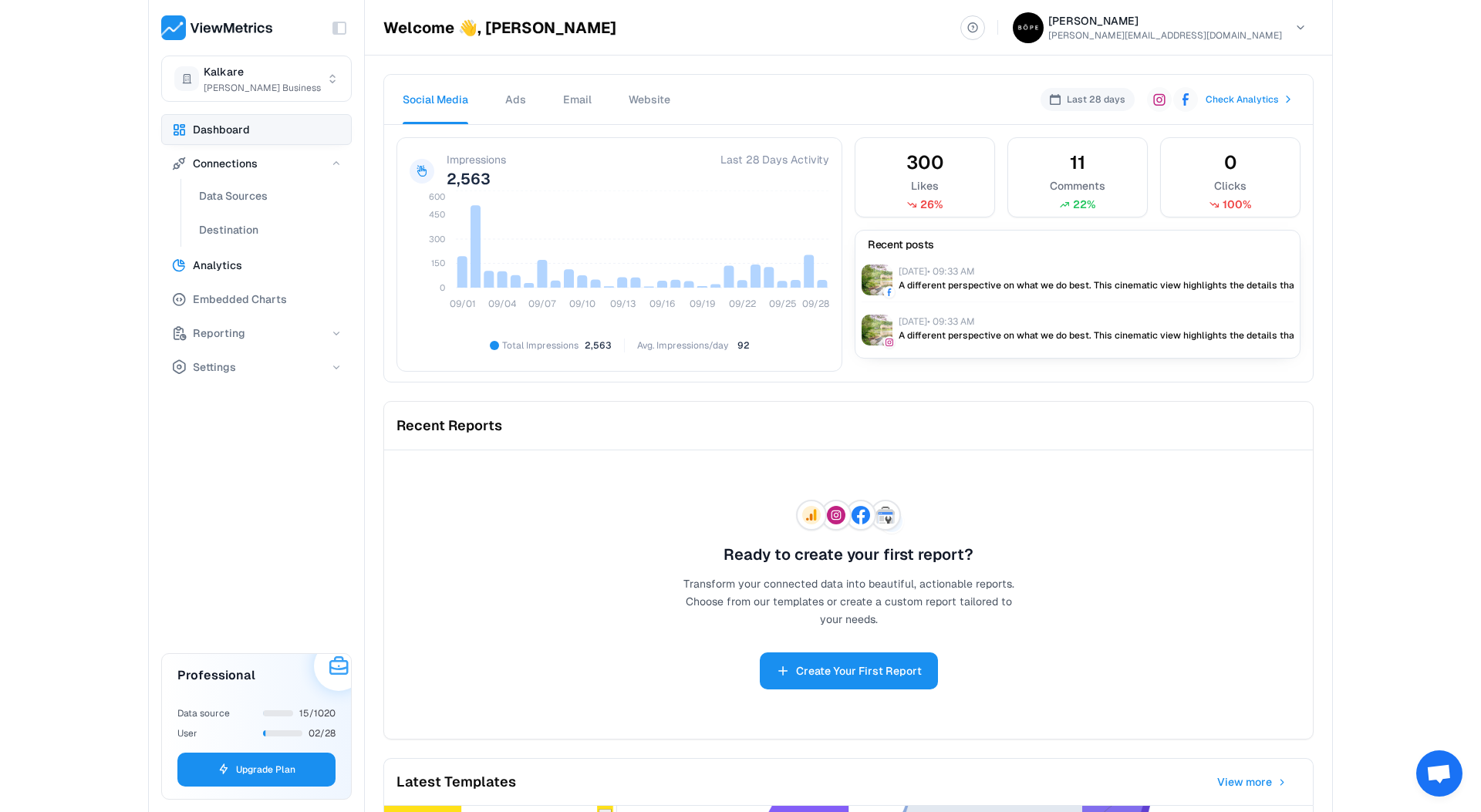
click at [224, 269] on span "Analytics" at bounding box center [217, 265] width 49 height 18
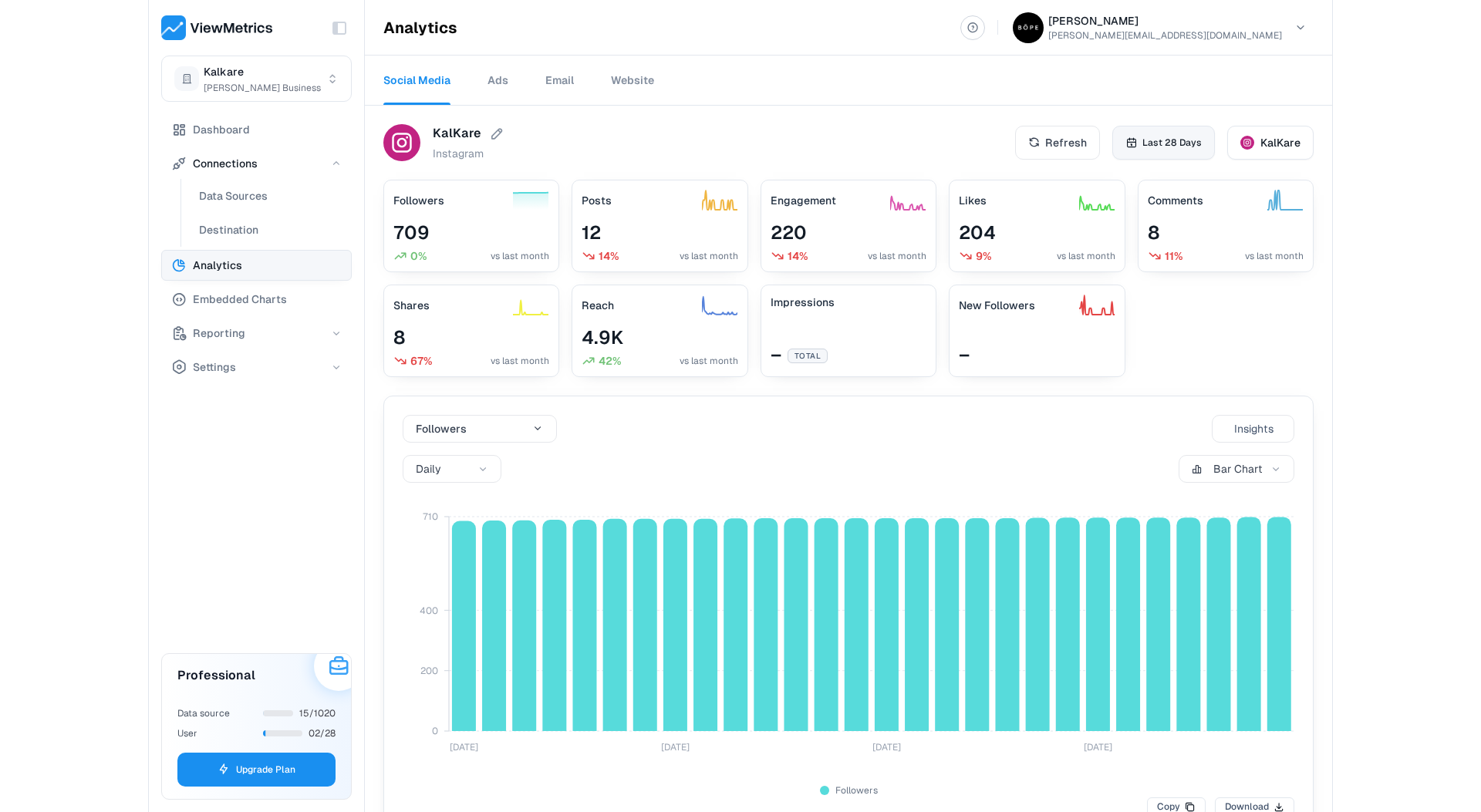
click at [1175, 139] on span "Last 28 Days" at bounding box center [1172, 142] width 59 height 14
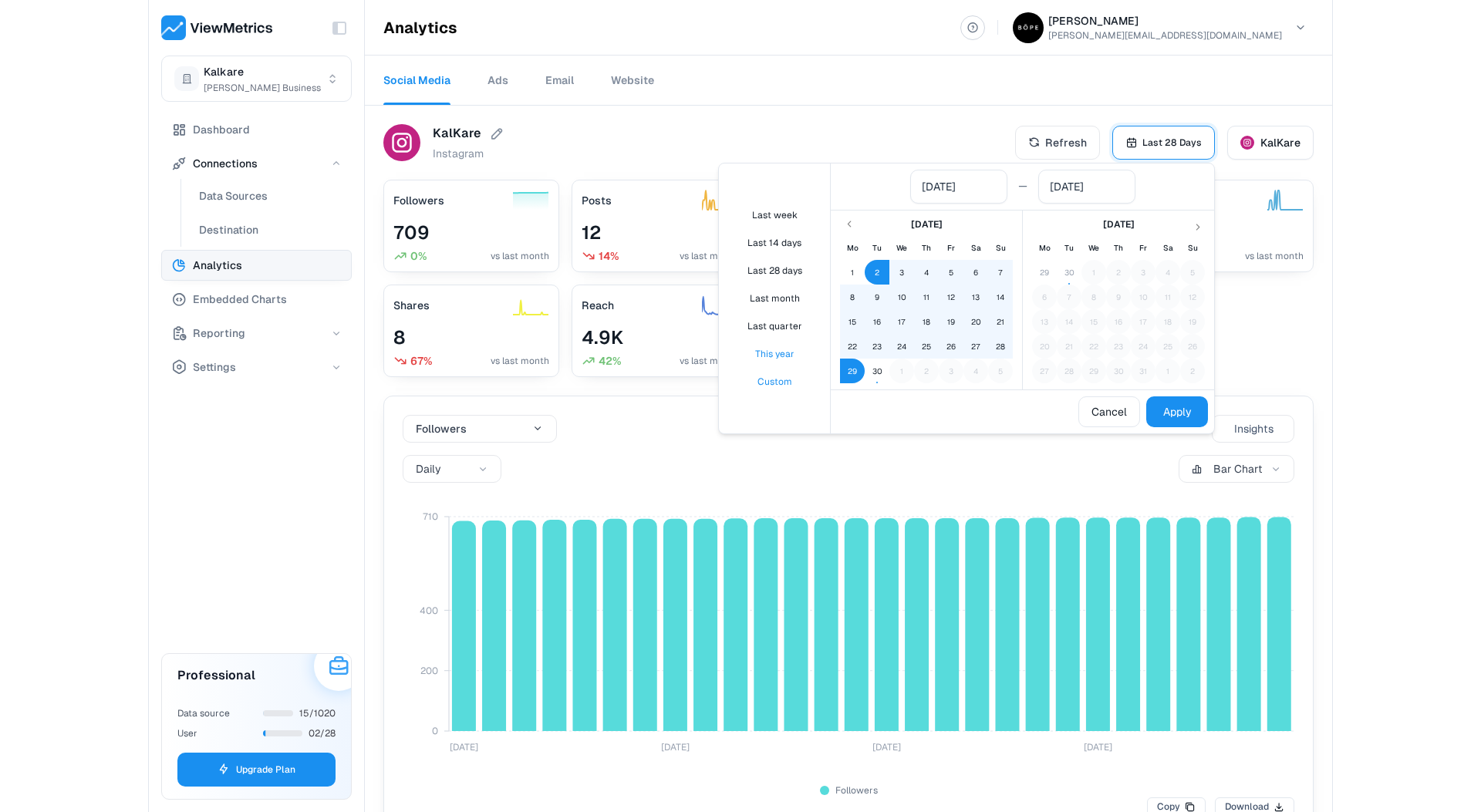
click at [770, 352] on button "This year" at bounding box center [774, 354] width 99 height 26
type input "[DATE]"
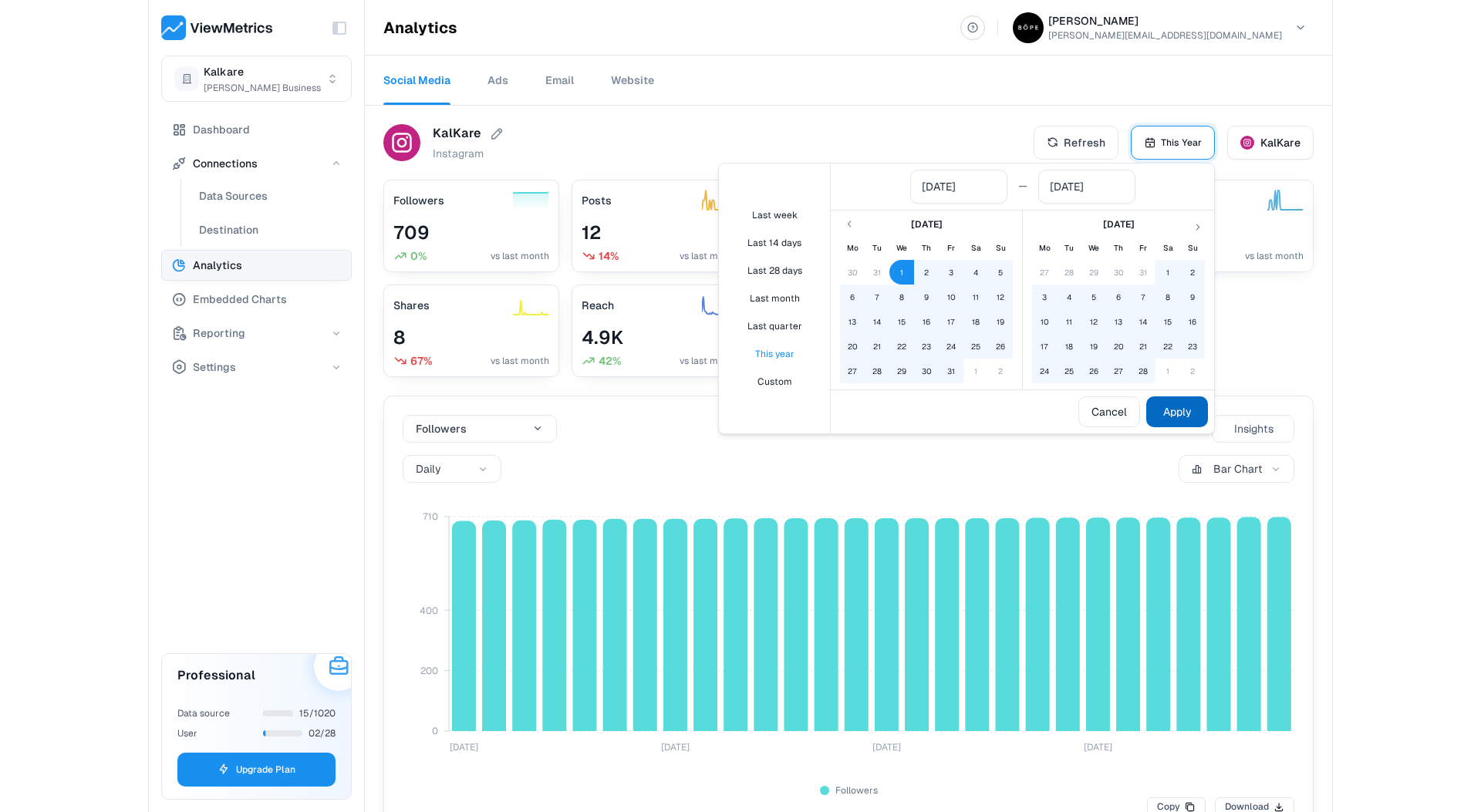
click at [1176, 408] on button "Apply" at bounding box center [1177, 412] width 62 height 31
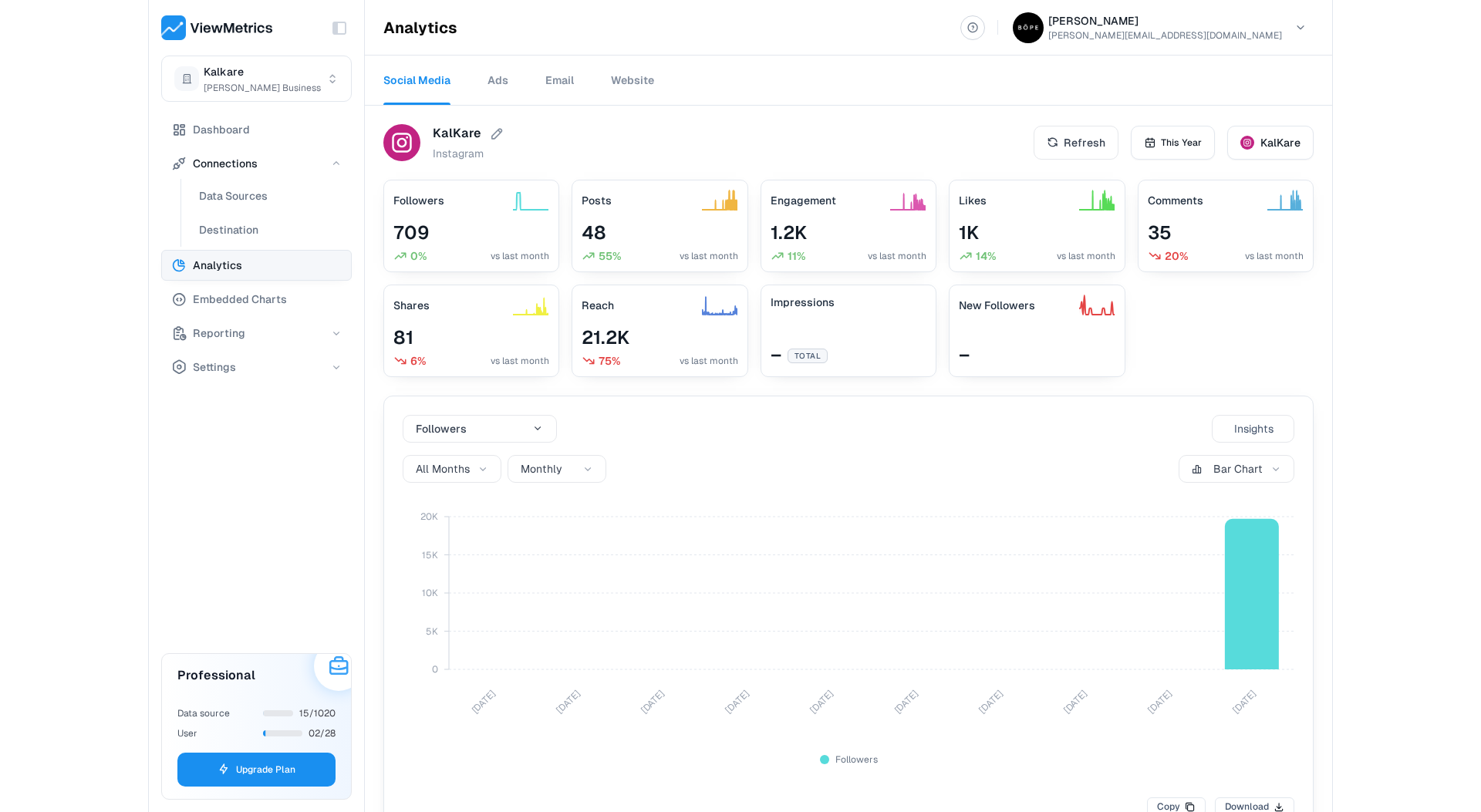
click at [621, 89] on link "Website" at bounding box center [633, 80] width 44 height 49
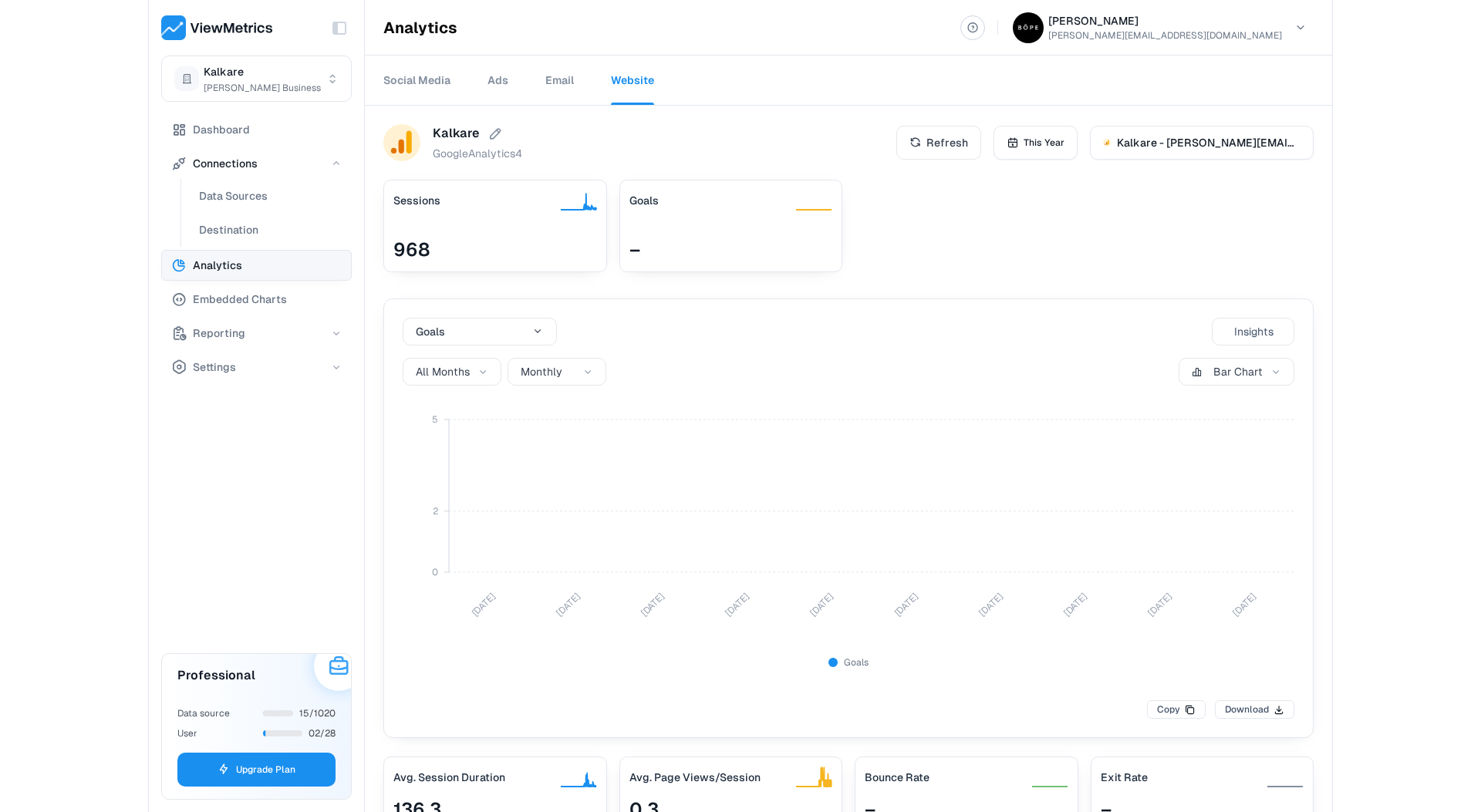
click at [555, 74] on link "Email" at bounding box center [559, 80] width 28 height 49
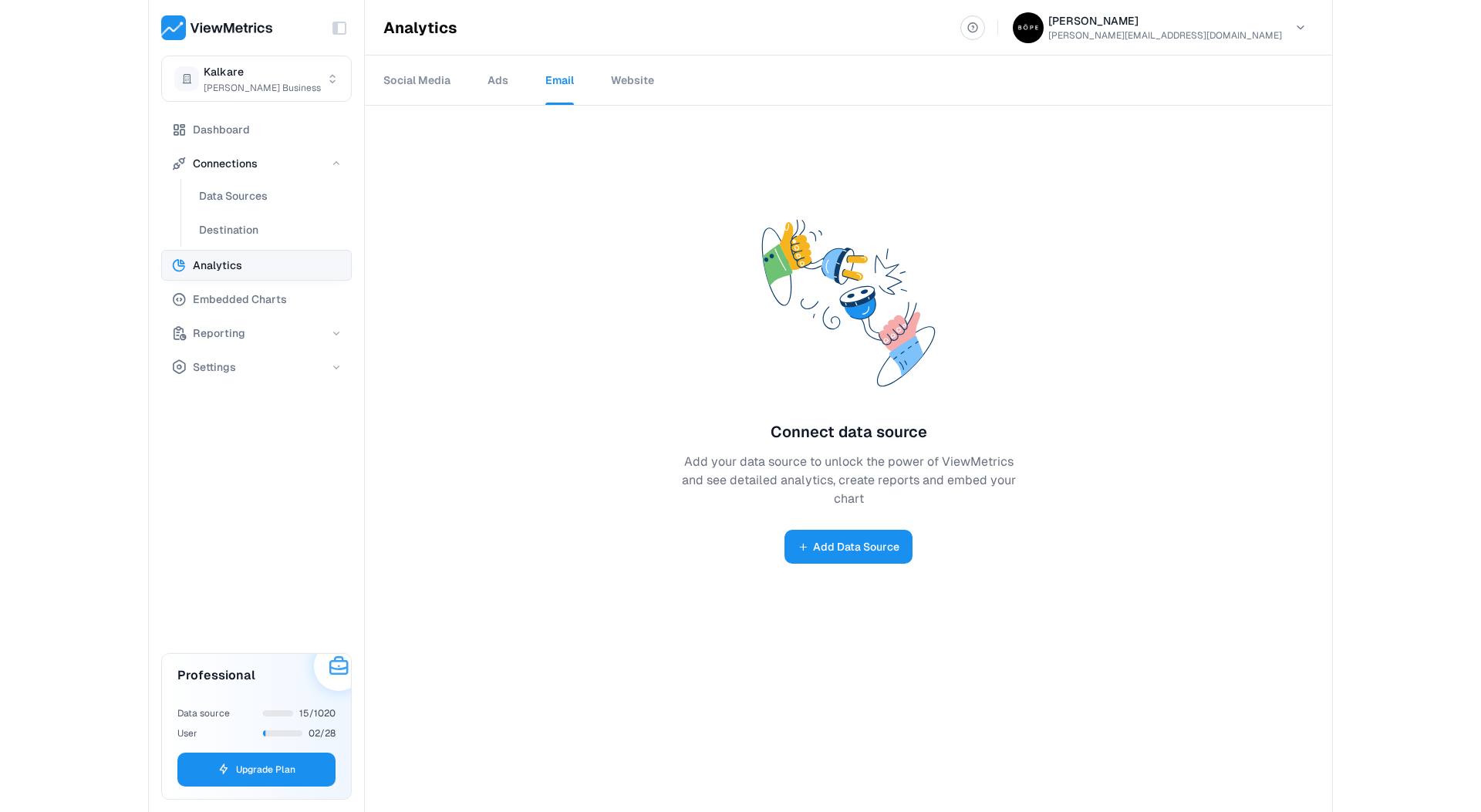
click at [492, 83] on link "Ads" at bounding box center [497, 80] width 21 height 49
click at [427, 84] on link "Social Media" at bounding box center [417, 80] width 67 height 49
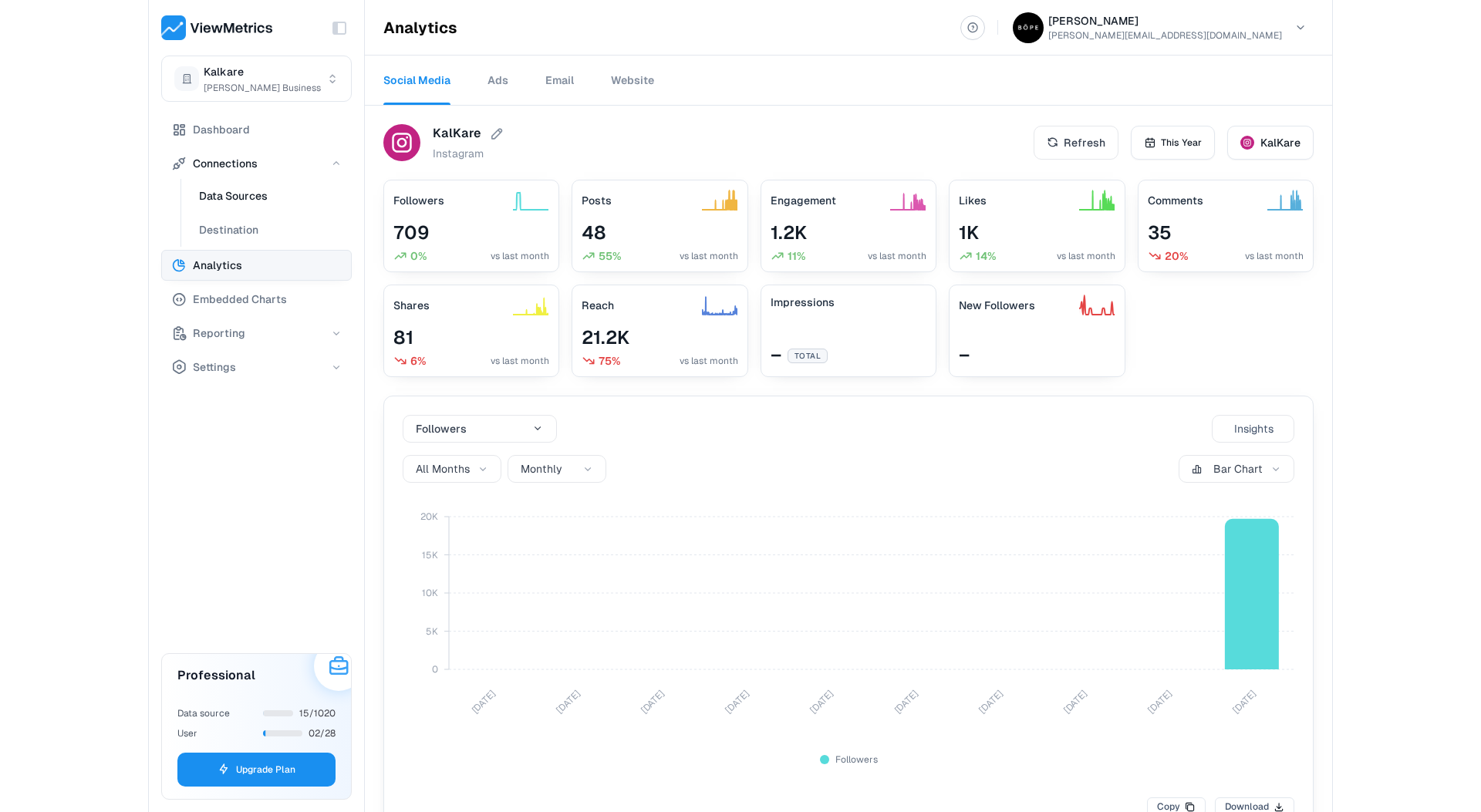
click at [232, 198] on span "Data Sources" at bounding box center [233, 196] width 69 height 18
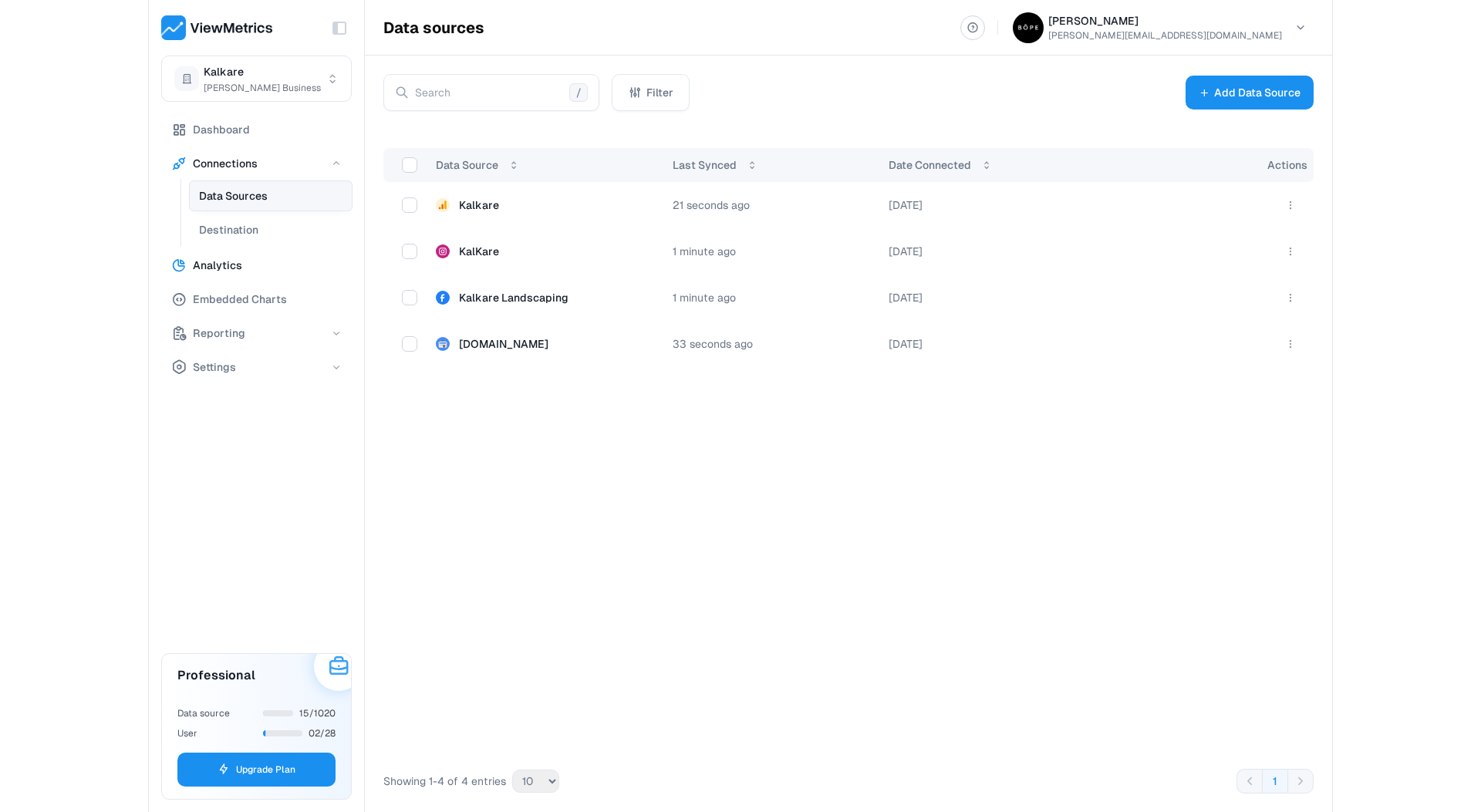
click at [225, 259] on span "Analytics" at bounding box center [217, 265] width 49 height 18
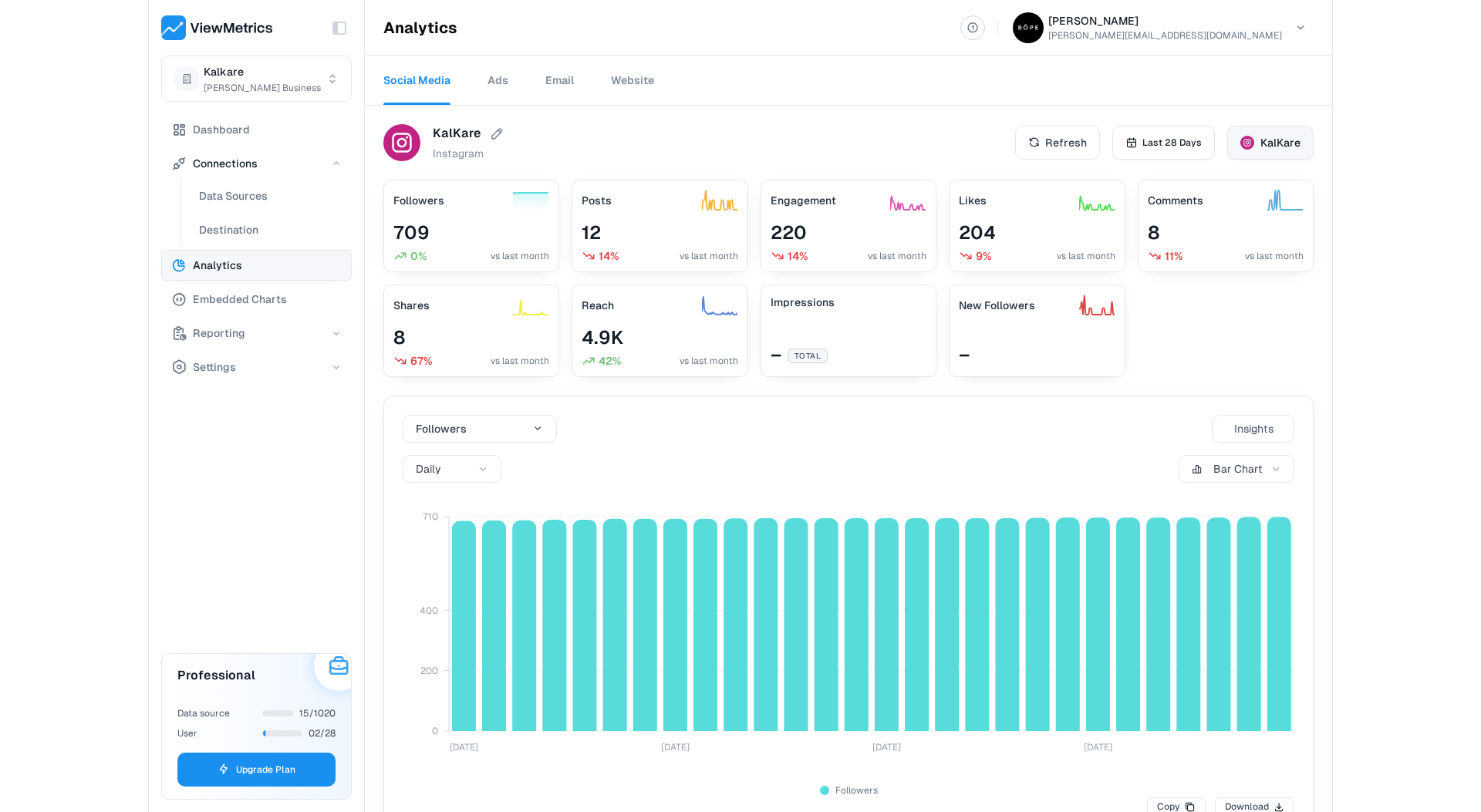
click at [1276, 136] on span "KalKare" at bounding box center [1280, 142] width 40 height 15
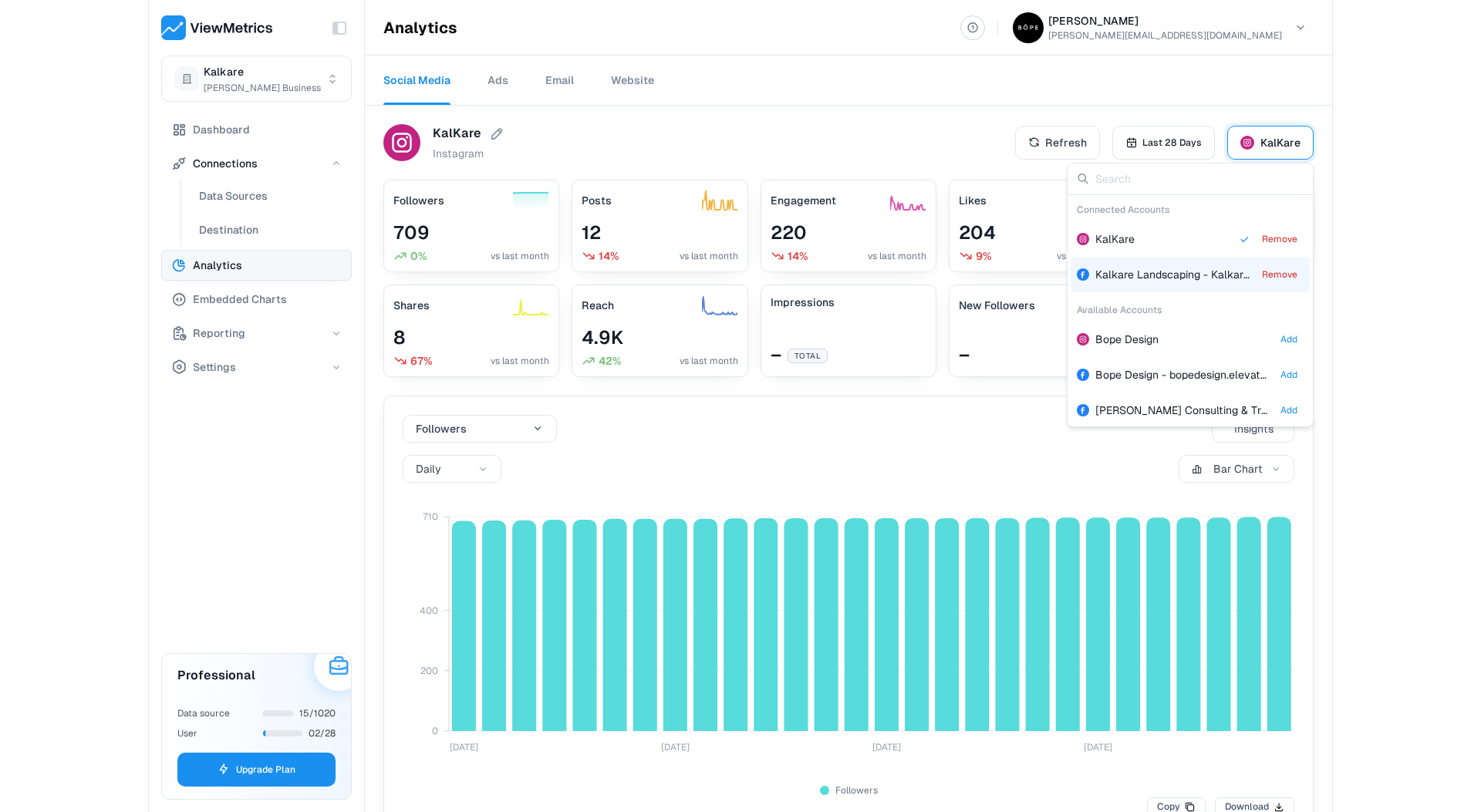
click at [1192, 277] on span "Kalkare Landscaping - KalkareLandscaping" at bounding box center [1204, 274] width 218 height 14
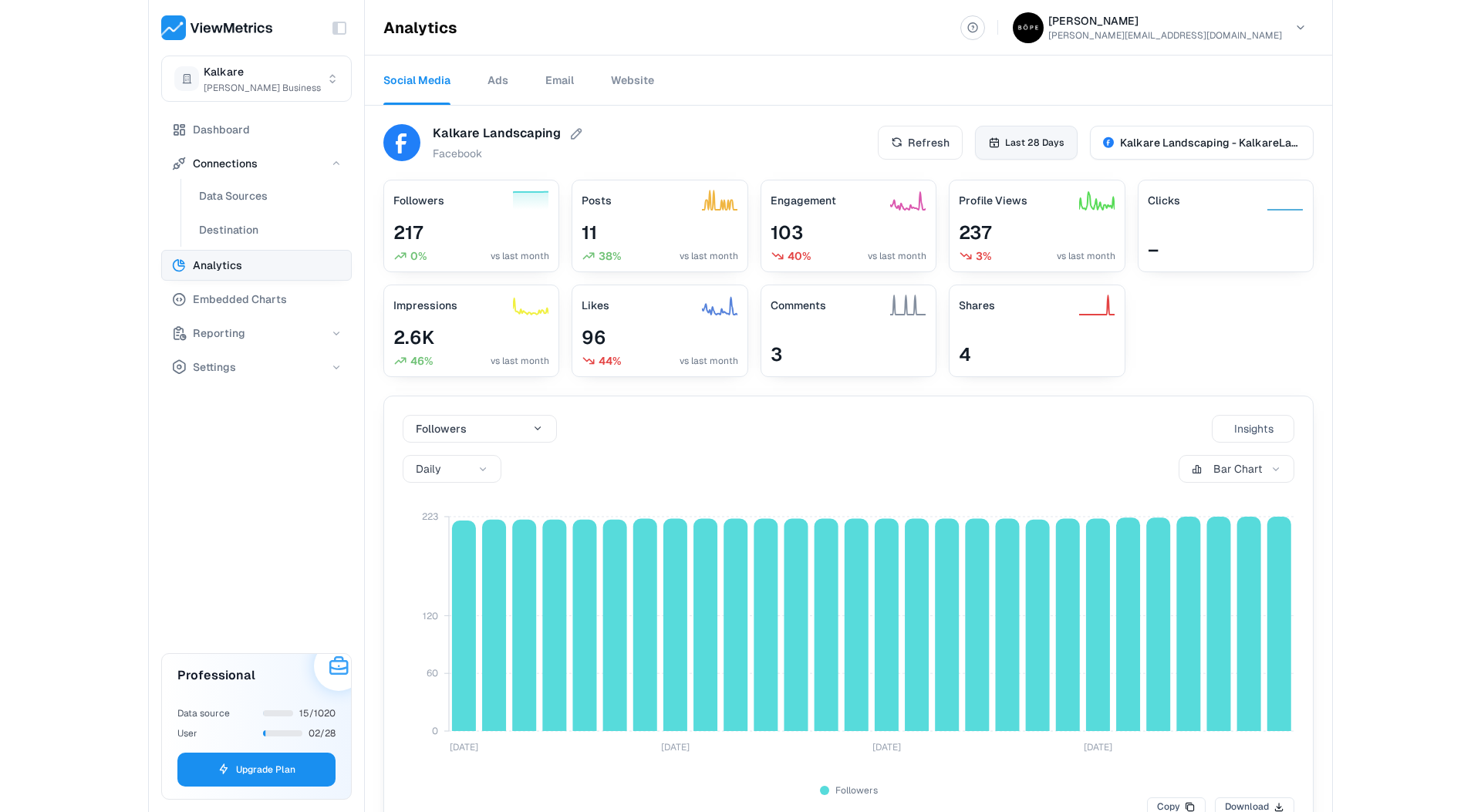
click at [1054, 142] on span "Last 28 Days" at bounding box center [1035, 142] width 59 height 14
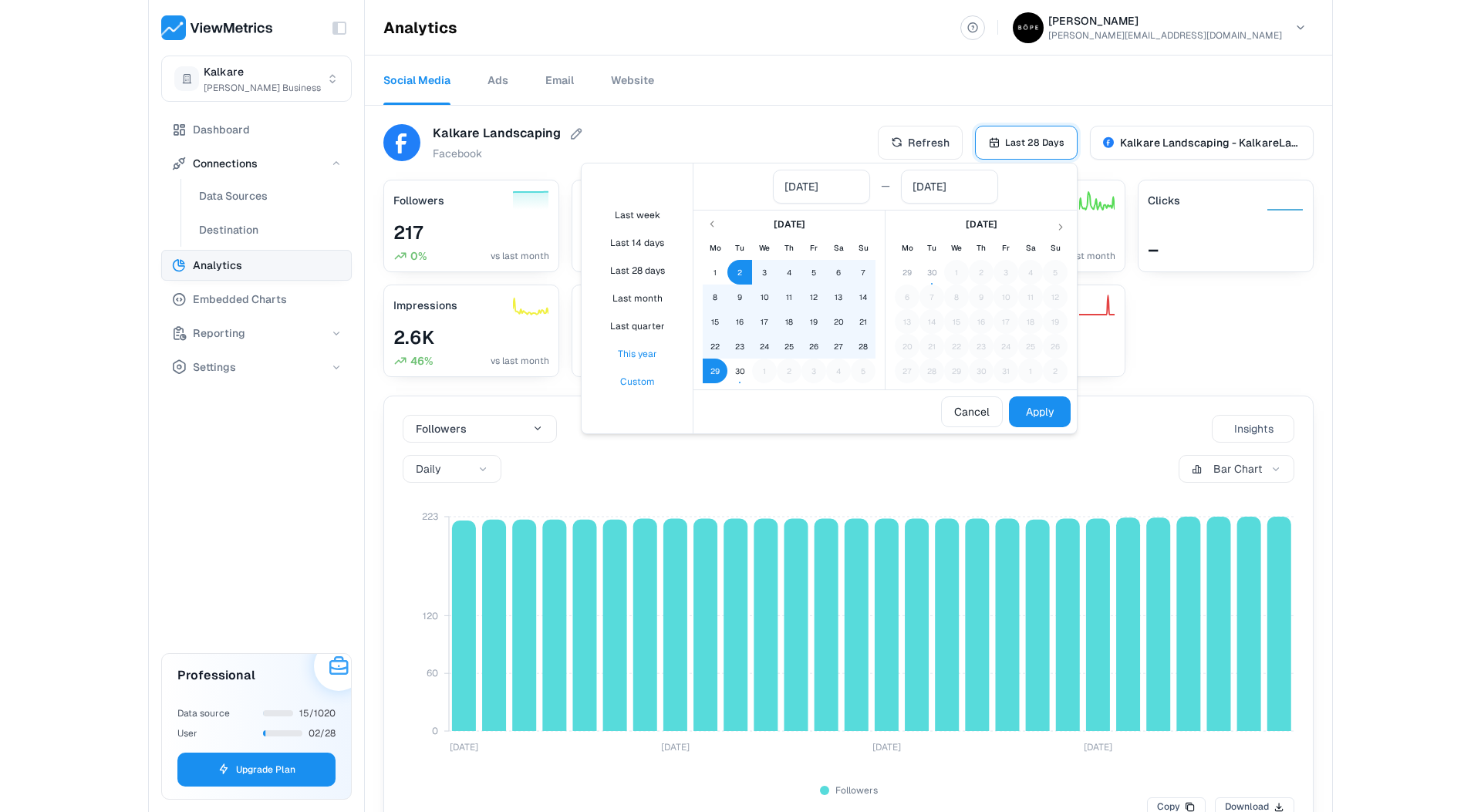
click at [644, 356] on button "This year" at bounding box center [637, 354] width 99 height 26
type input "[DATE]"
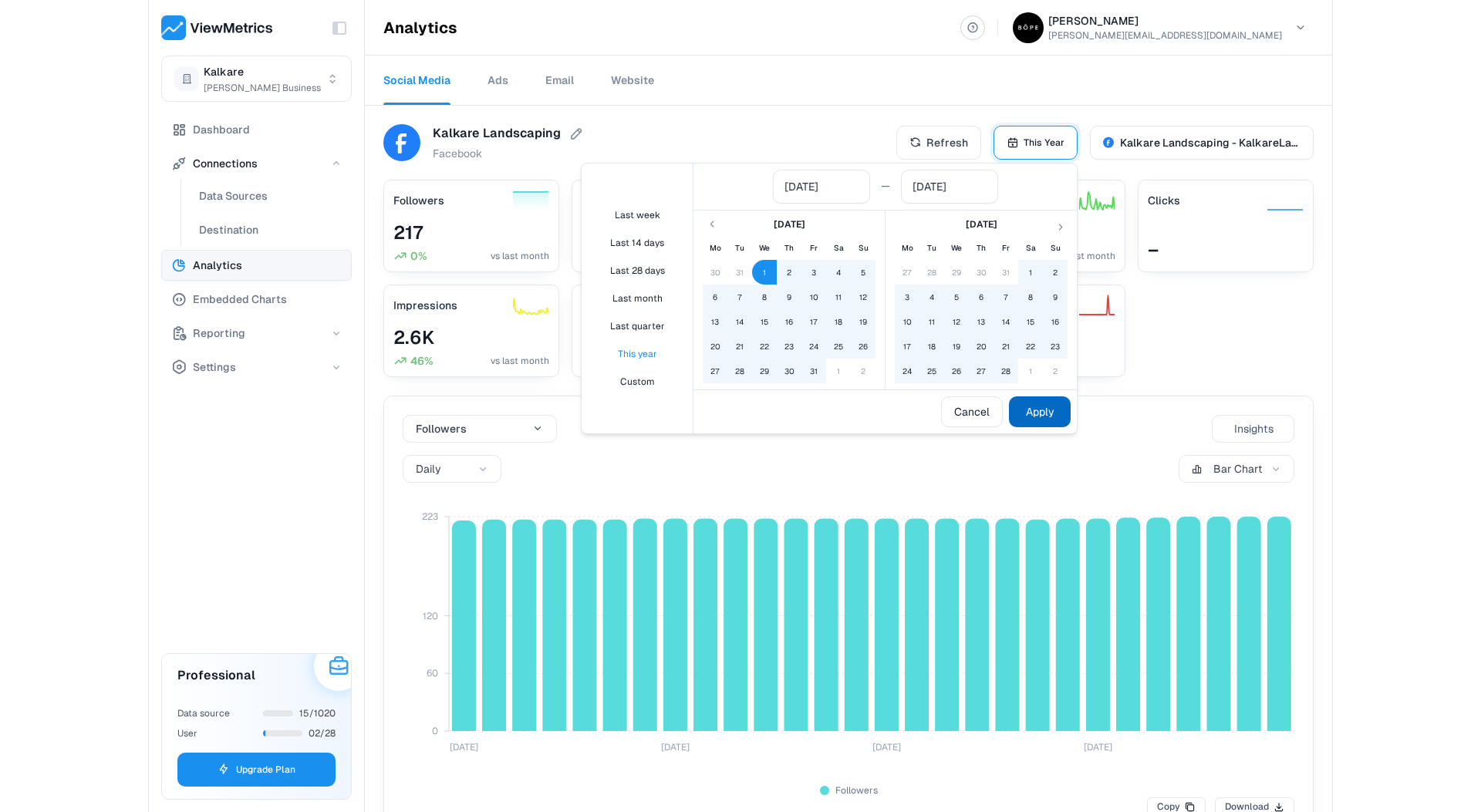
click at [1037, 412] on button "Apply" at bounding box center [1040, 412] width 62 height 31
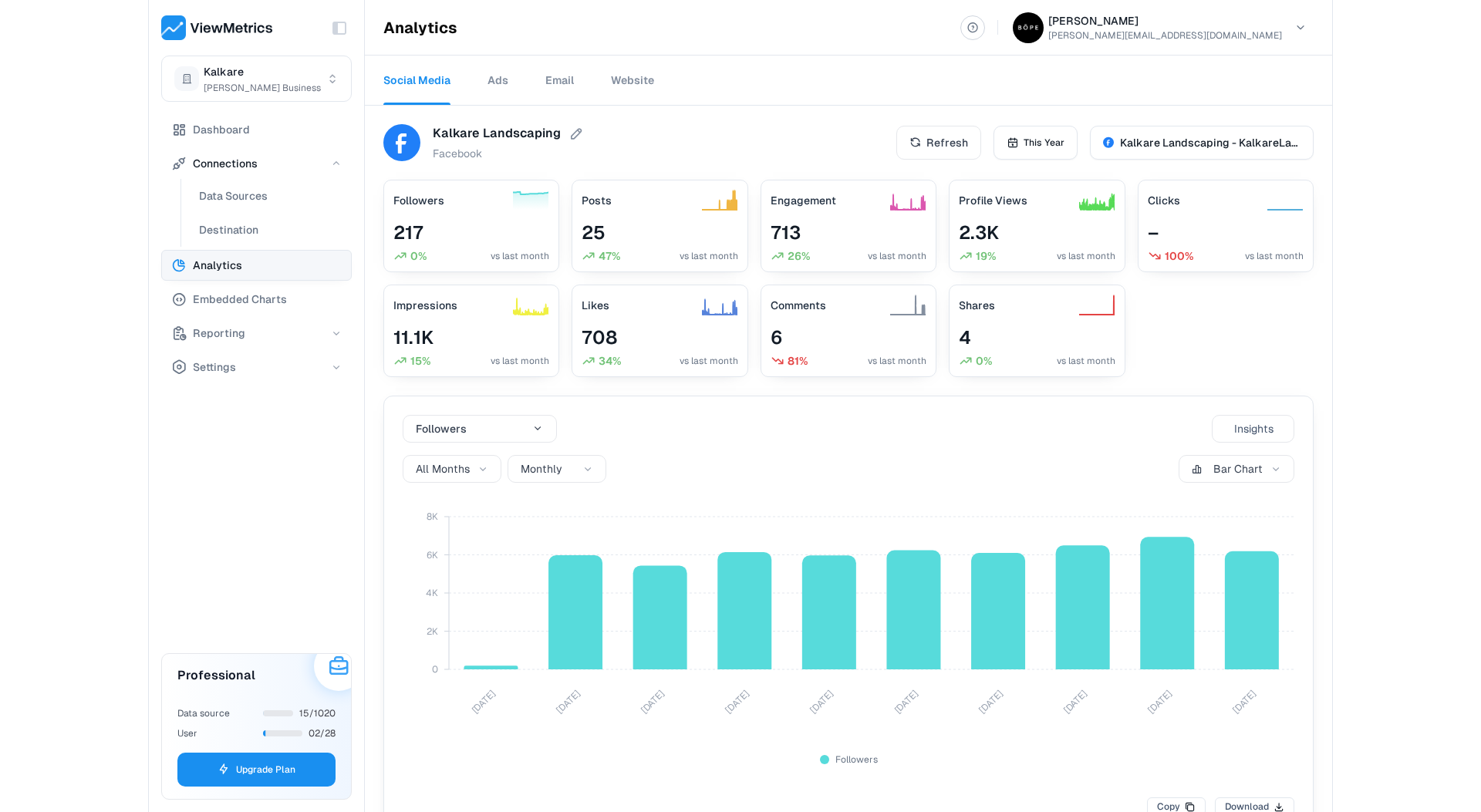
click at [77, 508] on div "Toggle Sidebar Kalkare [PERSON_NAME] Business Dashboard Connections Data Source…" at bounding box center [740, 406] width 1481 height 812
click at [192, 365] on span "Settings" at bounding box center [214, 367] width 44 height 18
click at [83, 470] on div "Toggle Sidebar Kalkare [PERSON_NAME] Business Dashboard Connections Data Source…" at bounding box center [740, 406] width 1481 height 812
click at [1035, 142] on span "This Year" at bounding box center [1044, 142] width 41 height 14
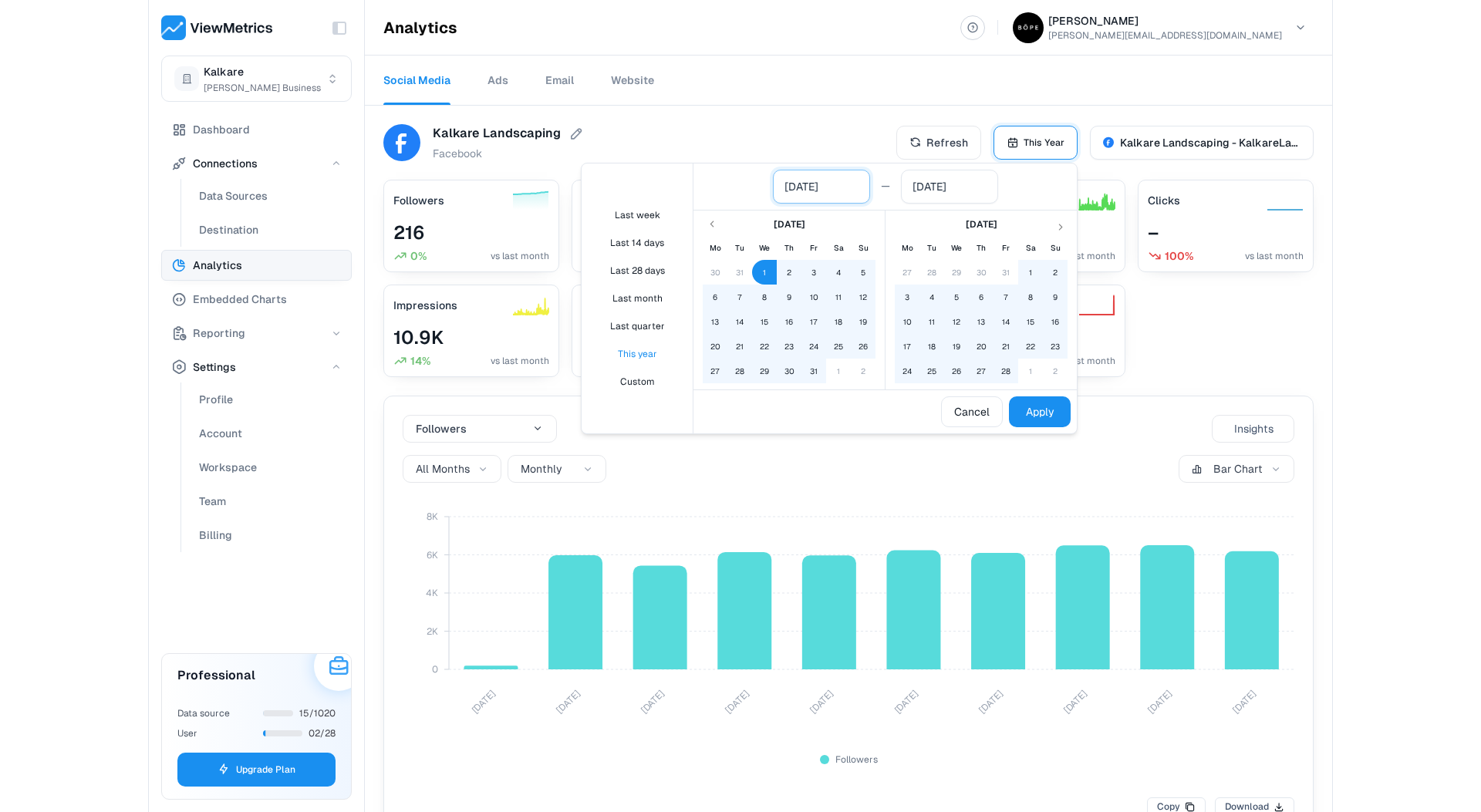
click at [809, 188] on input "[DATE]" at bounding box center [821, 187] width 74 height 22
click at [1062, 228] on icon "Go to next month" at bounding box center [1058, 224] width 6 height 6
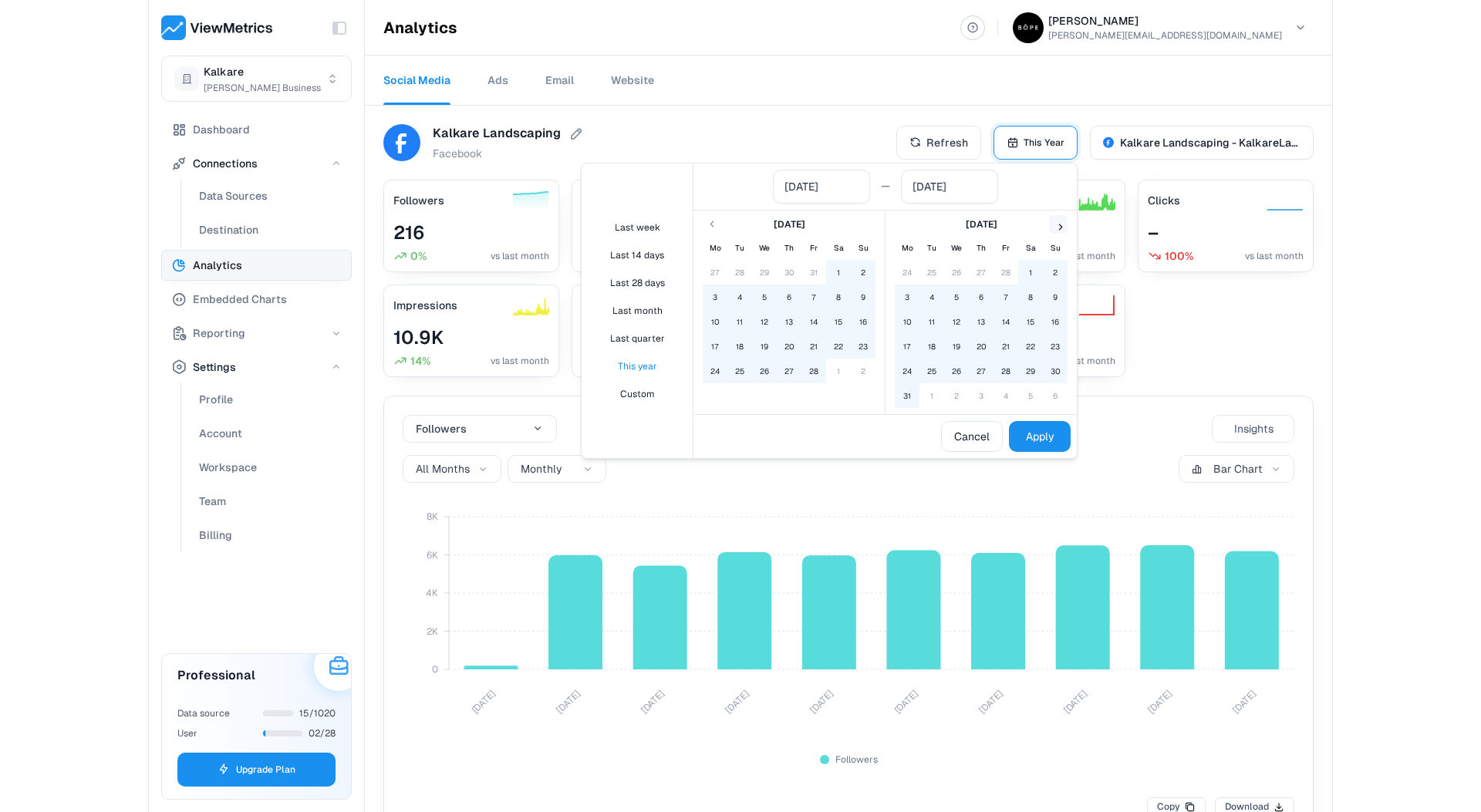
click at [1062, 228] on icon "Go to next month" at bounding box center [1058, 224] width 6 height 6
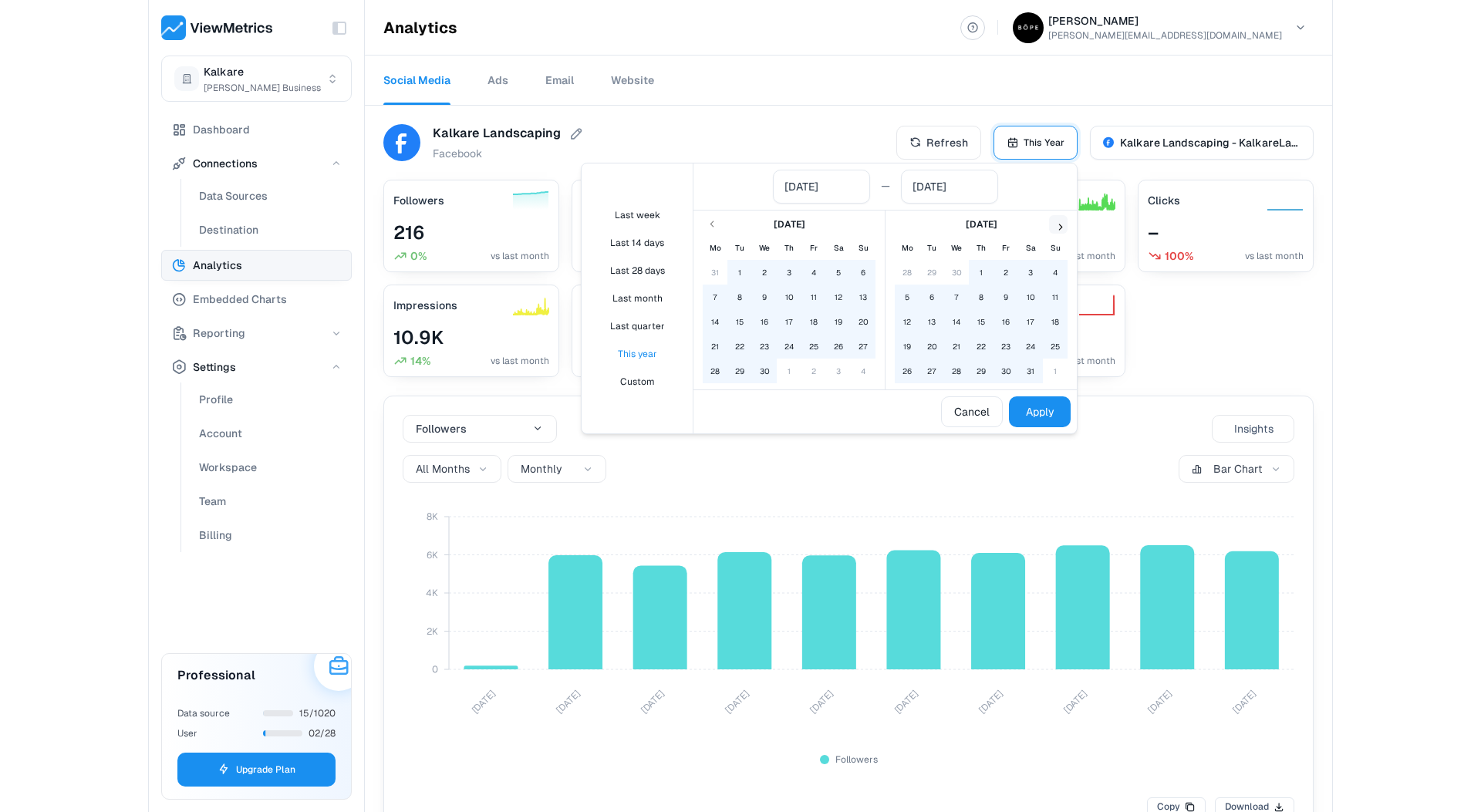
click at [1062, 228] on icon "Go to next month" at bounding box center [1058, 224] width 6 height 6
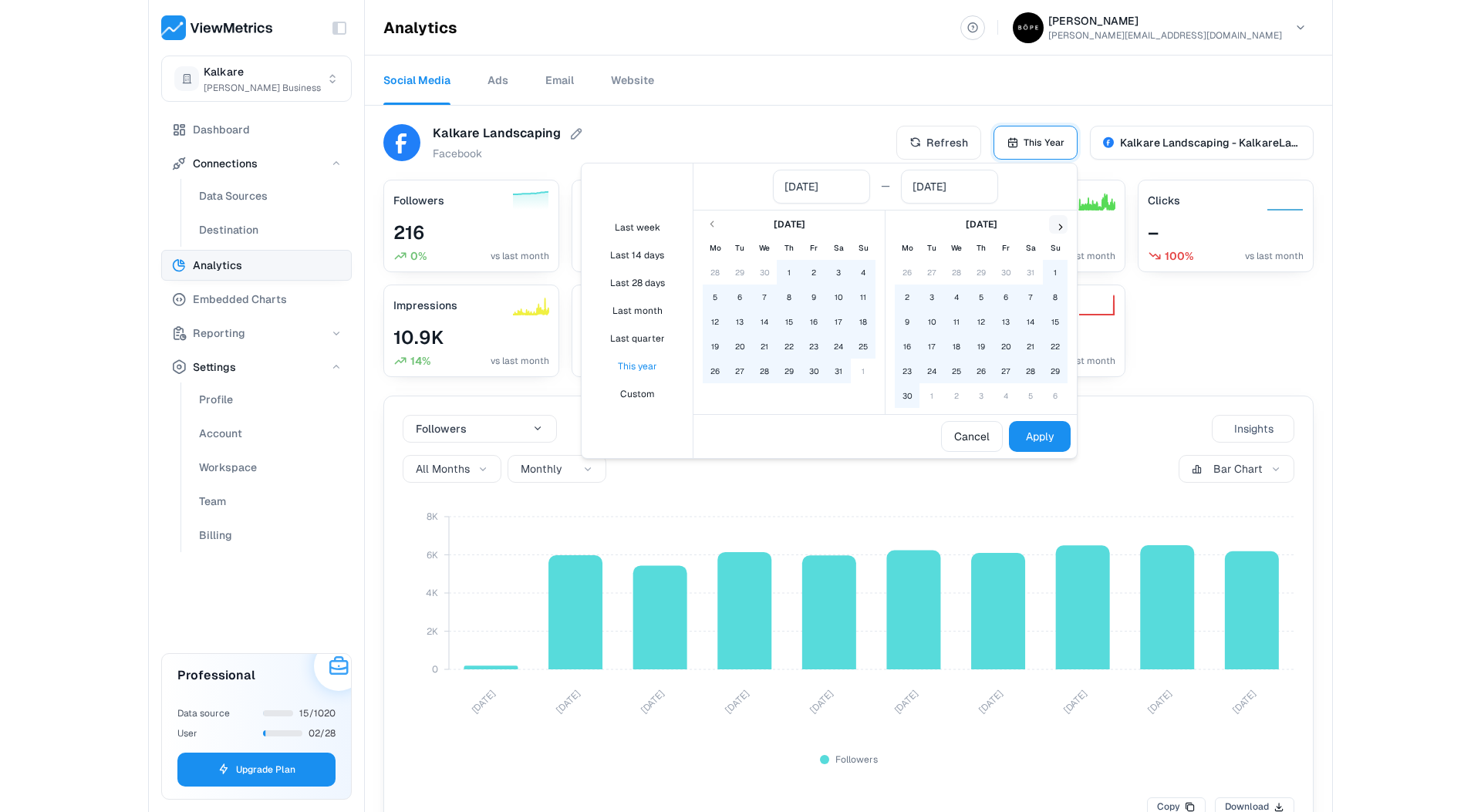
click at [1060, 228] on icon "Go to next month" at bounding box center [1058, 224] width 6 height 6
click at [1062, 226] on icon "Go to next month" at bounding box center [1058, 224] width 6 height 6
click at [741, 269] on button "1" at bounding box center [740, 271] width 25 height 24
type input "[DATE]"
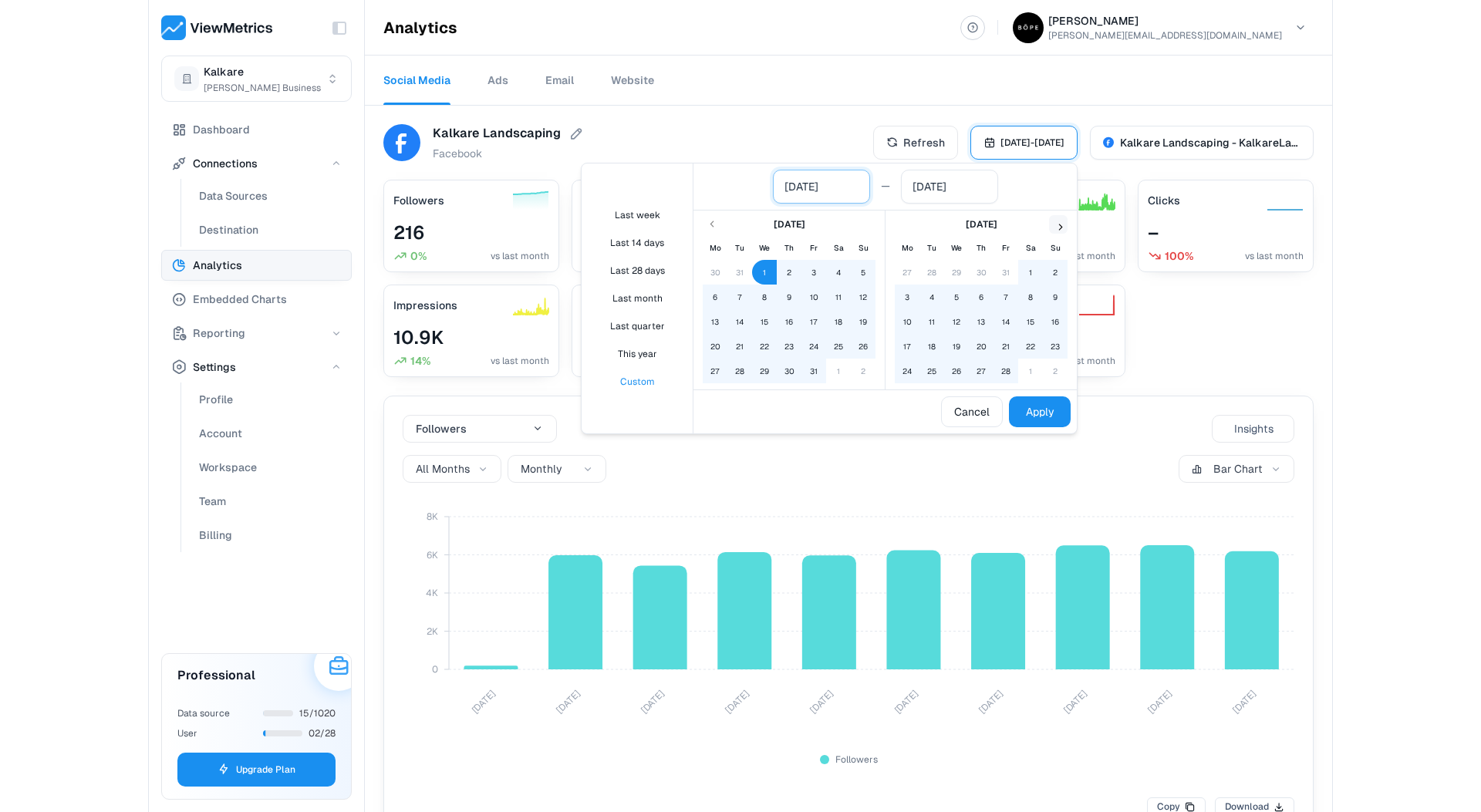
click at [808, 190] on input "[DATE]" at bounding box center [821, 187] width 74 height 22
click at [1062, 225] on icon "Go to next month" at bounding box center [1058, 224] width 6 height 6
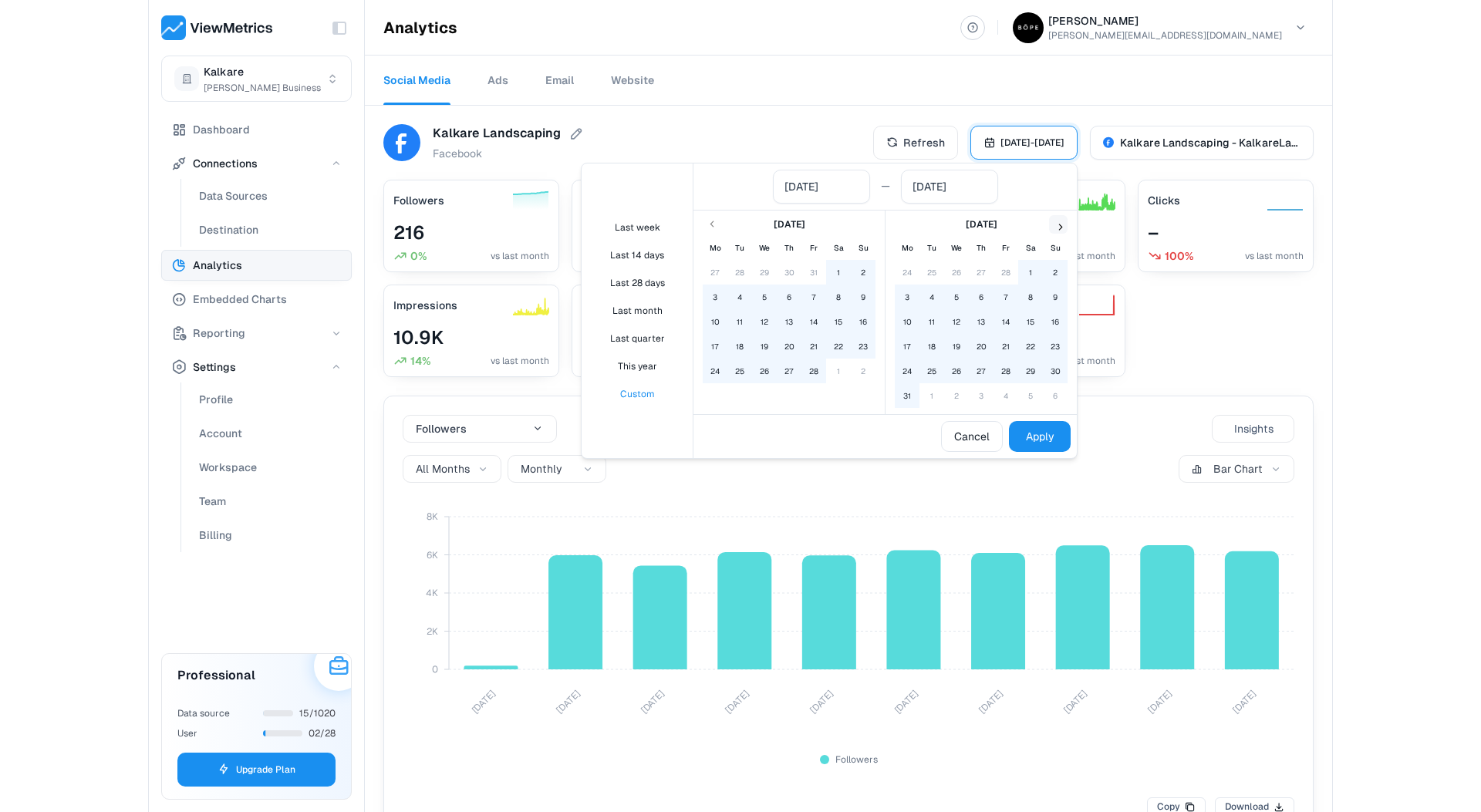
click at [1062, 225] on icon "Go to next month" at bounding box center [1058, 224] width 6 height 6
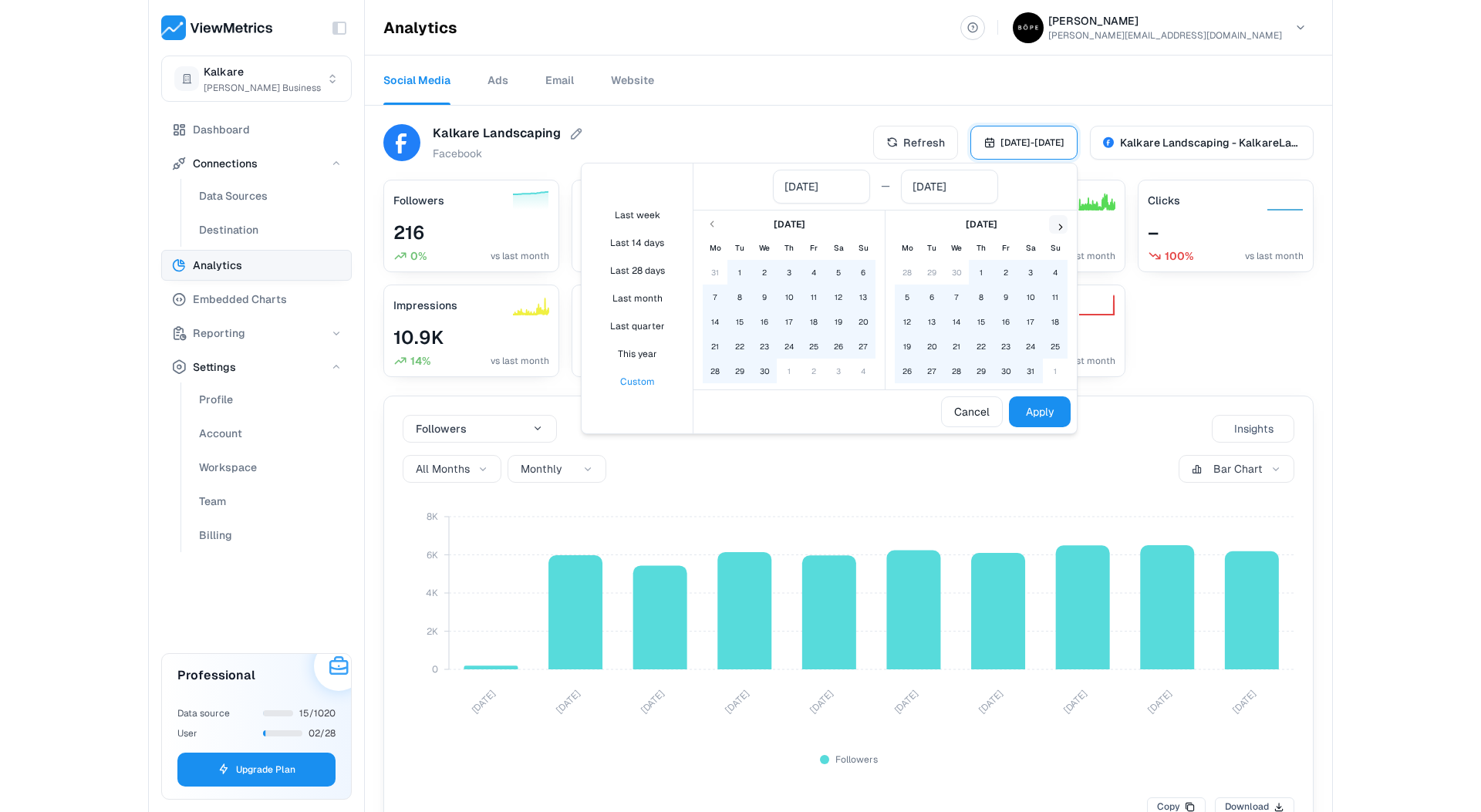
click at [1062, 225] on icon "Go to next month" at bounding box center [1058, 224] width 6 height 6
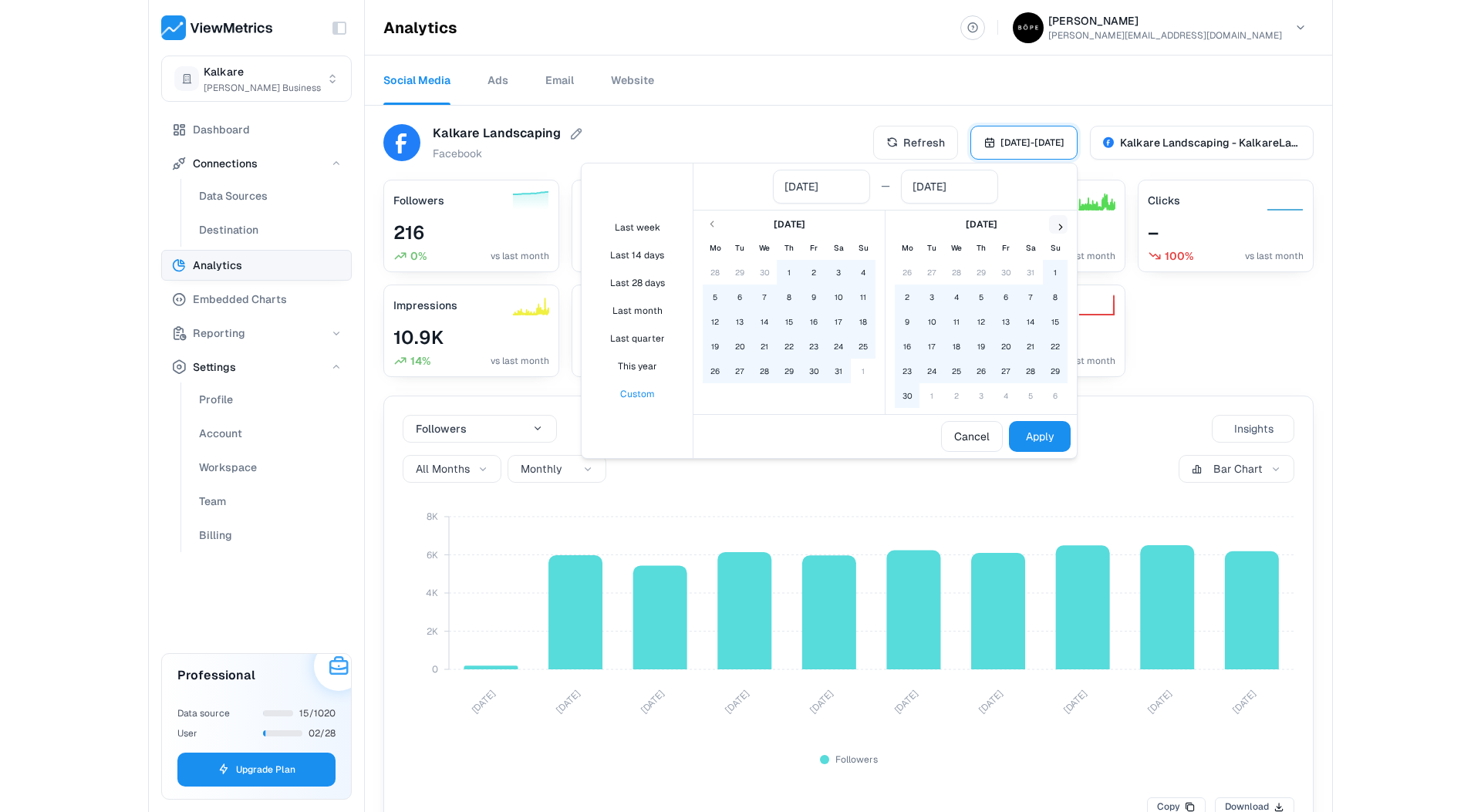
click at [1062, 225] on icon "Go to next month" at bounding box center [1058, 224] width 6 height 6
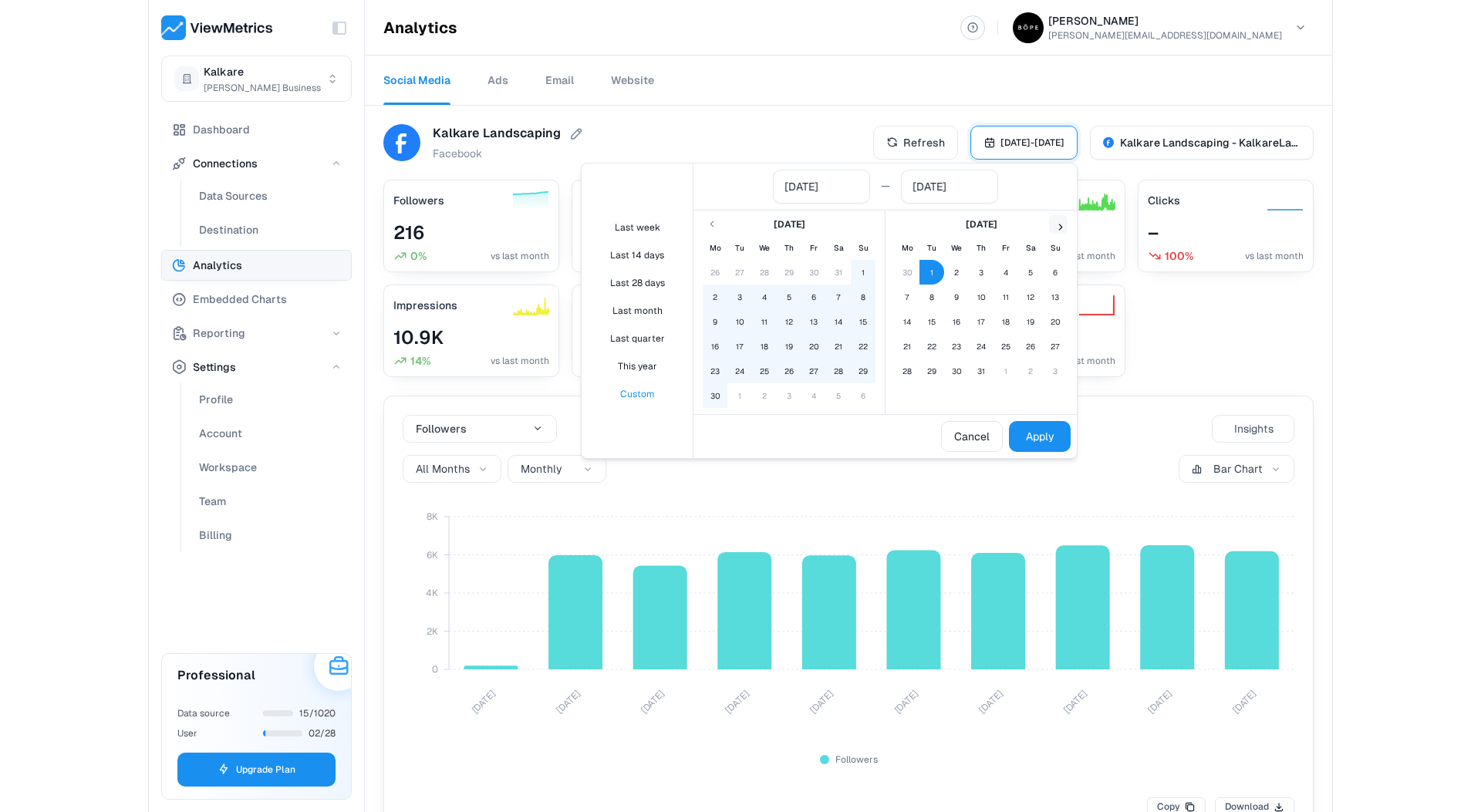
click at [934, 270] on button "1" at bounding box center [931, 271] width 25 height 24
type input "[DATE]"
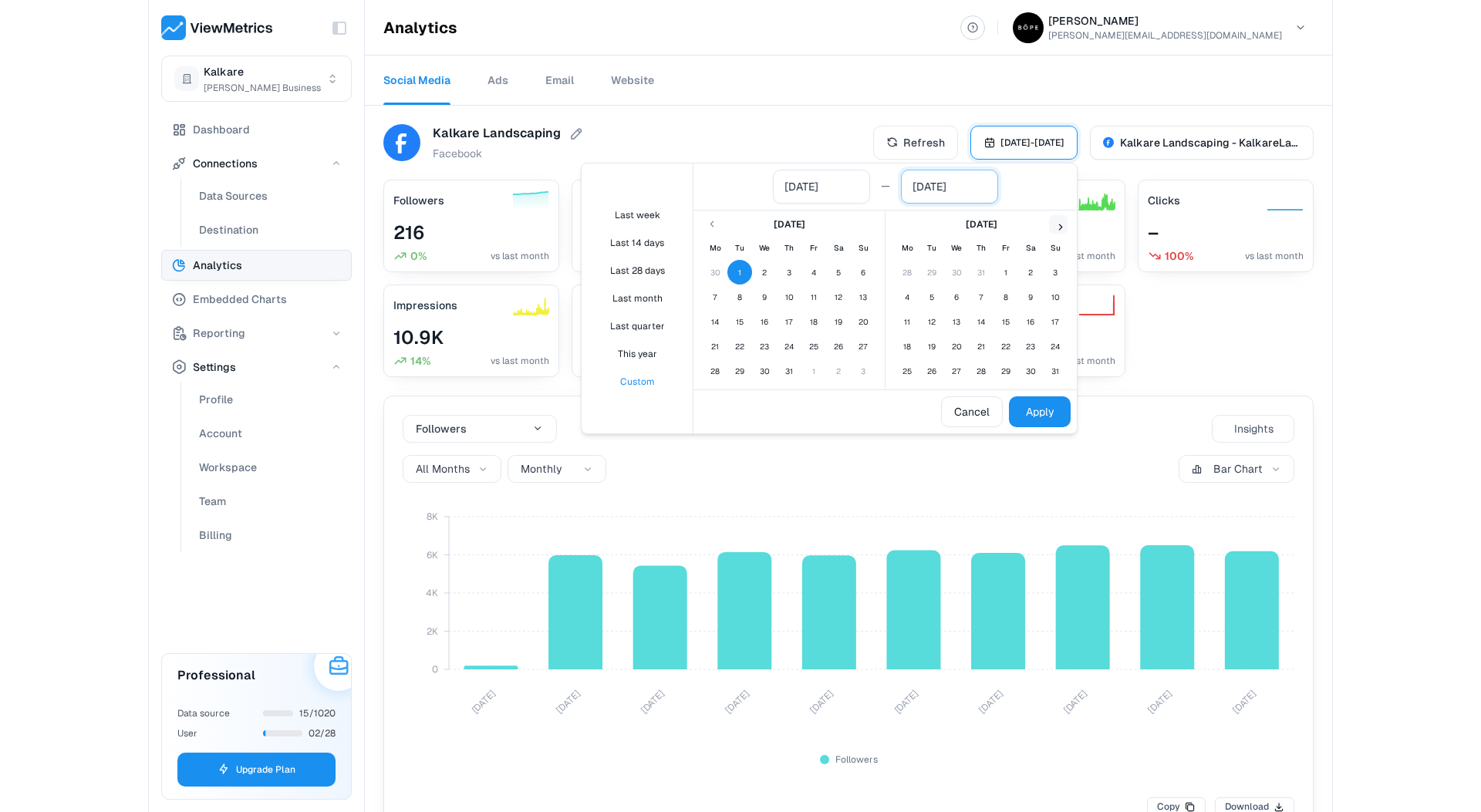
click at [948, 189] on input "[DATE]" at bounding box center [950, 187] width 74 height 22
click at [1059, 224] on icon "Go to next month" at bounding box center [1058, 224] width 6 height 6
click at [711, 219] on icon "Go to previous month" at bounding box center [712, 225] width 13 height 13
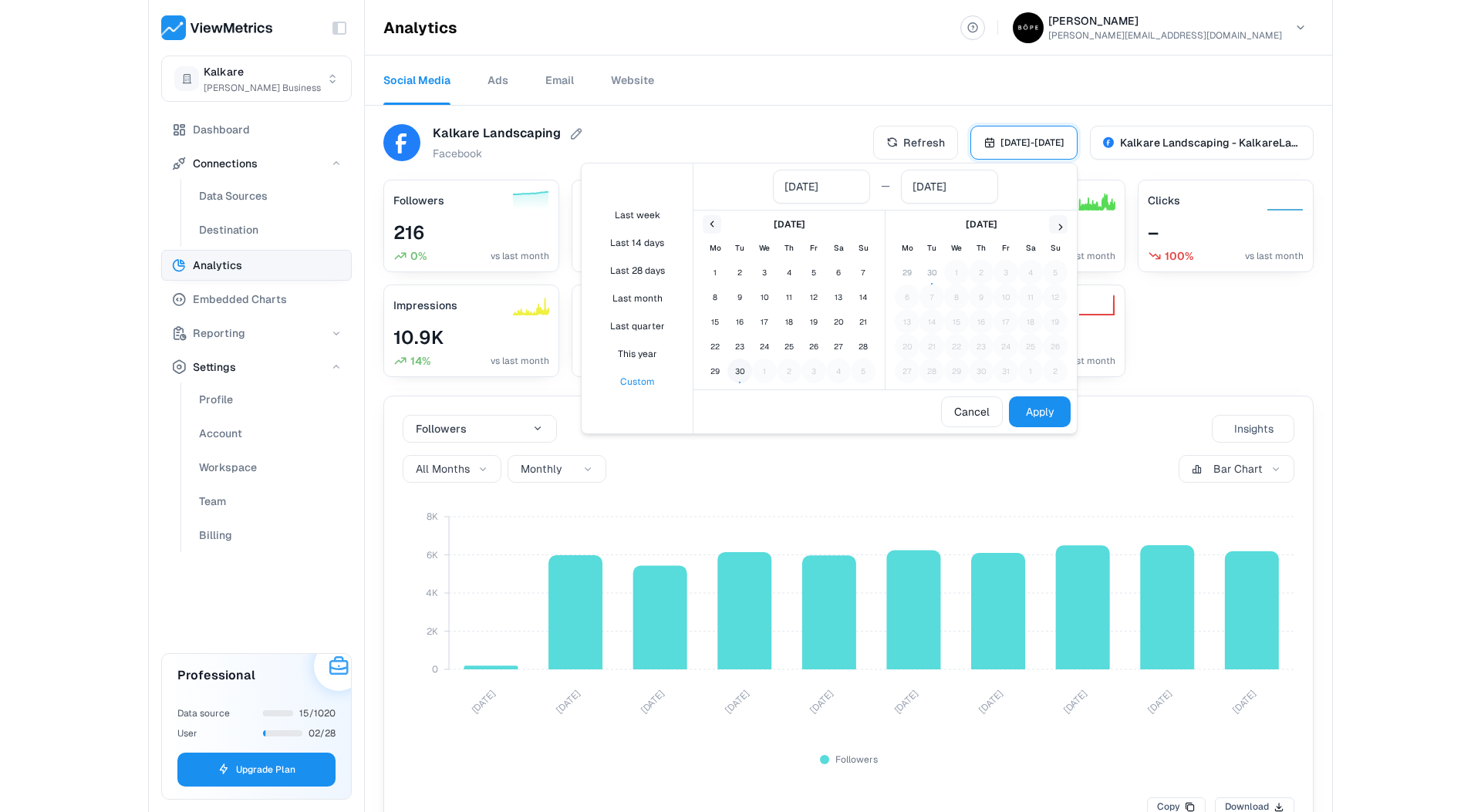
click at [740, 368] on button "30" at bounding box center [740, 370] width 25 height 24
type input "[DATE]"
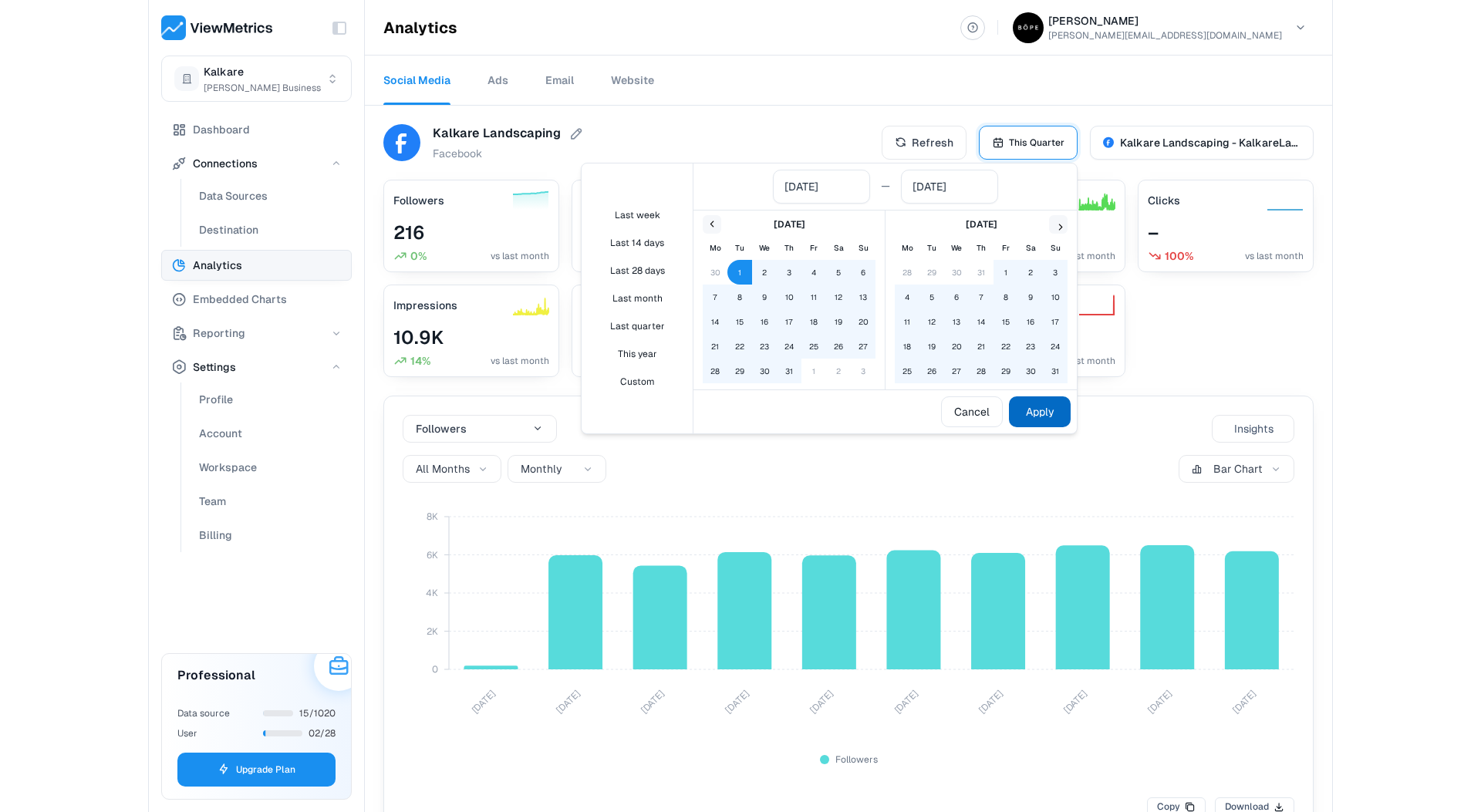
click at [1044, 411] on button "Apply" at bounding box center [1040, 412] width 62 height 31
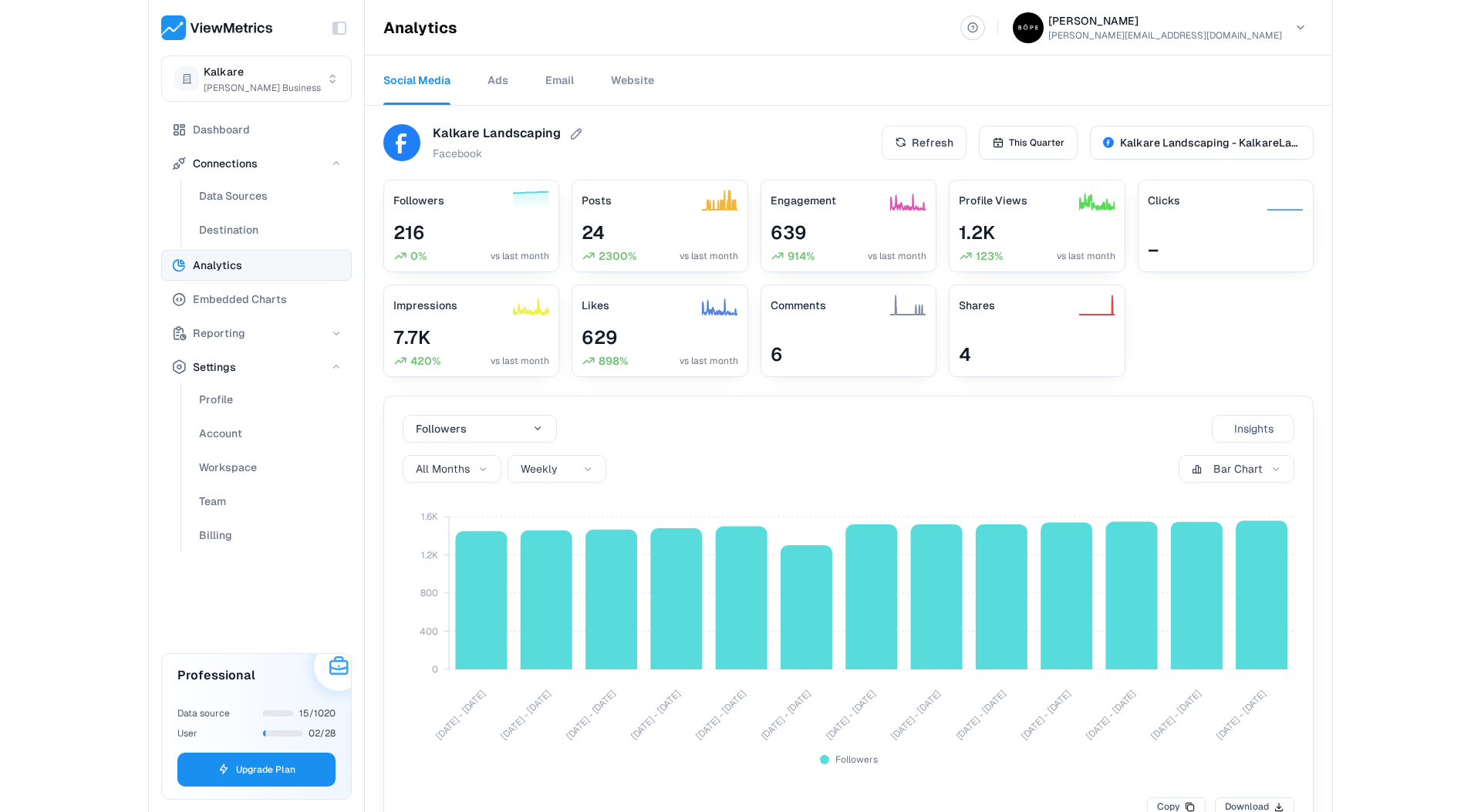
click at [806, 136] on div "Kalkare Landscaping facebook Kalkare Landscaping facebook Refresh This Quarter …" at bounding box center [848, 142] width 930 height 37
click at [638, 76] on link "Website" at bounding box center [633, 80] width 44 height 49
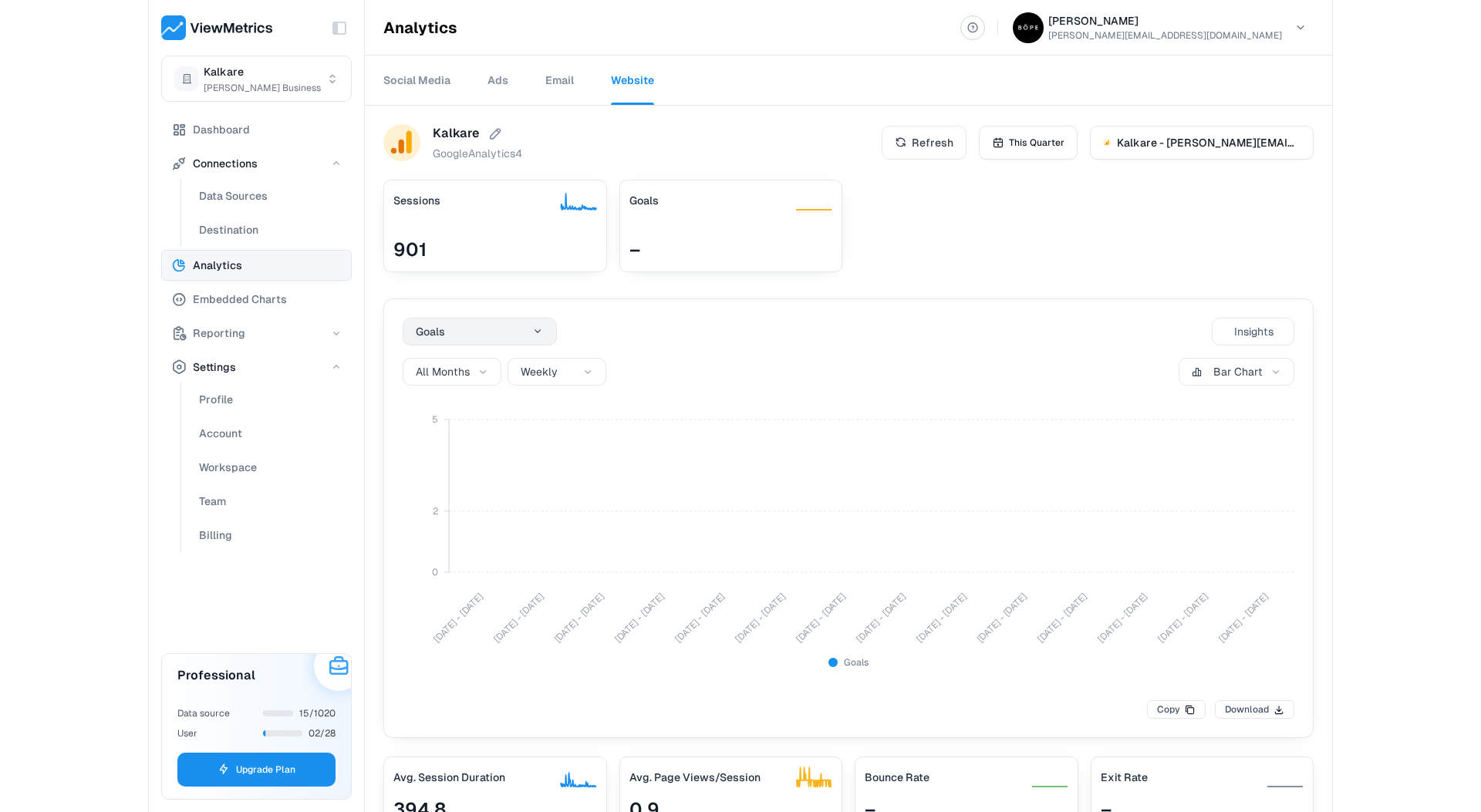
click at [536, 332] on html "Toggle Sidebar Kalkare [PERSON_NAME] Business Dashboard Connections Data Source…" at bounding box center [740, 406] width 1481 height 812
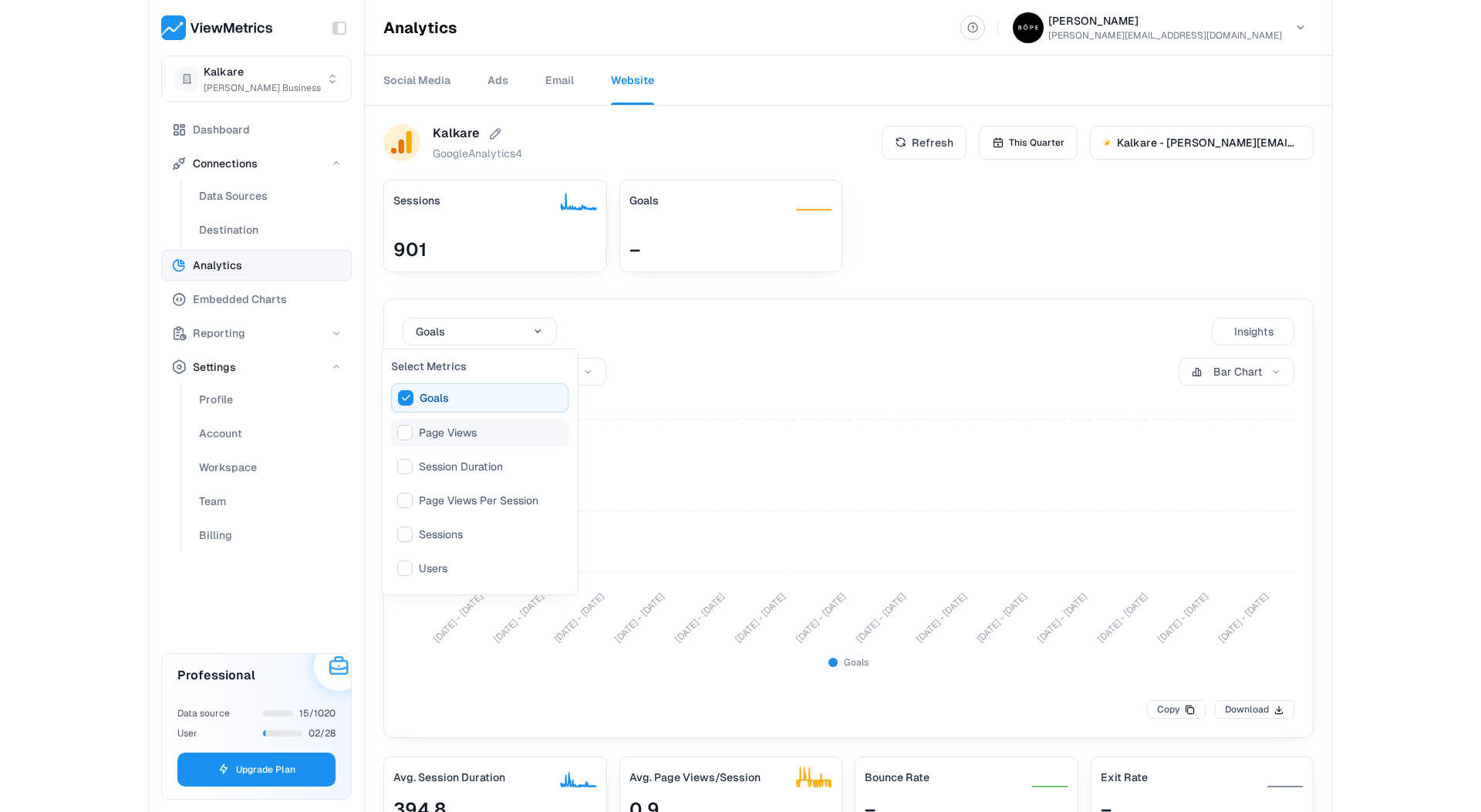
click at [481, 432] on div "Page Views" at bounding box center [479, 433] width 177 height 28
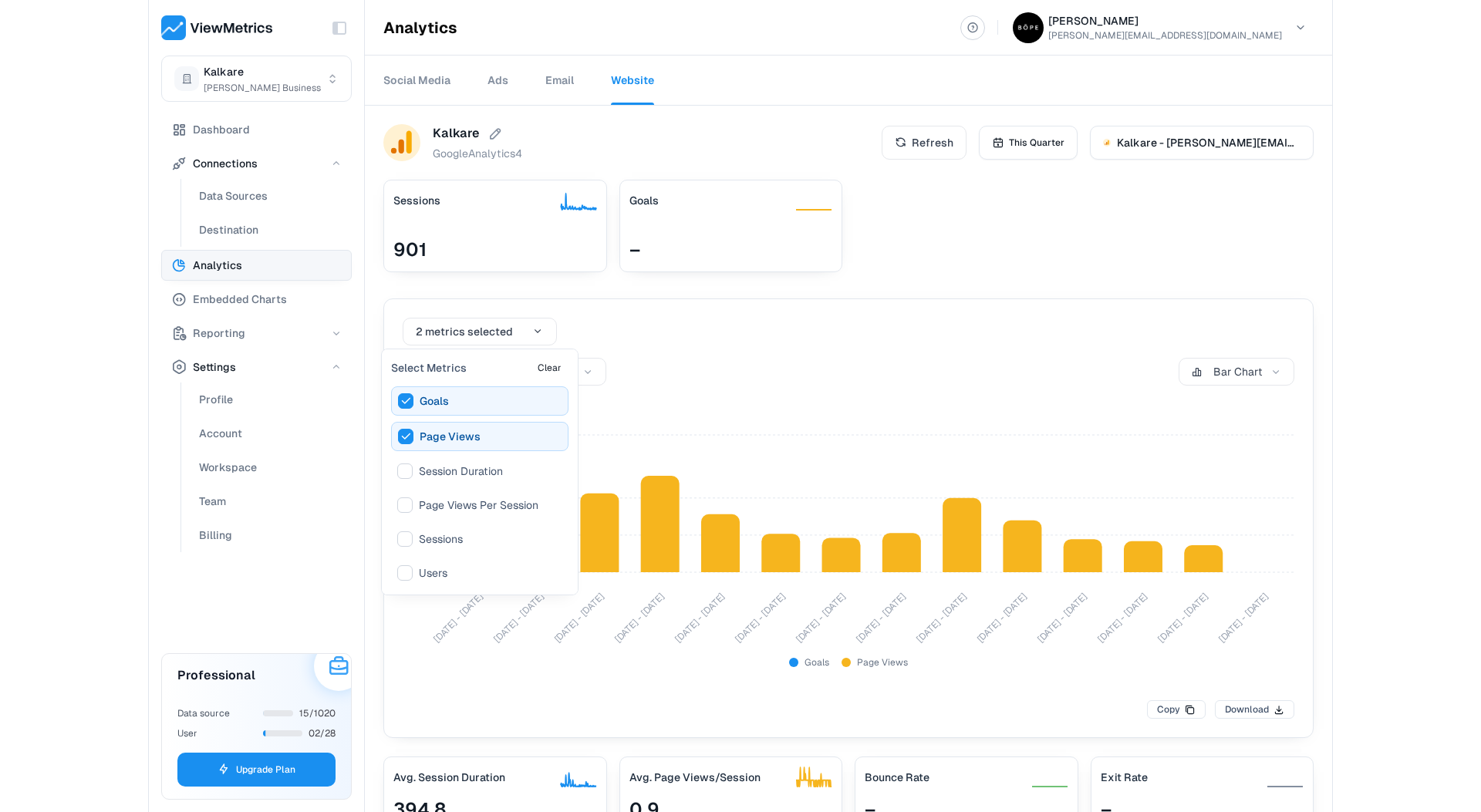
click at [100, 455] on html "Toggle Sidebar Kalkare [PERSON_NAME] Business Dashboard Connections Data Source…" at bounding box center [740, 406] width 1481 height 812
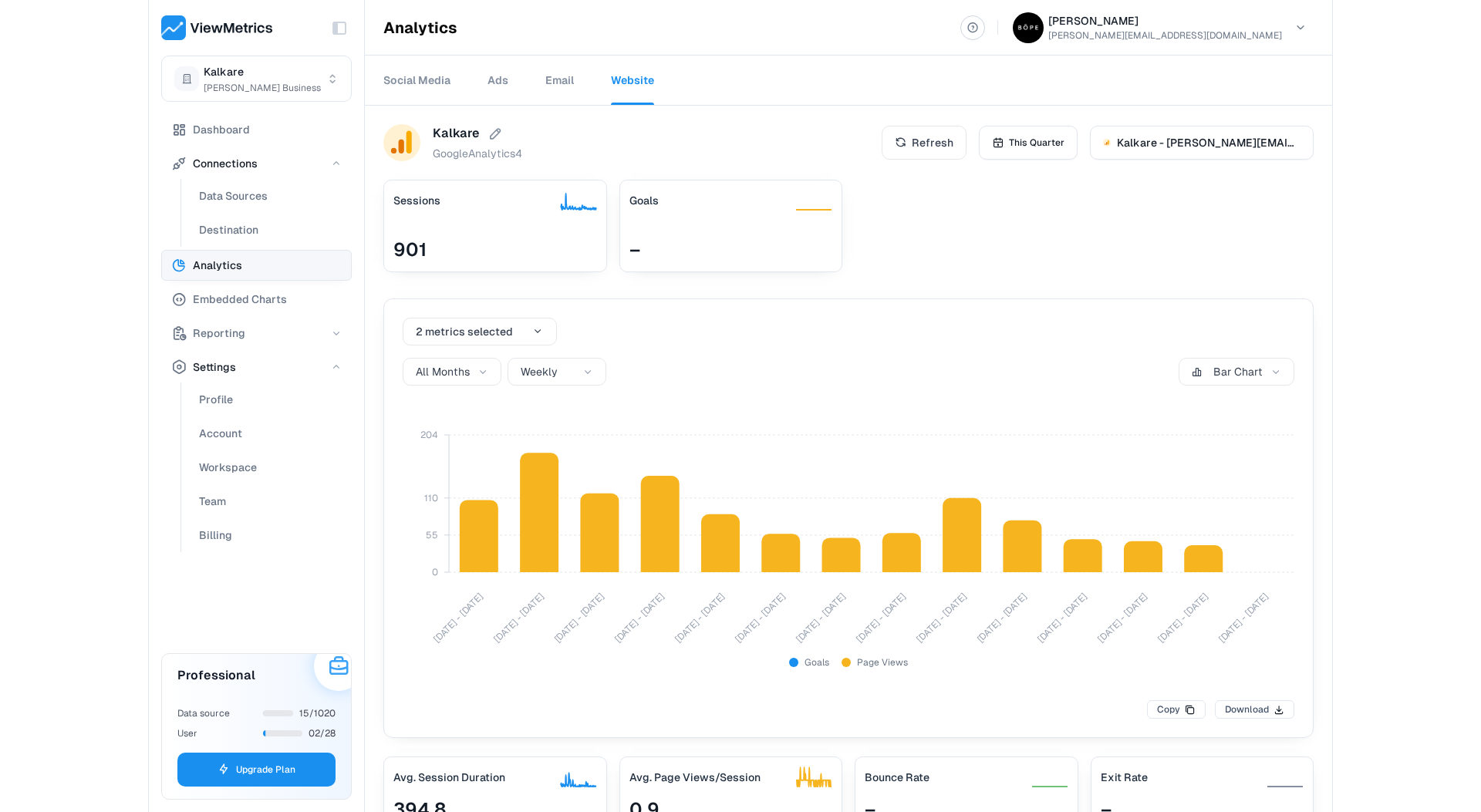
click at [90, 419] on div "Toggle Sidebar Kalkare [PERSON_NAME] Business Dashboard Connections Data Source…" at bounding box center [740, 406] width 1481 height 812
